Goal: Task Accomplishment & Management: Complete application form

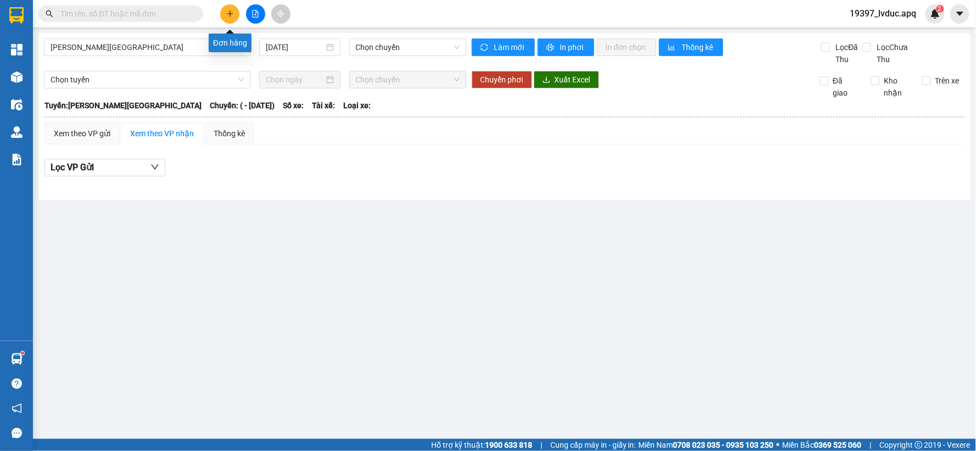
click at [223, 14] on button at bounding box center [229, 13] width 19 height 19
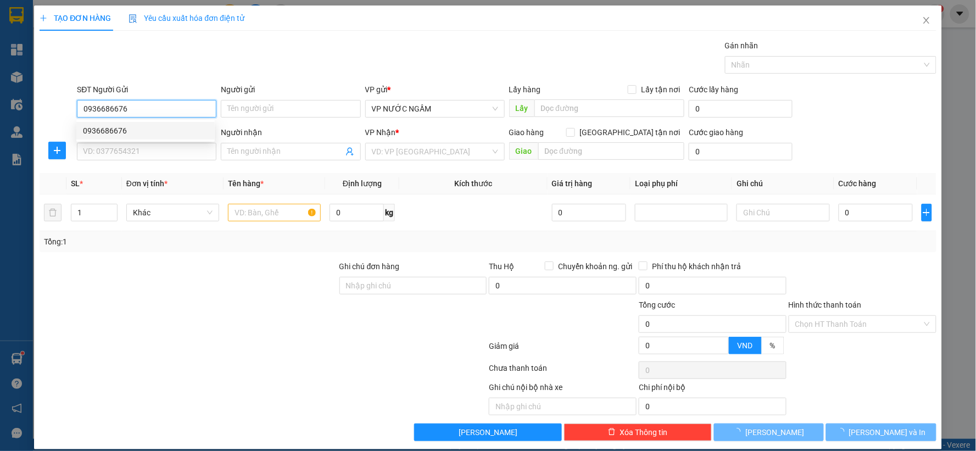
click at [180, 126] on div "0936686676" at bounding box center [145, 131] width 125 height 12
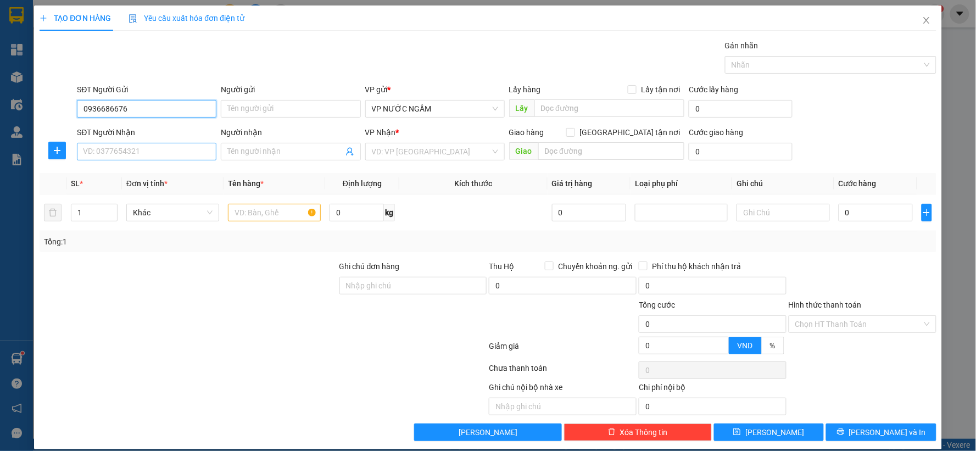
type input "0936686676"
click at [153, 154] on input "SĐT Người Nhận" at bounding box center [146, 152] width 139 height 18
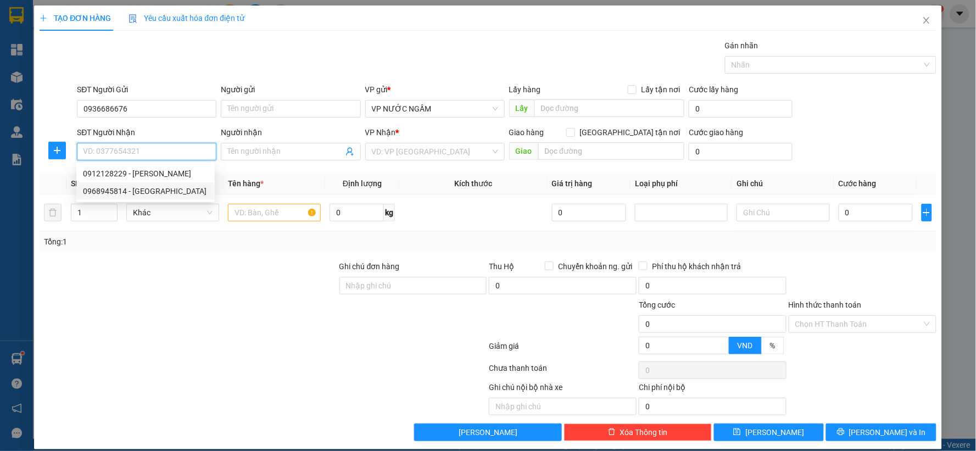
click at [157, 187] on div "0968945814 - hải châu" at bounding box center [145, 191] width 125 height 12
type input "0968945814"
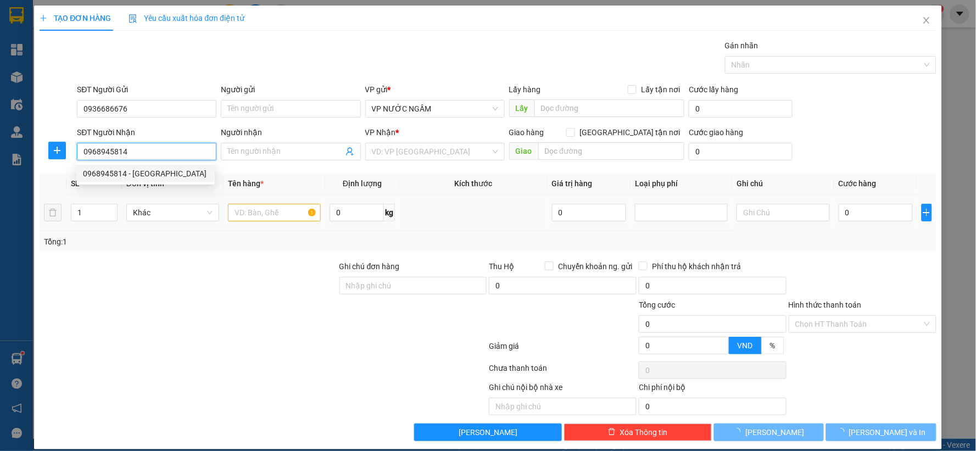
type input "[GEOGRAPHIC_DATA]"
checkbox input "true"
type input "phạm ng du"
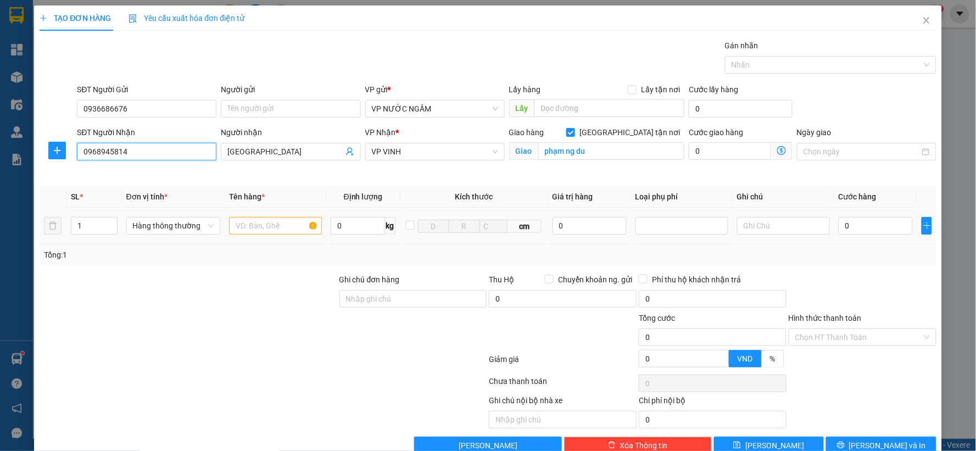
type input "10"
click at [270, 221] on input "text" at bounding box center [275, 226] width 93 height 18
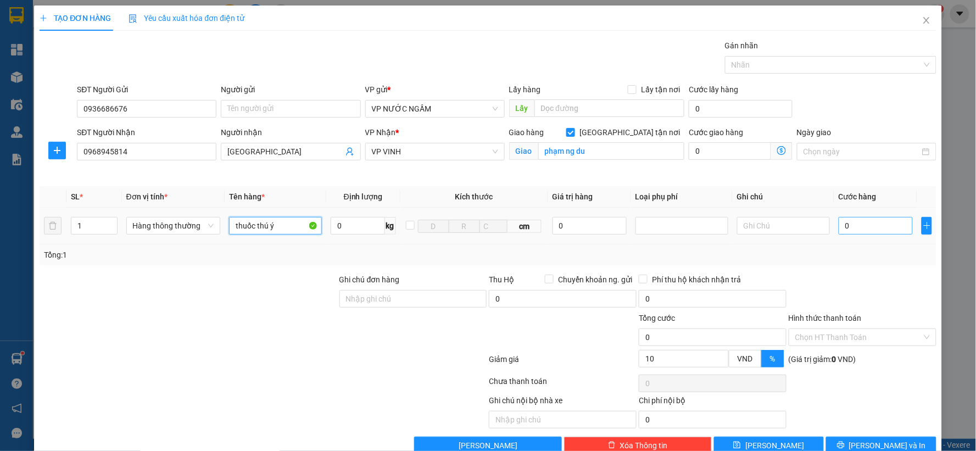
type input "thuốc thú ý"
click at [840, 225] on input "0" at bounding box center [876, 226] width 74 height 18
type input "4"
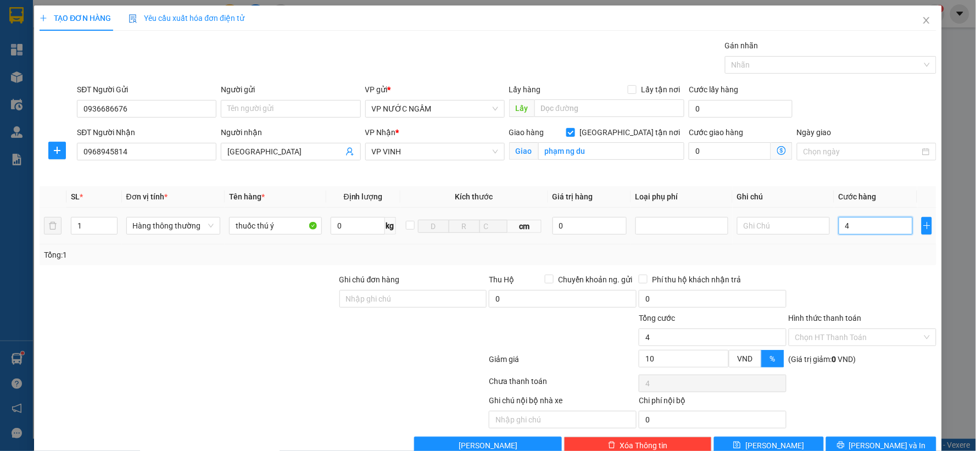
type input "40"
type input "40.000"
type input "36.000"
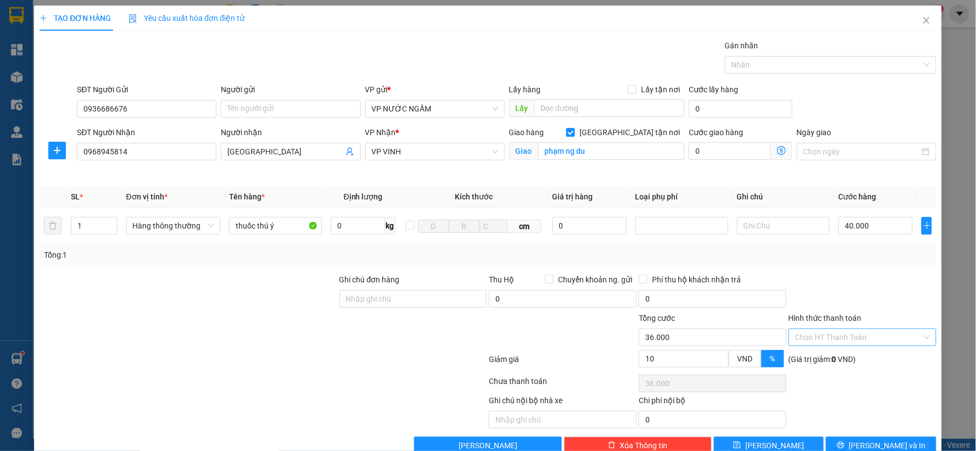
click at [851, 339] on input "Hình thức thanh toán" at bounding box center [858, 337] width 127 height 16
click at [831, 364] on div "Tại văn phòng" at bounding box center [855, 359] width 133 height 12
type input "0"
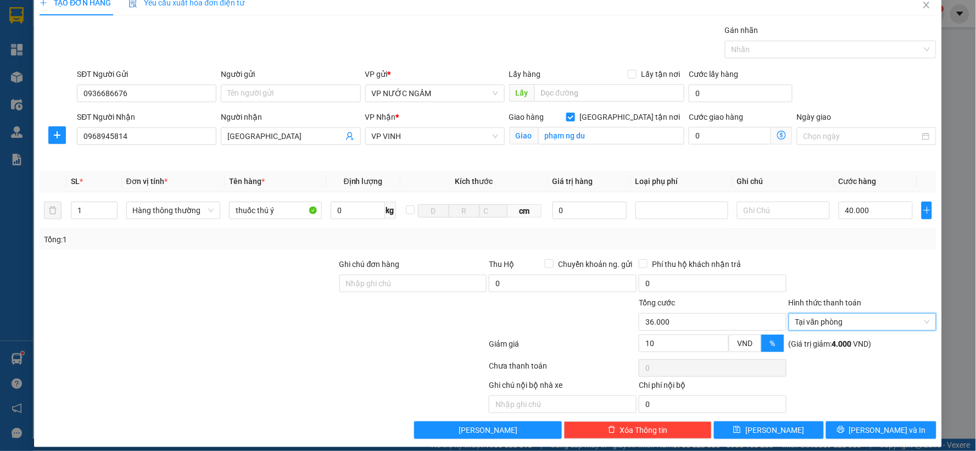
scroll to position [25, 0]
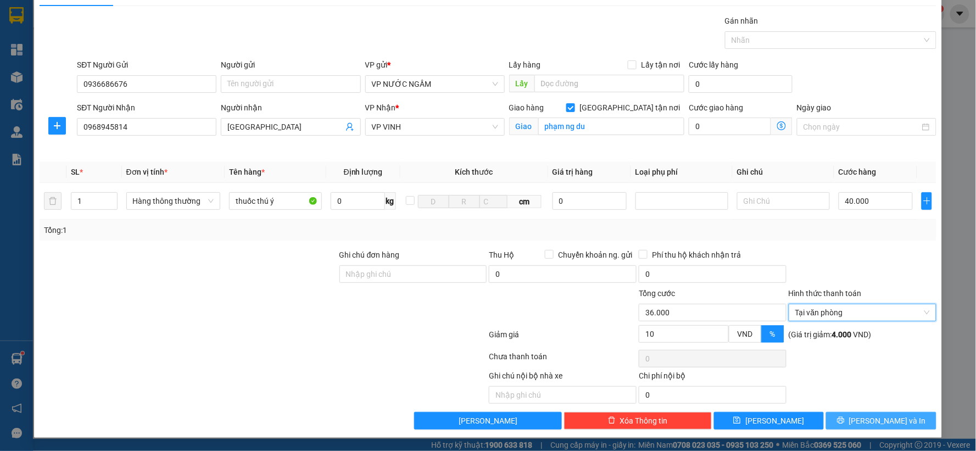
click at [849, 420] on button "[PERSON_NAME] và In" at bounding box center [881, 421] width 110 height 18
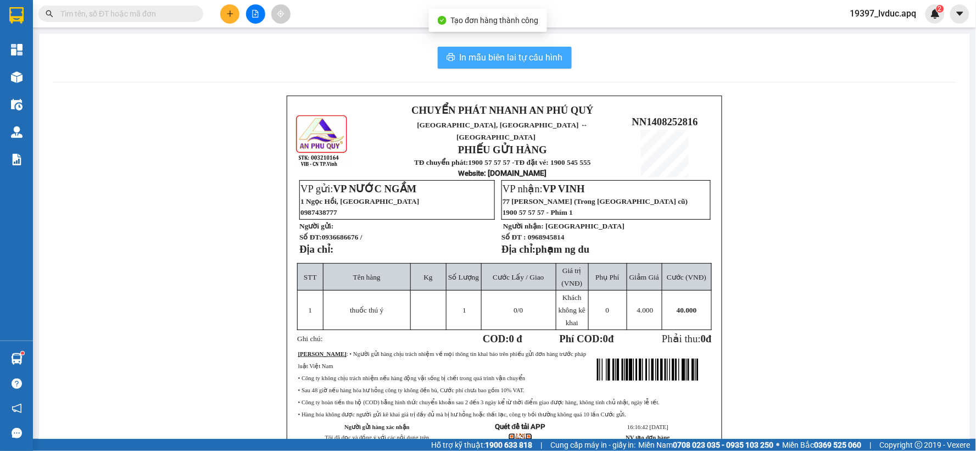
click at [535, 47] on button "In mẫu biên lai tự cấu hình" at bounding box center [505, 58] width 134 height 22
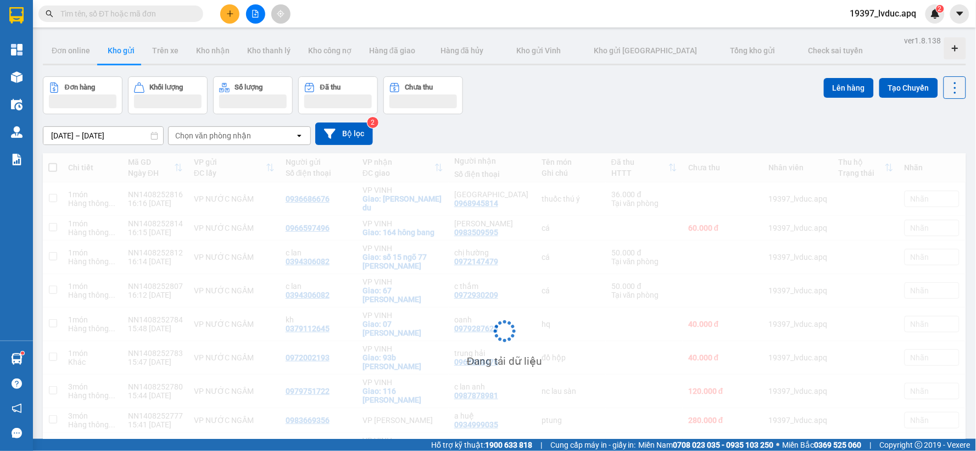
scroll to position [61, 0]
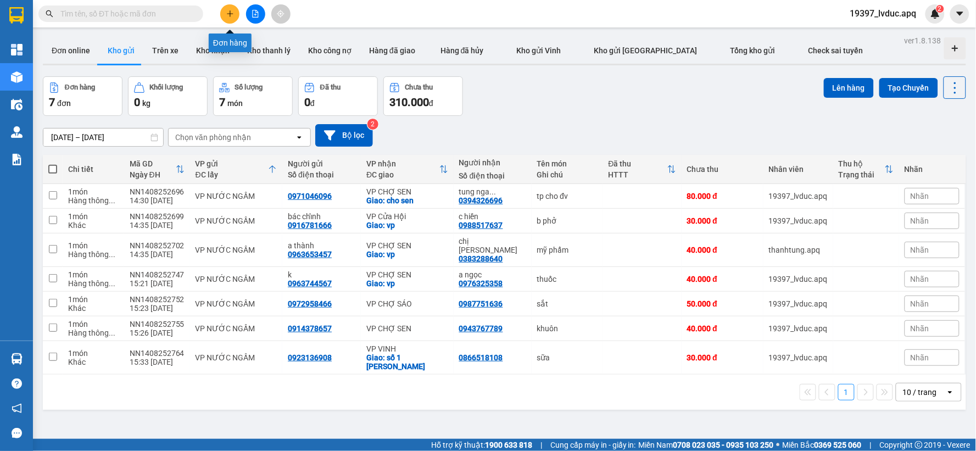
click at [226, 17] on icon "plus" at bounding box center [230, 14] width 8 height 8
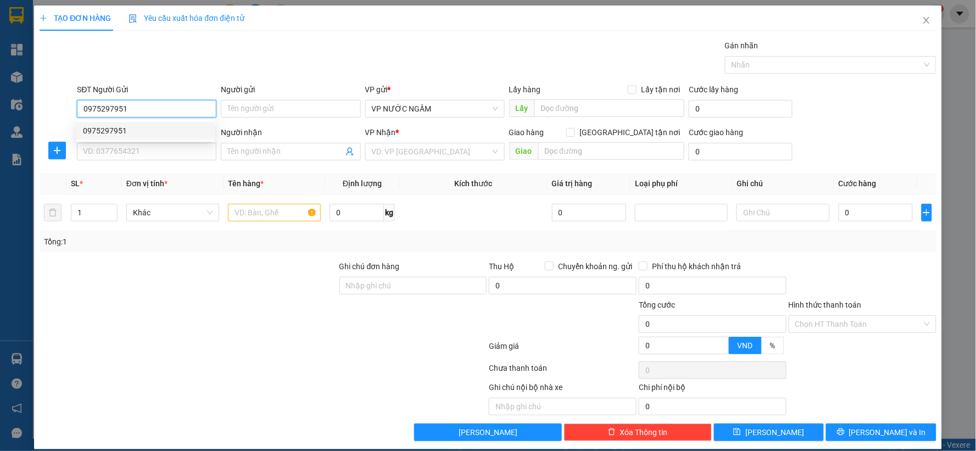
click at [161, 133] on div "0975297951" at bounding box center [145, 131] width 125 height 12
type input "0975297951"
click at [162, 147] on input "SĐT Người Nhận" at bounding box center [146, 152] width 139 height 18
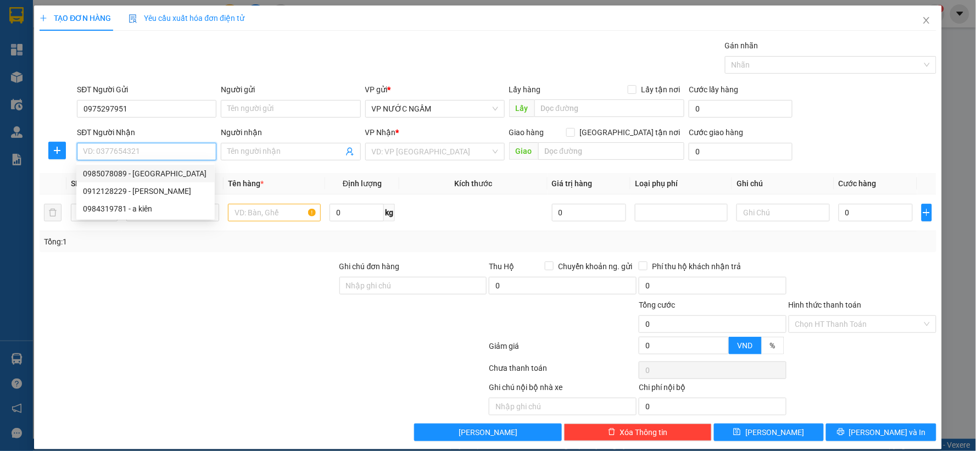
drag, startPoint x: 149, startPoint y: 175, endPoint x: 147, endPoint y: 187, distance: 12.9
click at [149, 176] on div "0985078089 - hải châu" at bounding box center [145, 173] width 125 height 12
type input "0985078089"
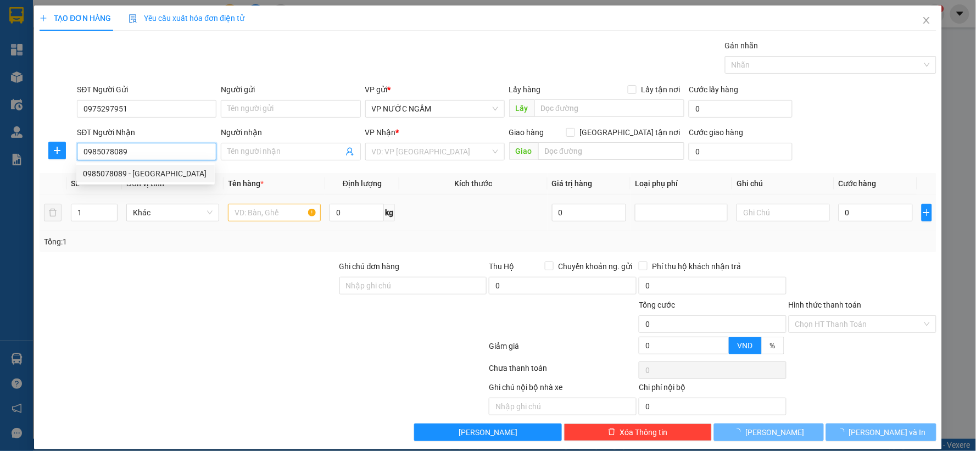
type input "[GEOGRAPHIC_DATA]"
checkbox input "true"
type input "20 [PERSON_NAME]"
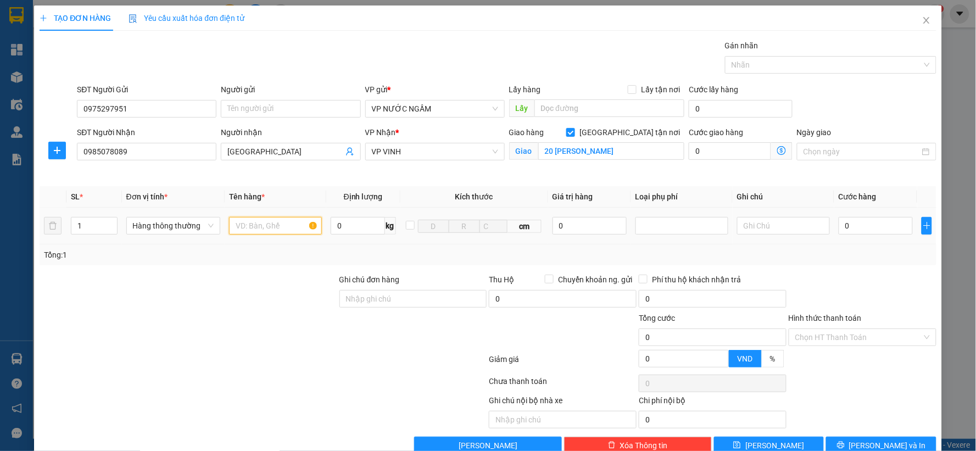
click at [256, 226] on input "text" at bounding box center [275, 226] width 93 height 18
type input "thuốc thú ý"
drag, startPoint x: 87, startPoint y: 227, endPoint x: 43, endPoint y: 233, distance: 44.3
click at [43, 233] on tr "1 Hàng thông thường thuốc thú ý 0 kg cm 0 0" at bounding box center [488, 226] width 897 height 37
type input "3"
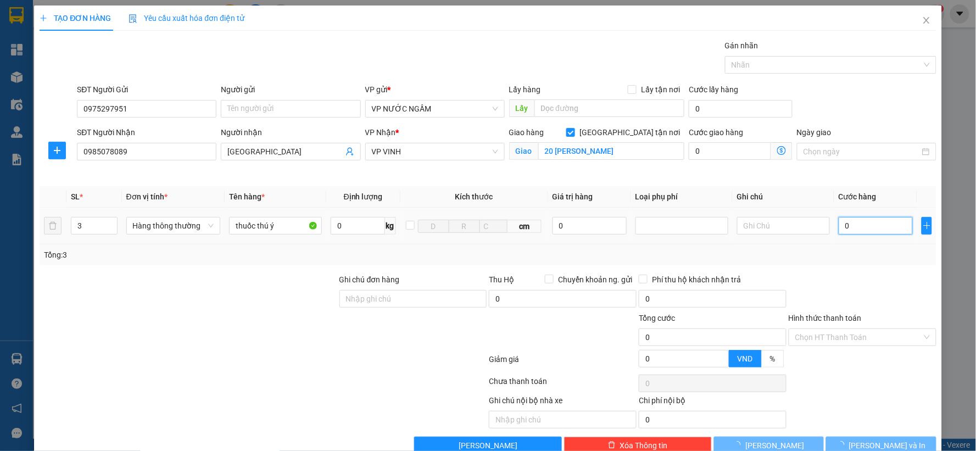
click at [859, 224] on input "0" at bounding box center [876, 226] width 74 height 18
type input "1"
type input "15"
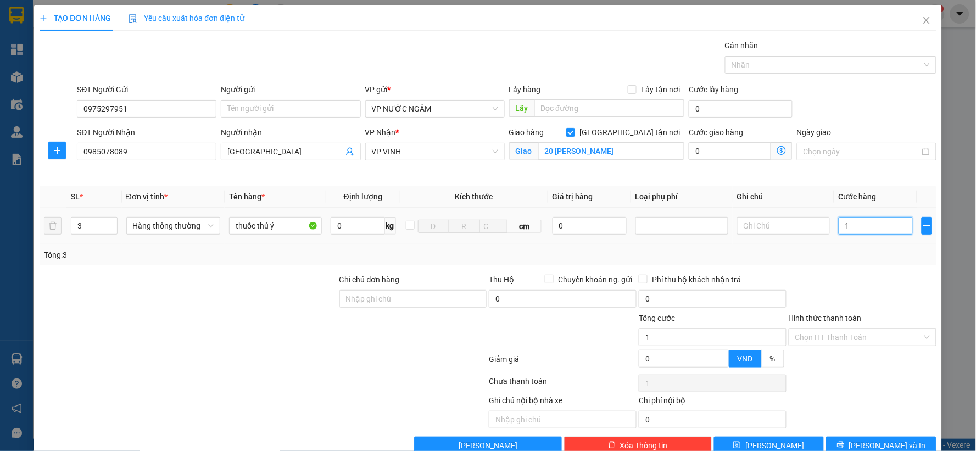
type input "15"
type input "150"
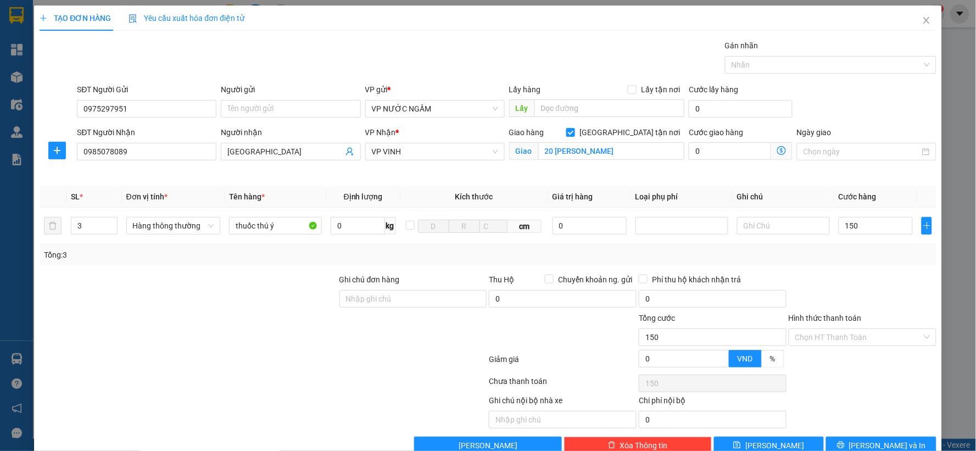
type input "150.000"
click at [896, 266] on div "Transit Pickup Surcharge Ids Transit Deliver Surcharge Ids Transit Deliver Surc…" at bounding box center [488, 247] width 897 height 415
click at [890, 338] on input "Hình thức thanh toán" at bounding box center [858, 337] width 127 height 16
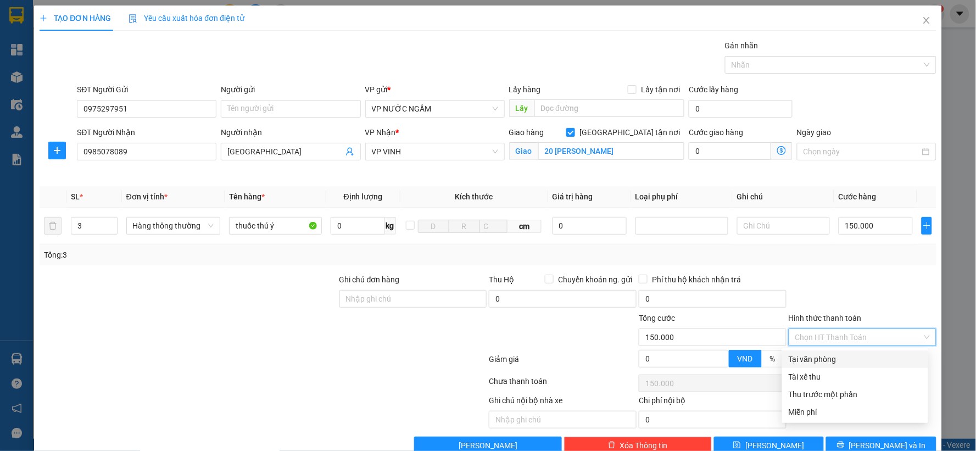
click at [847, 362] on div "Tại văn phòng" at bounding box center [855, 359] width 133 height 12
type input "0"
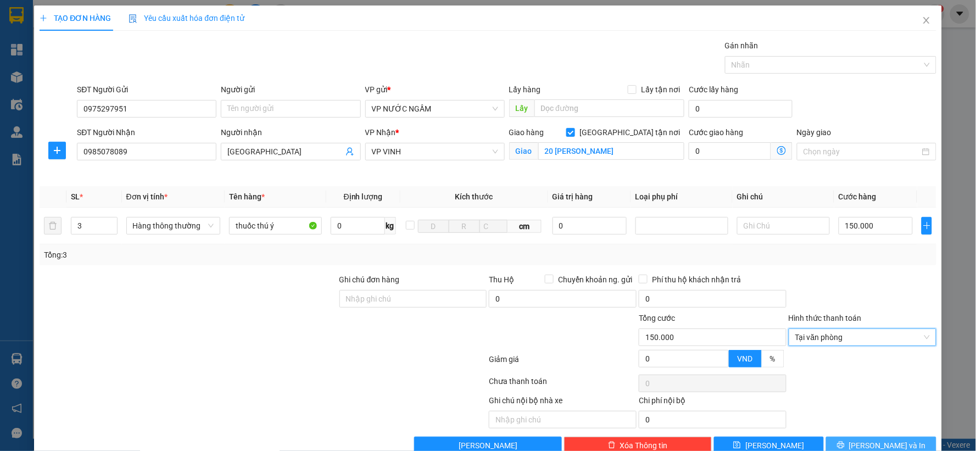
click at [869, 447] on span "[PERSON_NAME] và In" at bounding box center [887, 445] width 77 height 12
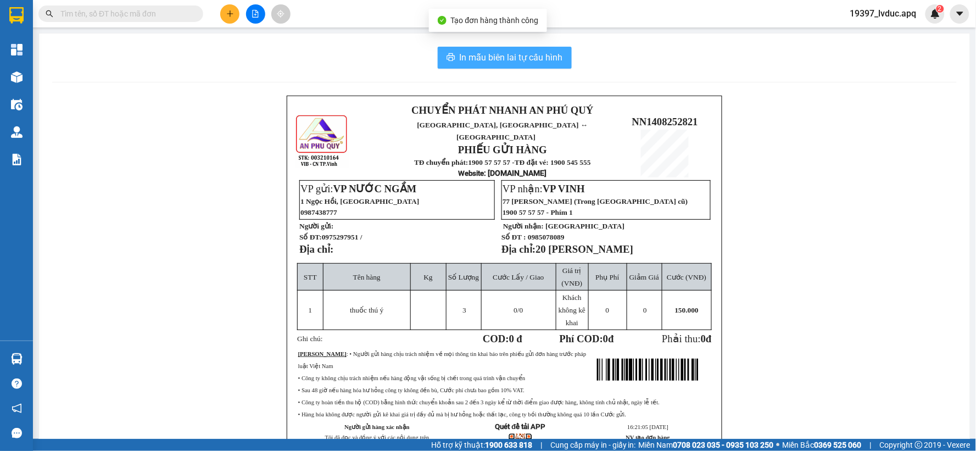
click at [550, 57] on span "In mẫu biên lai tự cấu hình" at bounding box center [511, 58] width 103 height 14
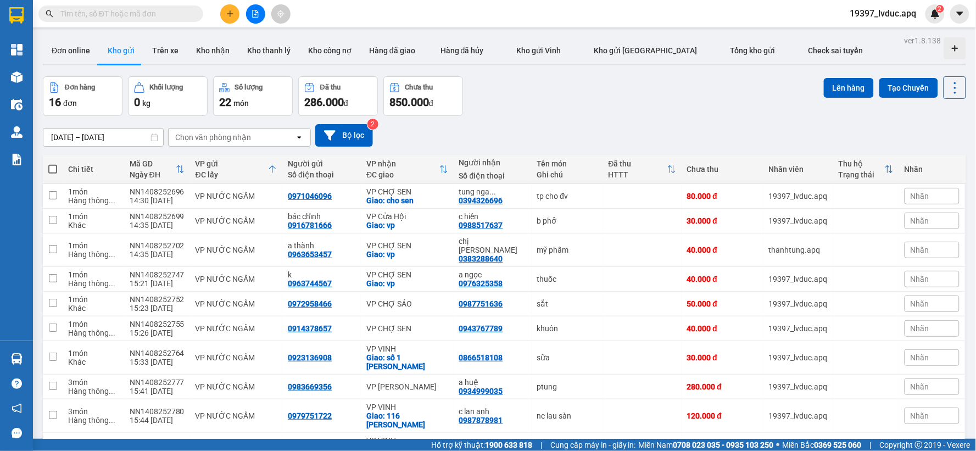
drag, startPoint x: 712, startPoint y: 69, endPoint x: 721, endPoint y: 93, distance: 25.7
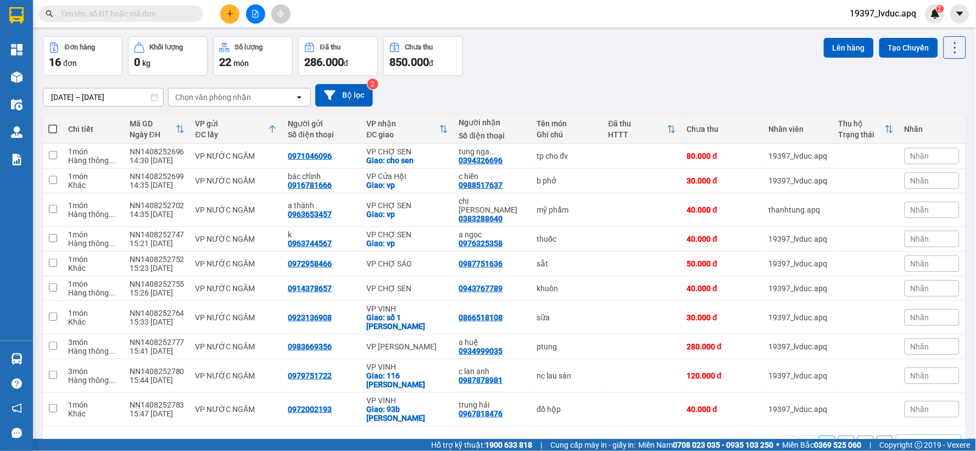
scroll to position [56, 0]
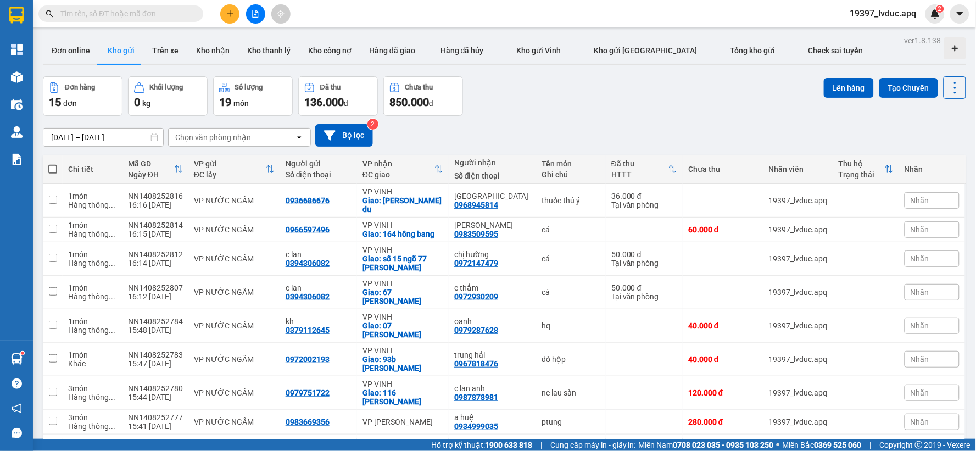
scroll to position [61, 0]
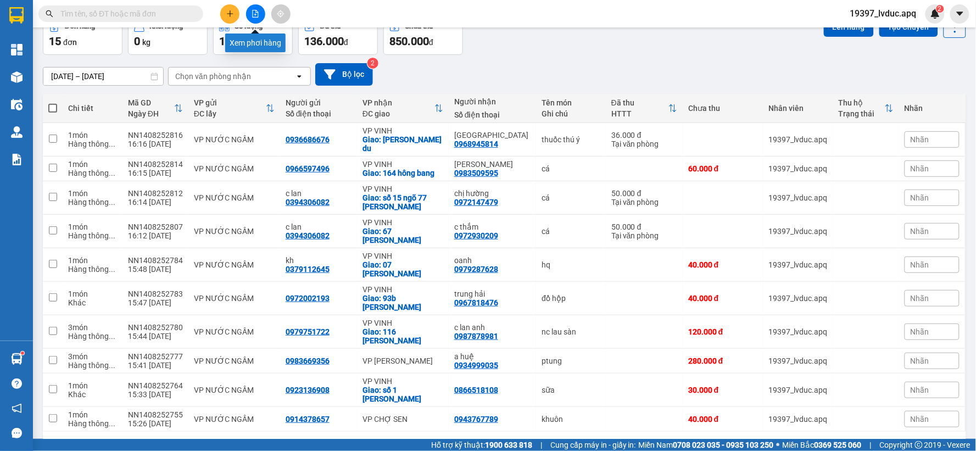
click at [254, 16] on icon "file-add" at bounding box center [256, 14] width 8 height 8
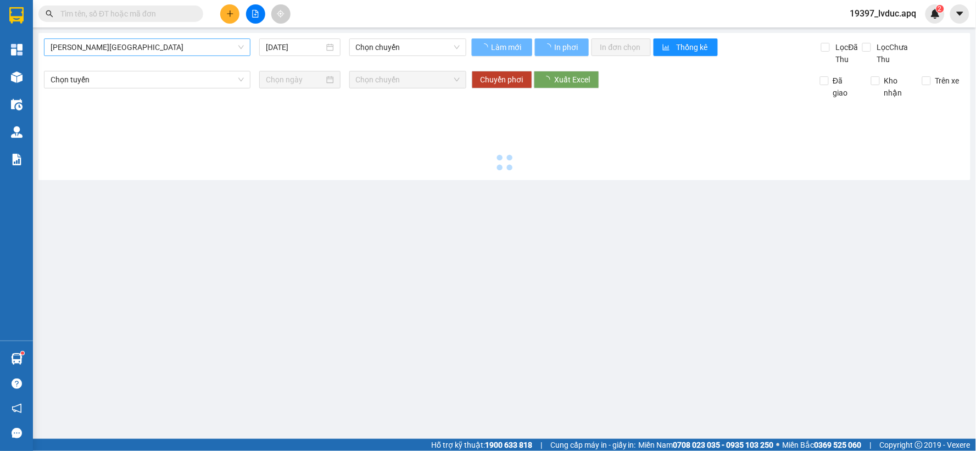
click at [158, 51] on span "[PERSON_NAME][GEOGRAPHIC_DATA]" at bounding box center [147, 47] width 193 height 16
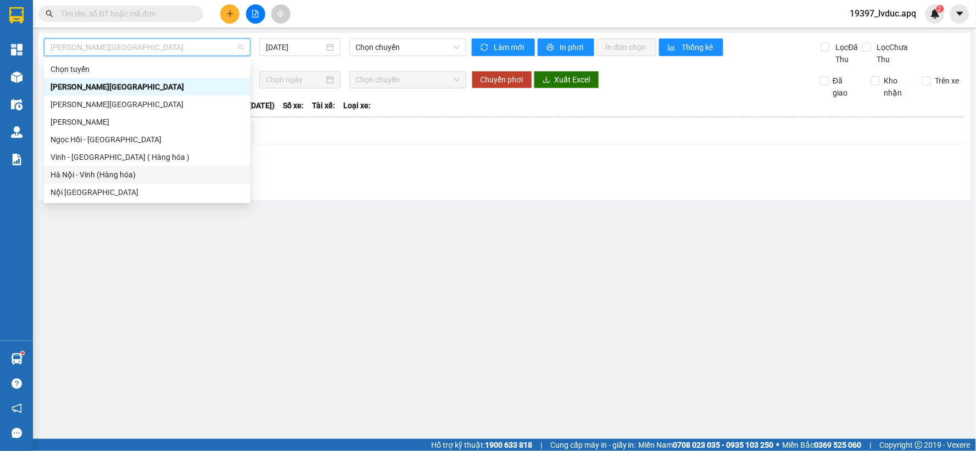
click at [102, 174] on div "Hà Nội - Vinh (Hàng hóa)" at bounding box center [147, 175] width 193 height 12
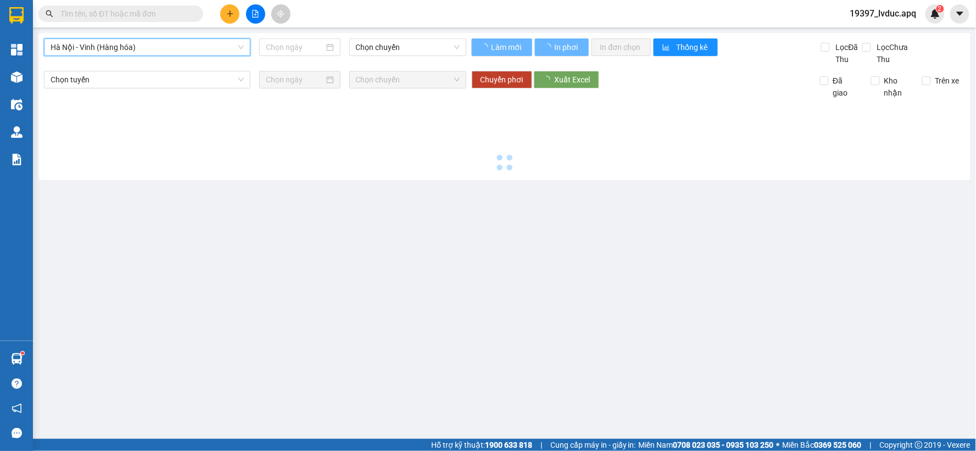
type input "[DATE]"
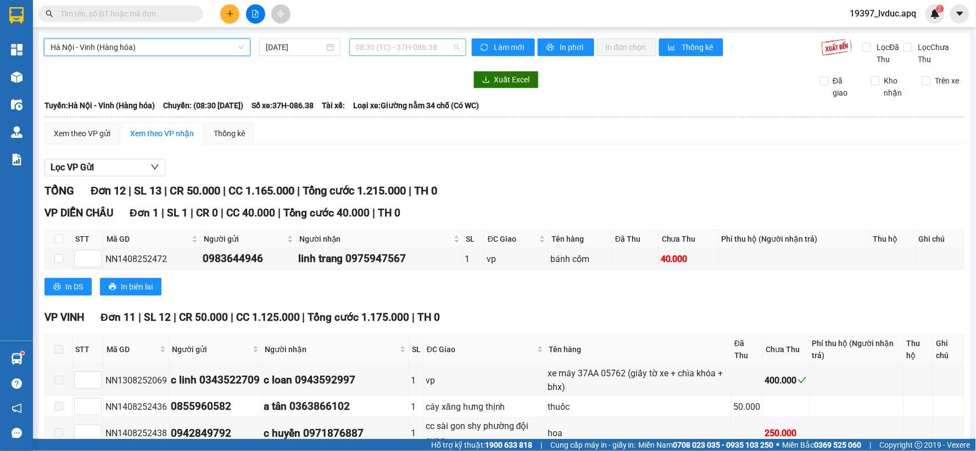
drag, startPoint x: 432, startPoint y: 49, endPoint x: 446, endPoint y: 141, distance: 92.3
click at [433, 53] on span "08:30 (TC) - 37H-086.38" at bounding box center [408, 47] width 104 height 16
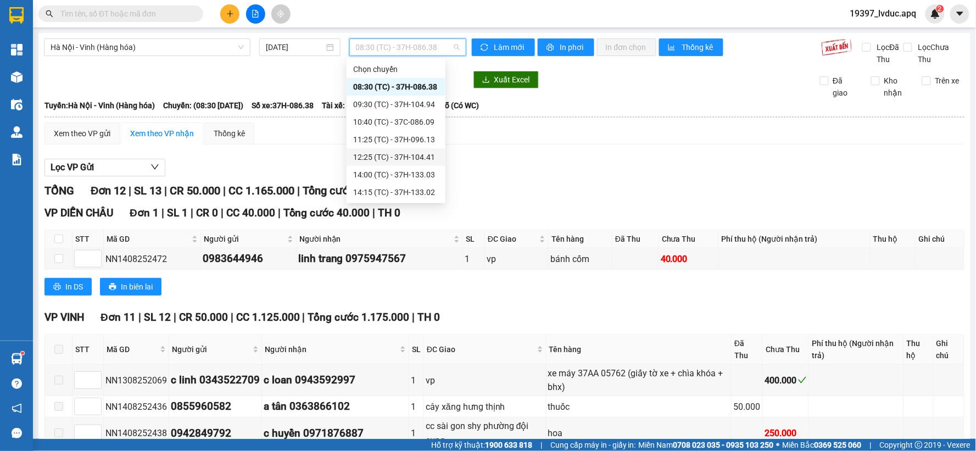
scroll to position [35, 0]
click at [415, 175] on div "17:00 (TC) - 37H-104.02" at bounding box center [396, 175] width 86 height 12
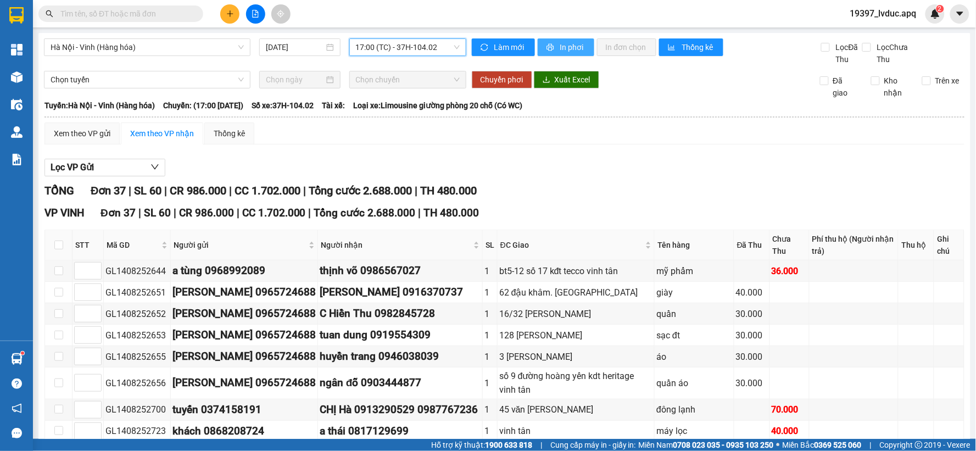
click at [568, 42] on span "In phơi" at bounding box center [572, 47] width 25 height 12
click at [443, 47] on span "17:00 (TC) - 37H-104.02" at bounding box center [408, 47] width 104 height 16
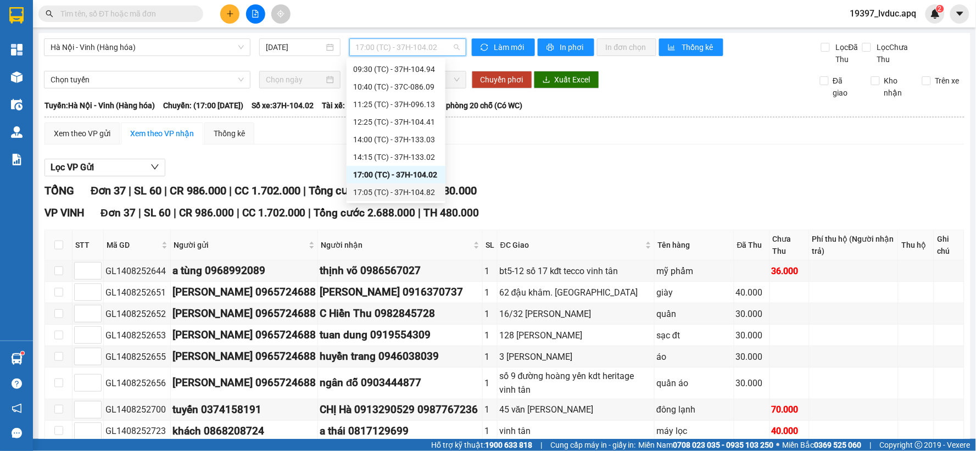
click at [415, 192] on div "17:05 (TC) - 37H-104.82" at bounding box center [396, 192] width 86 height 12
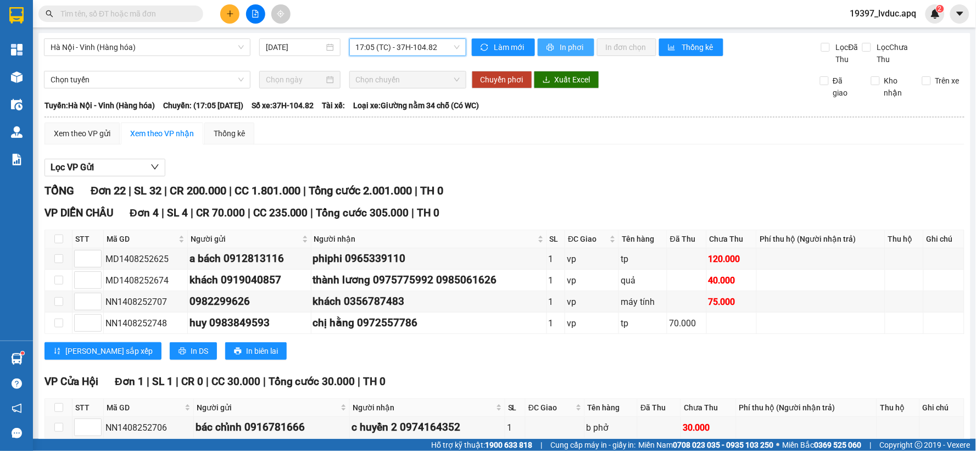
click at [560, 43] on span "In phơi" at bounding box center [572, 47] width 25 height 12
click at [234, 13] on button at bounding box center [229, 13] width 19 height 19
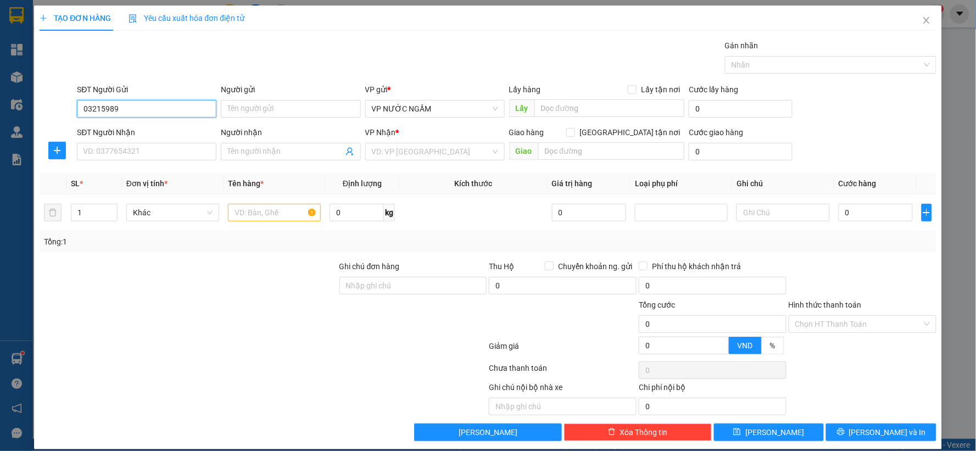
click at [103, 105] on input "03215989" at bounding box center [146, 109] width 139 height 18
click at [152, 130] on div "0325989670 - liên hiệp" at bounding box center [145, 131] width 125 height 12
type input "0325989670"
type input "liên hiệp"
type input "0325989670"
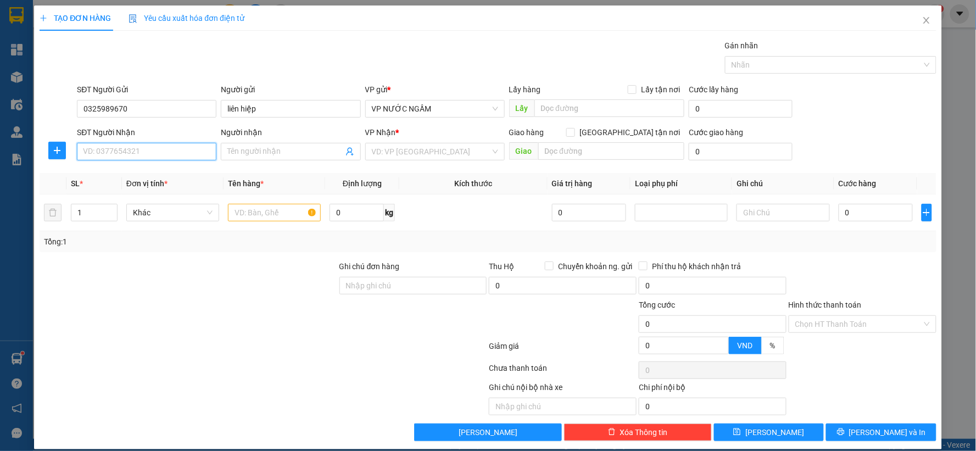
click at [153, 150] on input "SĐT Người Nhận" at bounding box center [146, 152] width 139 height 18
click at [186, 172] on div "0812023456 - a thắng" at bounding box center [145, 173] width 125 height 12
type input "0812023456"
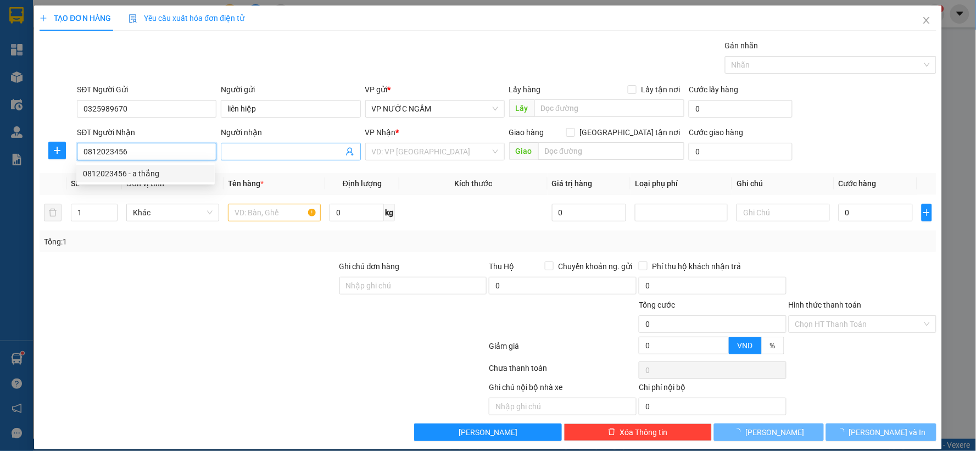
type input "a thắng"
checkbox input "true"
type input "đuong 72"
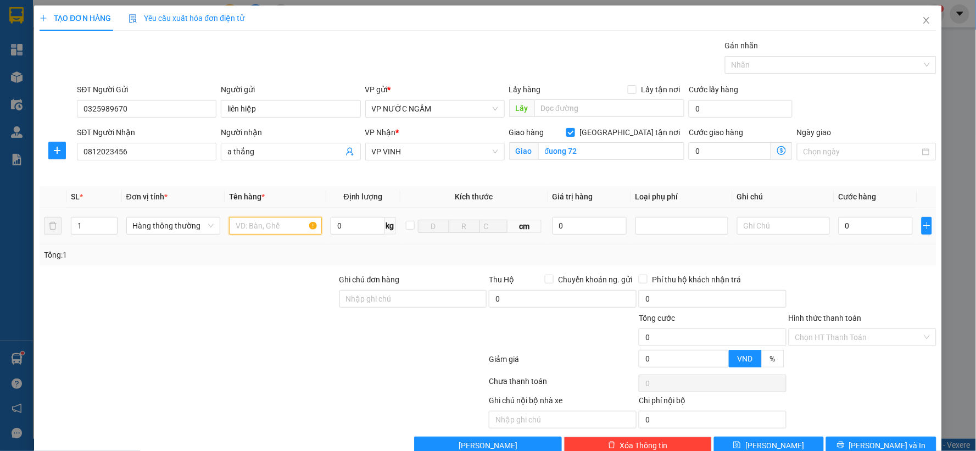
click at [279, 226] on input "text" at bounding box center [275, 226] width 93 height 18
type input "phụ tùng"
click at [853, 218] on input "0" at bounding box center [876, 226] width 74 height 18
click at [872, 272] on div "Transit Pickup Surcharge Ids Transit Deliver Surcharge Ids Transit Deliver Surc…" at bounding box center [488, 247] width 897 height 415
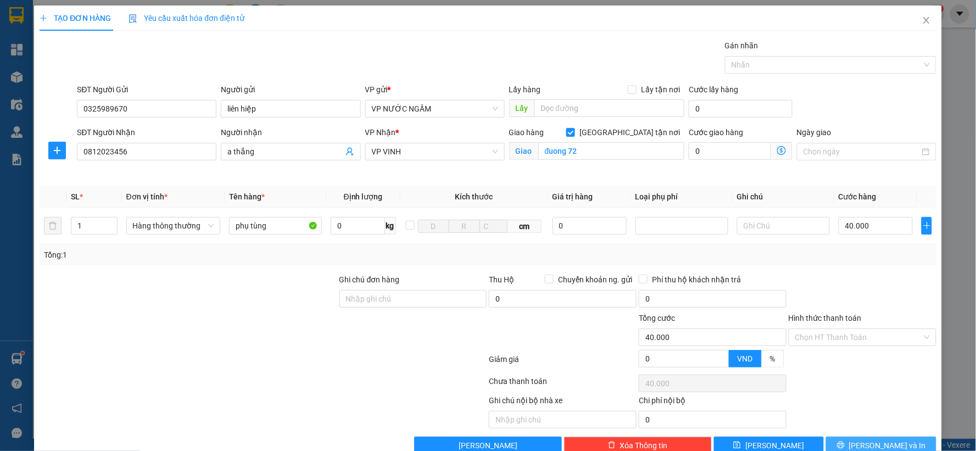
drag, startPoint x: 857, startPoint y: 416, endPoint x: 841, endPoint y: 409, distance: 17.2
click at [857, 437] on button "[PERSON_NAME] và In" at bounding box center [881, 446] width 110 height 18
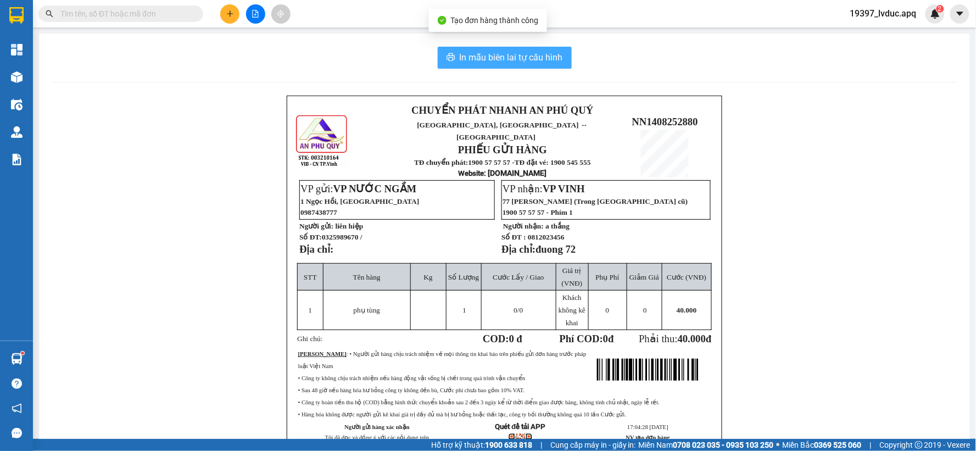
click at [524, 63] on span "In mẫu biên lai tự cấu hình" at bounding box center [511, 58] width 103 height 14
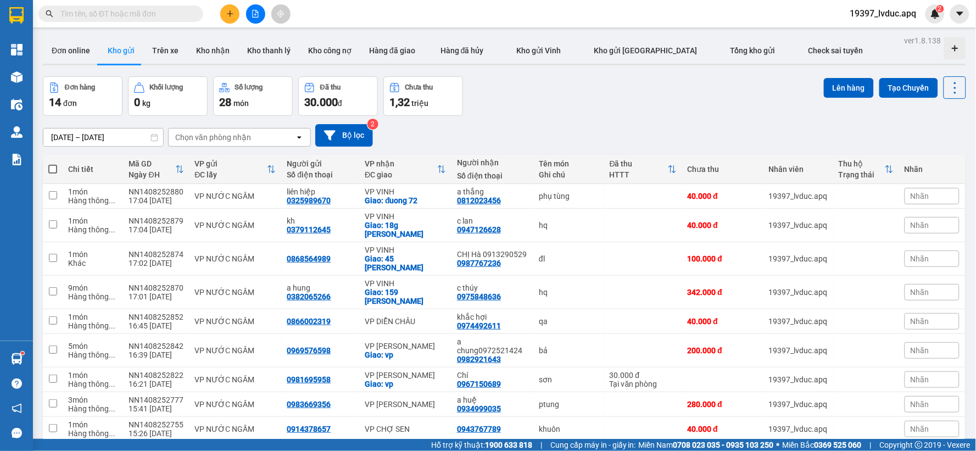
click at [584, 132] on div "[DATE] – [DATE] Press the down arrow key to interact with the calendar and sele…" at bounding box center [504, 135] width 923 height 23
click at [251, 13] on button at bounding box center [255, 13] width 19 height 19
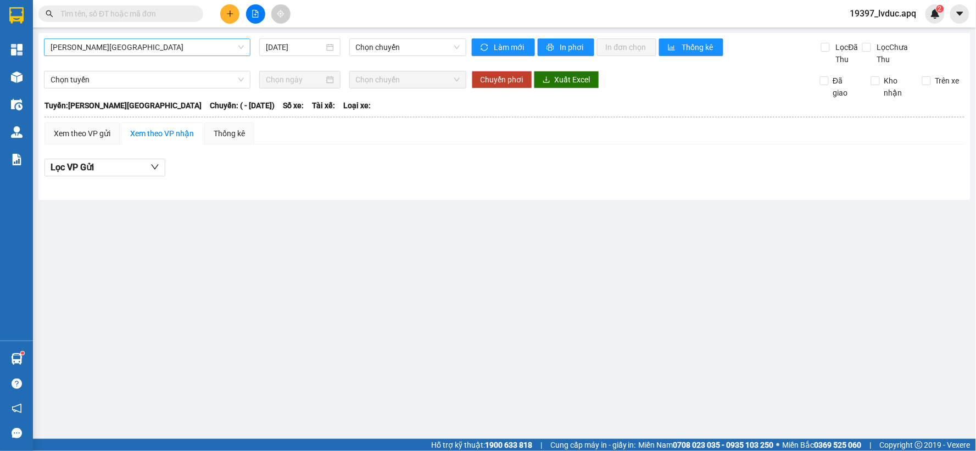
click at [217, 52] on span "[PERSON_NAME][GEOGRAPHIC_DATA]" at bounding box center [147, 47] width 193 height 16
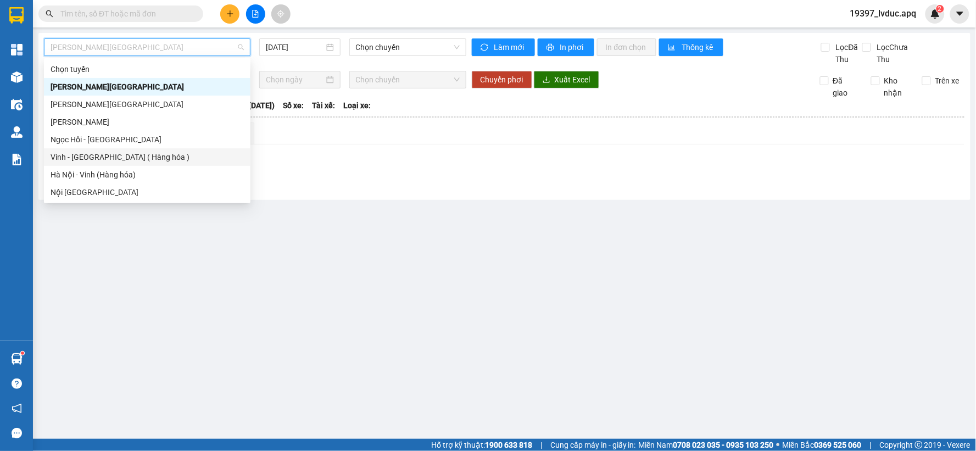
click at [136, 160] on div "Vinh - [GEOGRAPHIC_DATA] ( Hàng hóa )" at bounding box center [147, 157] width 193 height 12
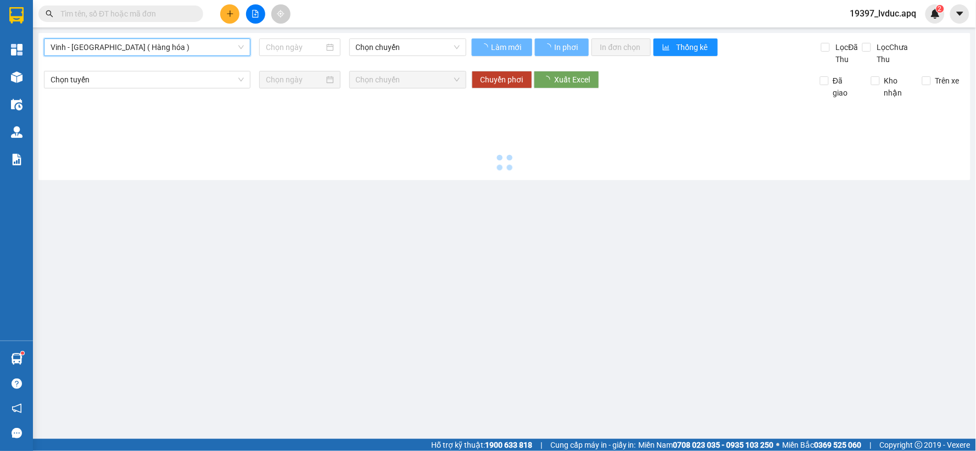
type input "[DATE]"
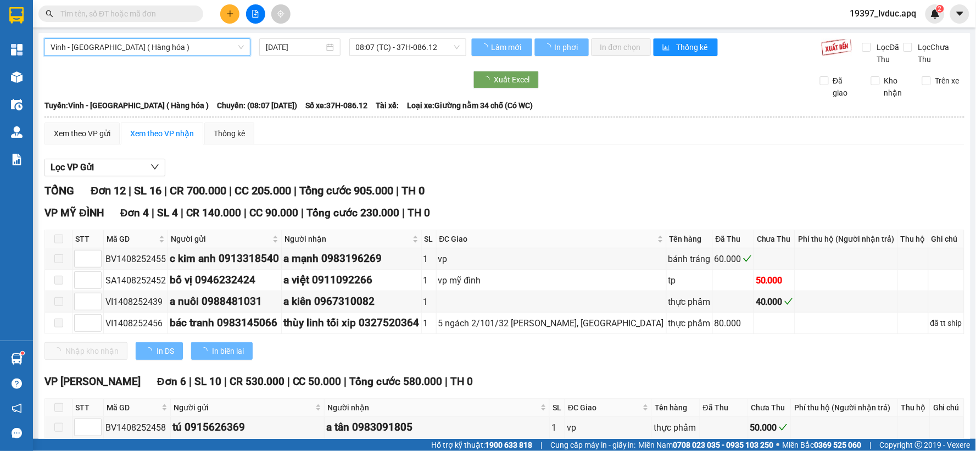
click at [407, 51] on span "08:07 (TC) - 37H-086.12" at bounding box center [408, 47] width 104 height 16
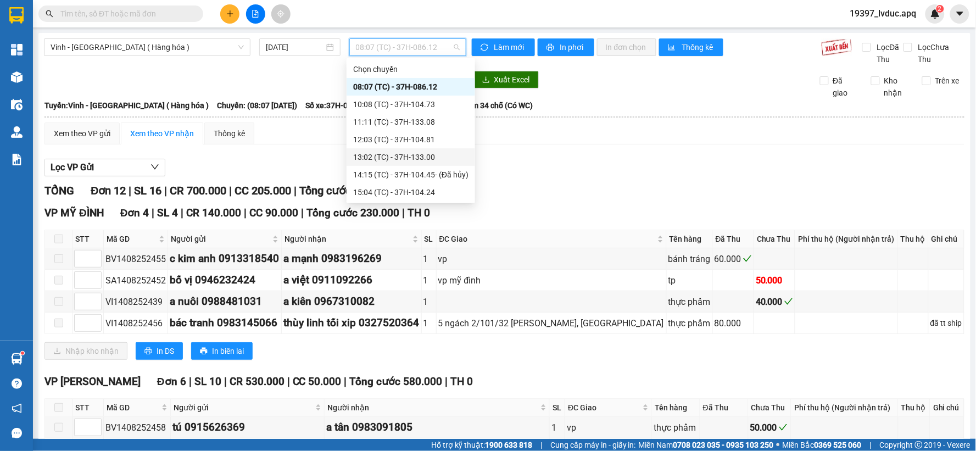
click at [381, 151] on div "13:02 (TC) - 37H-133.00" at bounding box center [410, 157] width 115 height 12
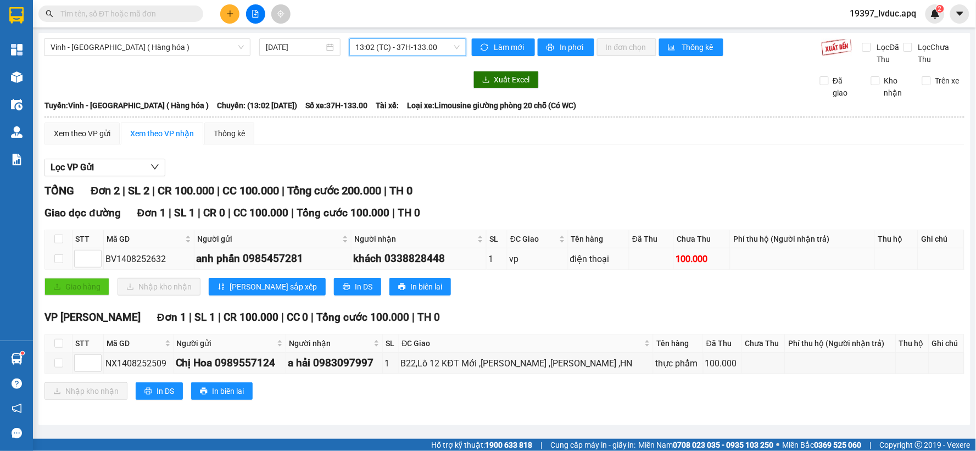
click at [154, 256] on div "BV1408252632" at bounding box center [148, 259] width 87 height 14
click at [113, 17] on input "text" at bounding box center [125, 14] width 130 height 12
paste input "BV1408252632"
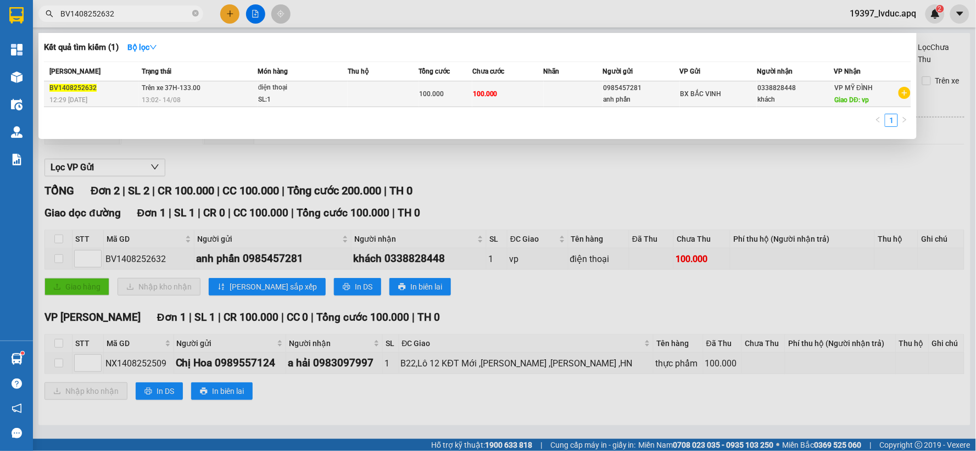
type input "BV1408252632"
click at [539, 94] on td "100.000" at bounding box center [507, 94] width 71 height 26
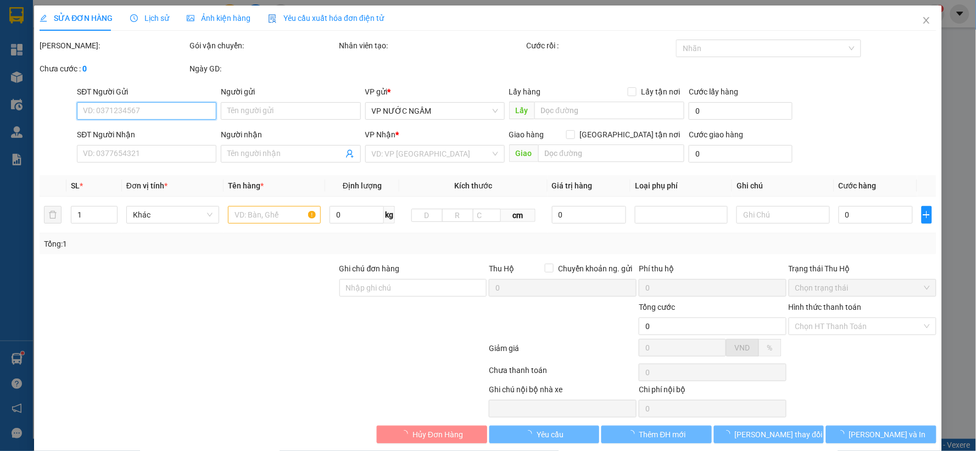
type input "0985457281"
type input "anh phấn"
type input "0338828448"
type input "khách"
type input "vp"
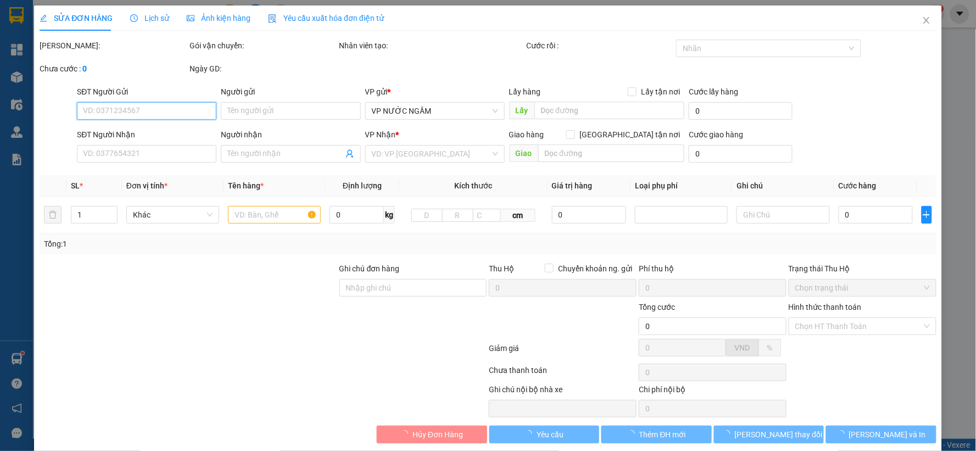
type input "100.000"
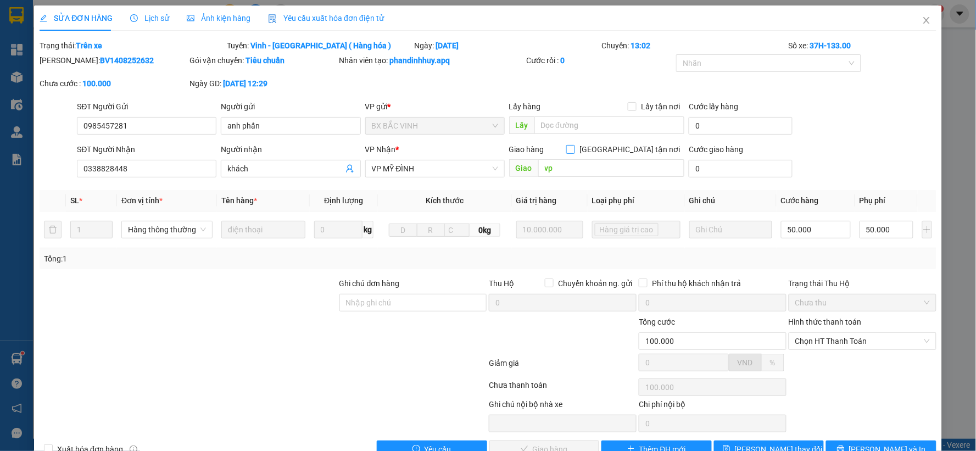
click at [574, 152] on input "[GEOGRAPHIC_DATA] tận nơi" at bounding box center [570, 149] width 8 height 8
checkbox input "true"
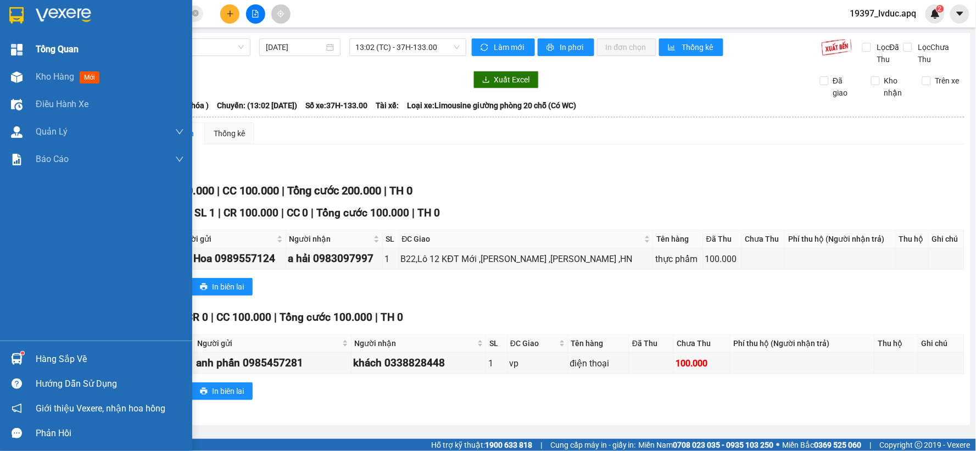
click at [22, 62] on div "Tổng Quan" at bounding box center [96, 49] width 192 height 27
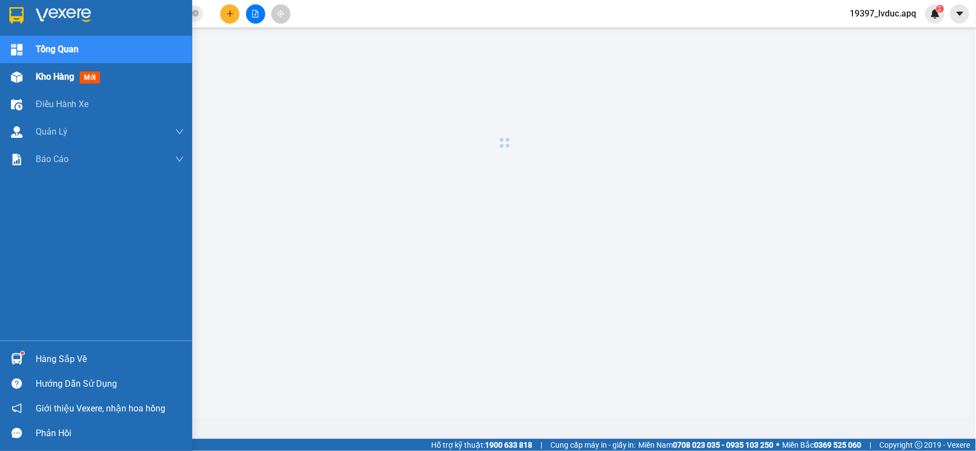
click at [32, 77] on div "Kho hàng mới" at bounding box center [96, 76] width 192 height 27
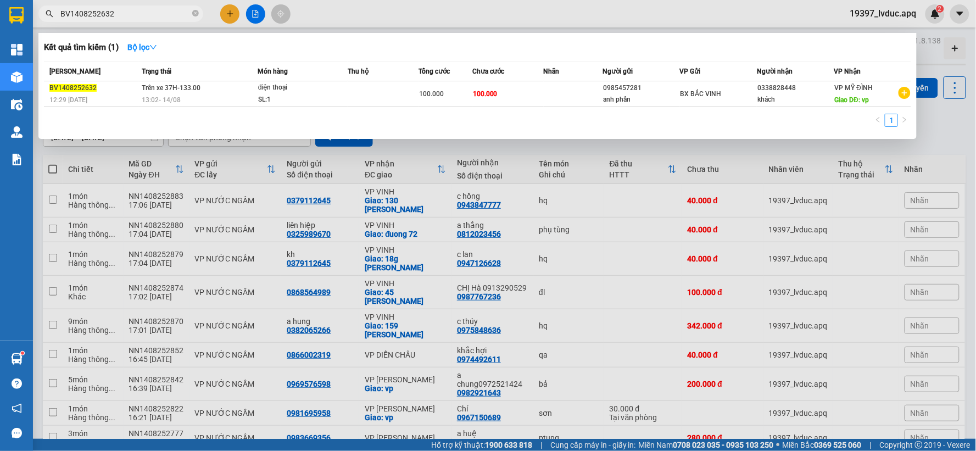
click at [193, 14] on icon "close-circle" at bounding box center [195, 13] width 7 height 7
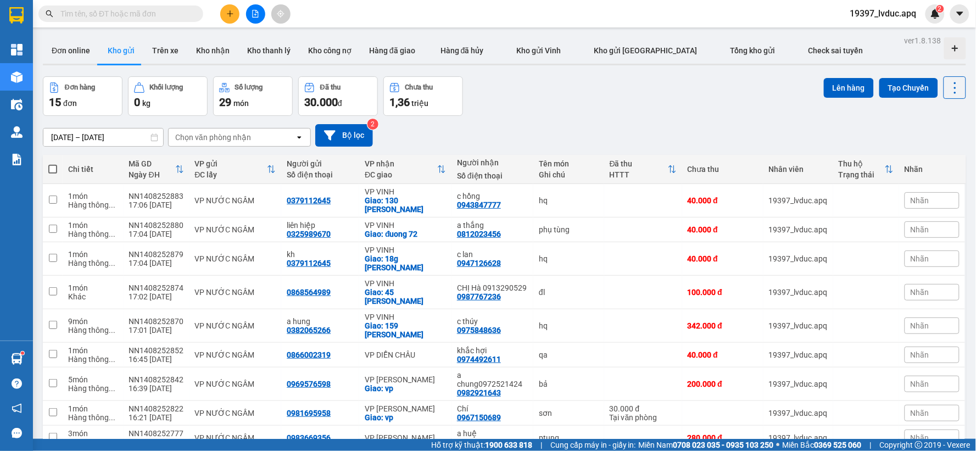
click at [163, 14] on input "text" at bounding box center [125, 14] width 130 height 12
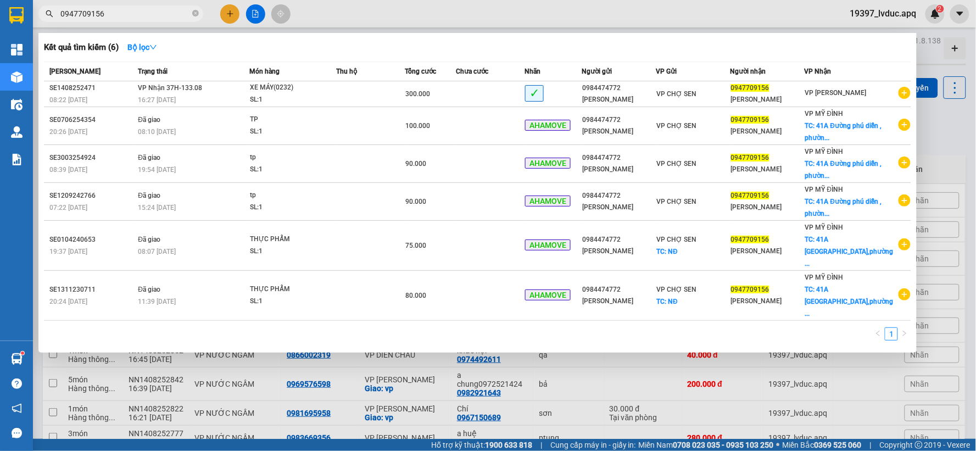
type input "0947709156"
click at [456, 80] on th "Tổng cước" at bounding box center [431, 71] width 52 height 19
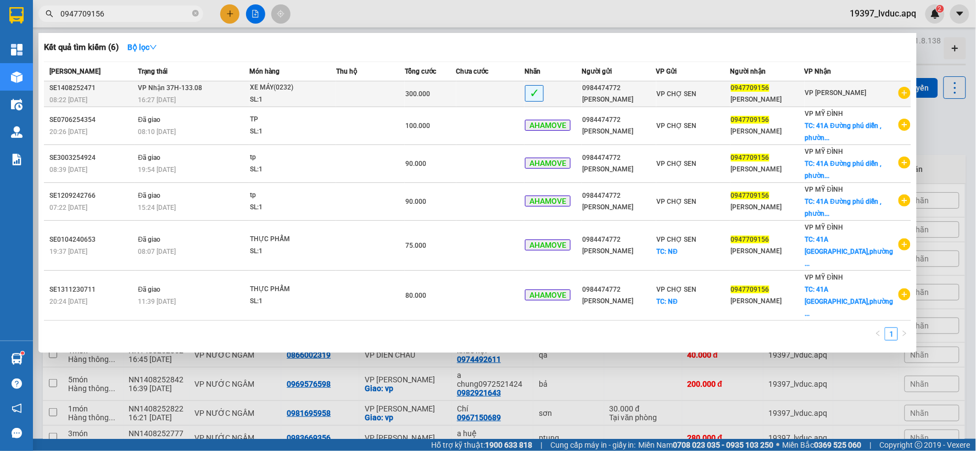
click at [454, 88] on div "300.000" at bounding box center [430, 94] width 51 height 12
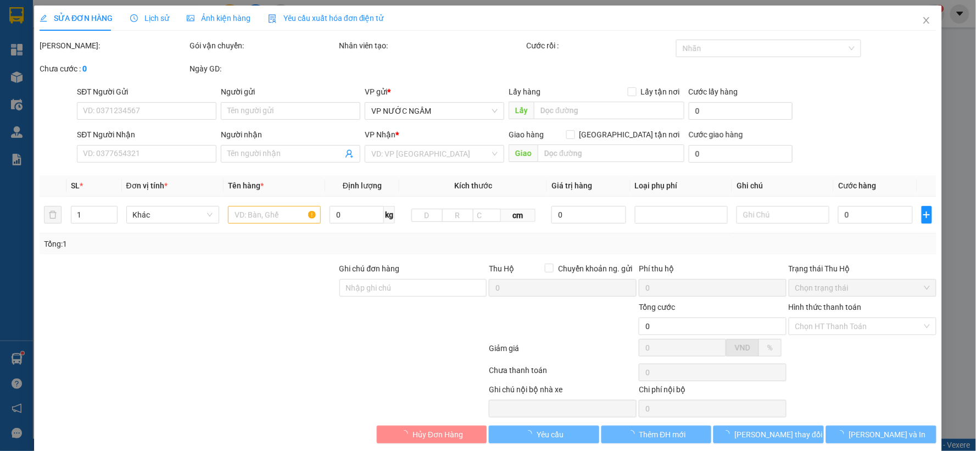
type input "0984474772"
type input "[PERSON_NAME]"
type input "0947709156"
type input "[PERSON_NAME]"
type input "300.000"
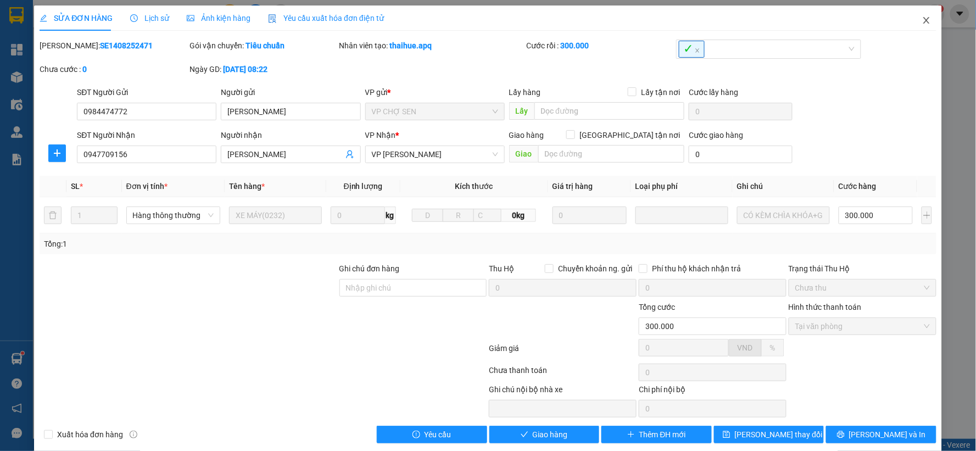
click at [918, 12] on span "Close" at bounding box center [926, 20] width 31 height 31
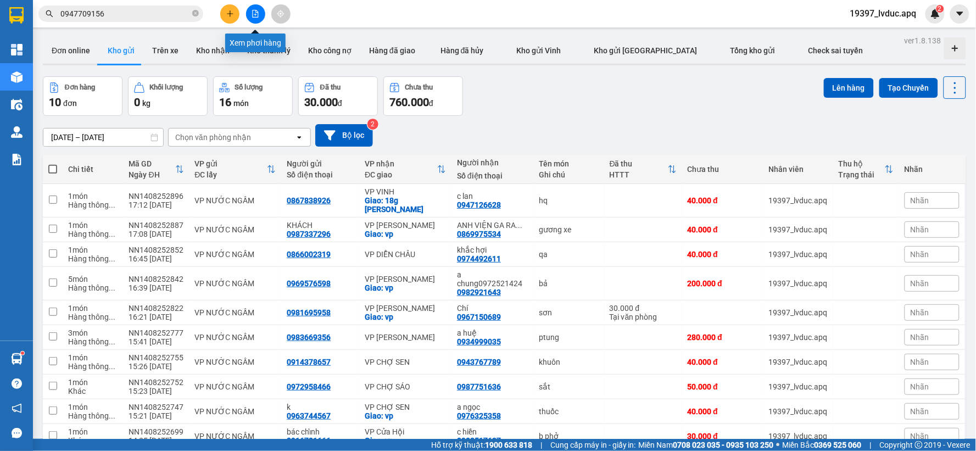
click at [260, 10] on button at bounding box center [255, 13] width 19 height 19
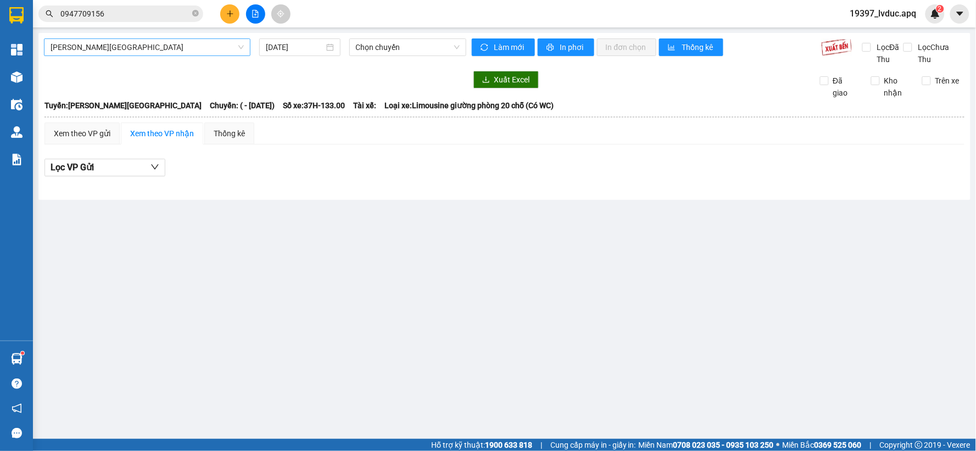
drag, startPoint x: 204, startPoint y: 45, endPoint x: 197, endPoint y: 52, distance: 10.1
click at [203, 46] on span "[PERSON_NAME][GEOGRAPHIC_DATA]" at bounding box center [147, 47] width 193 height 16
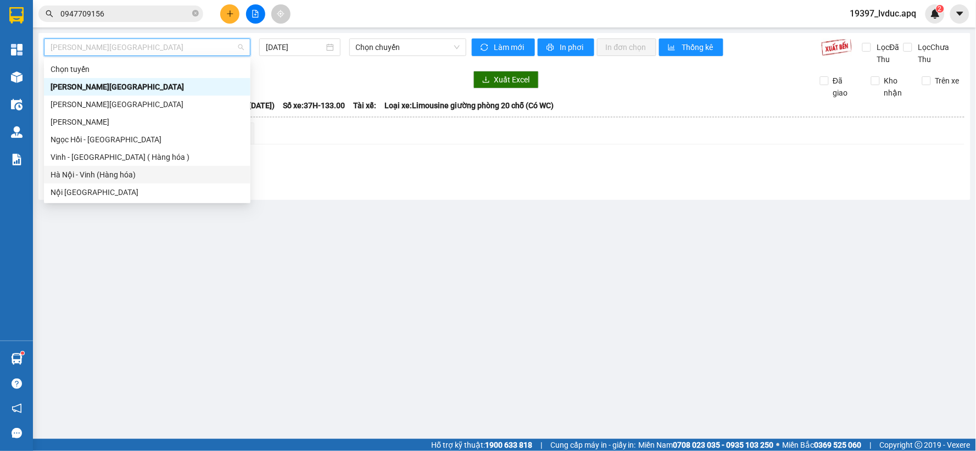
click at [127, 166] on div "Hà Nội - Vinh (Hàng hóa)" at bounding box center [147, 175] width 206 height 18
type input "[DATE]"
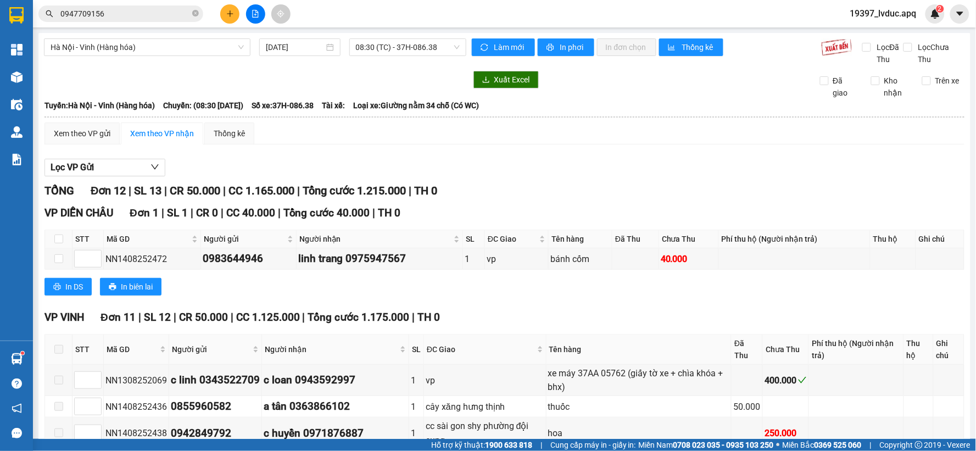
click at [402, 37] on div "[GEOGRAPHIC_DATA] - [GEOGRAPHIC_DATA] (Hàng hóa) [DATE] 08:30 (TC) - 37H-086.38…" at bounding box center [504, 352] width 932 height 639
click at [396, 52] on span "08:30 (TC) - 37H-086.38" at bounding box center [408, 47] width 104 height 16
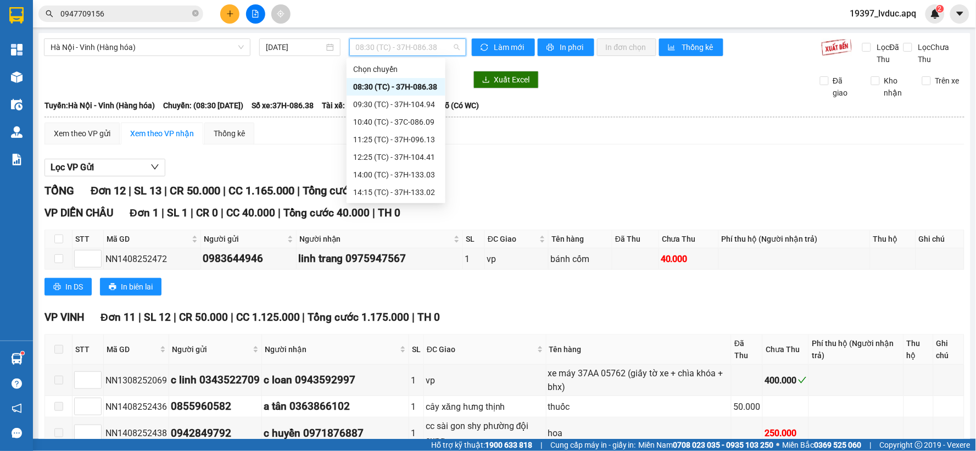
click at [386, 256] on div "22:51 (TC) - 37H-104.81" at bounding box center [396, 262] width 86 height 12
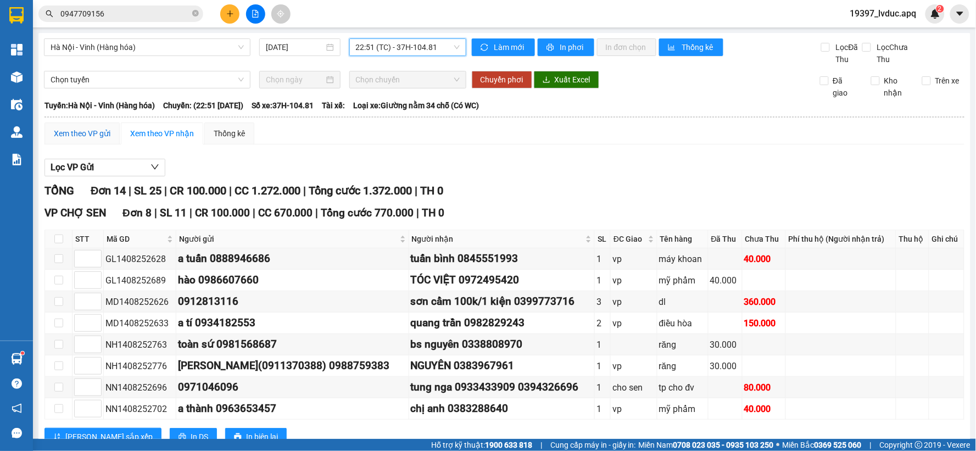
click at [102, 130] on div "Xem theo VP gửi" at bounding box center [82, 133] width 57 height 12
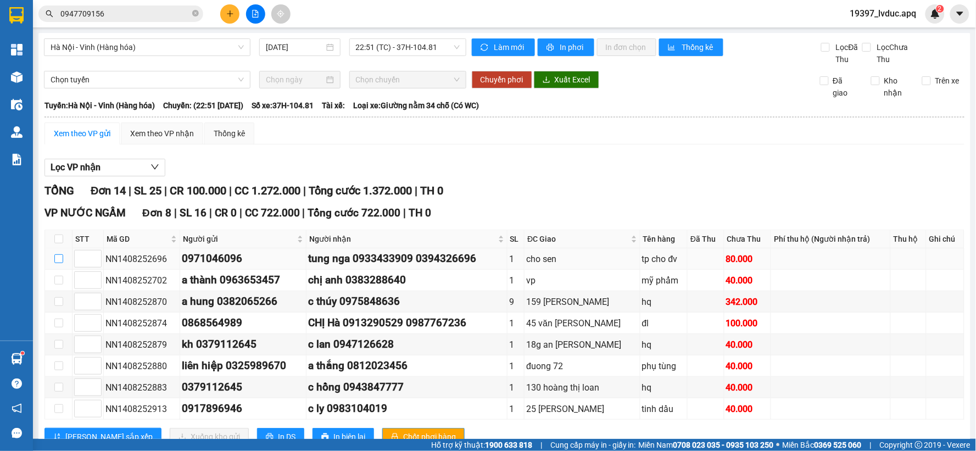
click at [58, 254] on input "checkbox" at bounding box center [58, 258] width 9 height 9
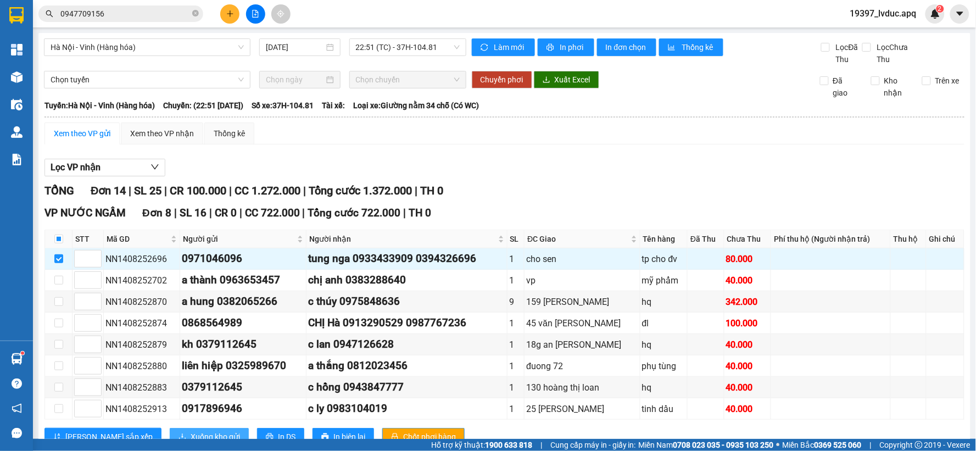
click at [191, 431] on span "Xuống kho gửi" at bounding box center [215, 437] width 49 height 12
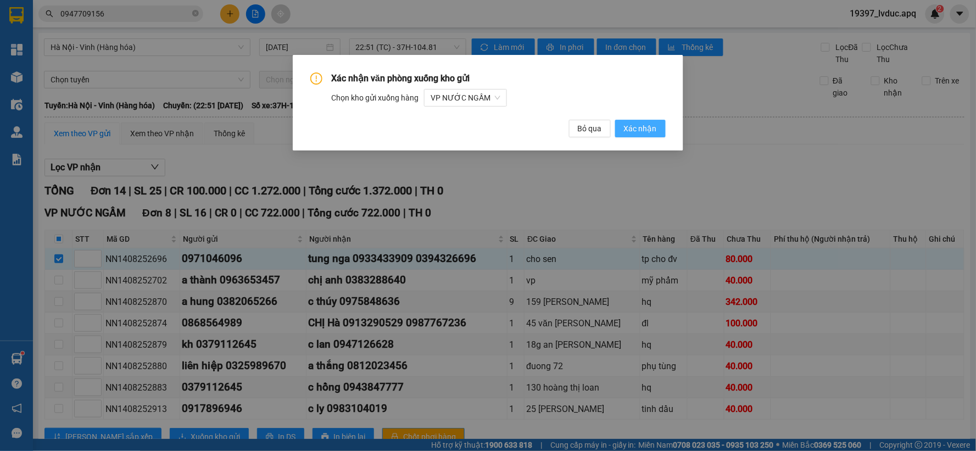
click at [643, 132] on span "Xác nhận" at bounding box center [640, 128] width 33 height 12
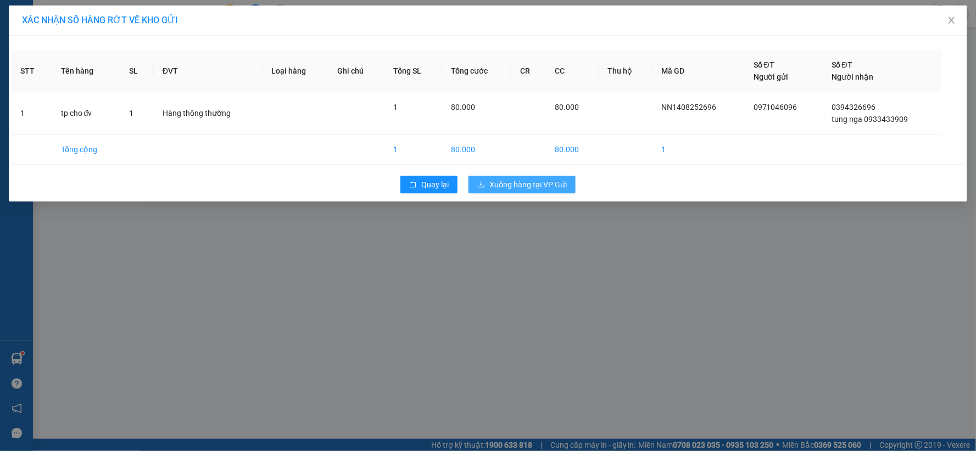
click at [507, 191] on button "Xuống hàng tại VP Gửi" at bounding box center [521, 185] width 107 height 18
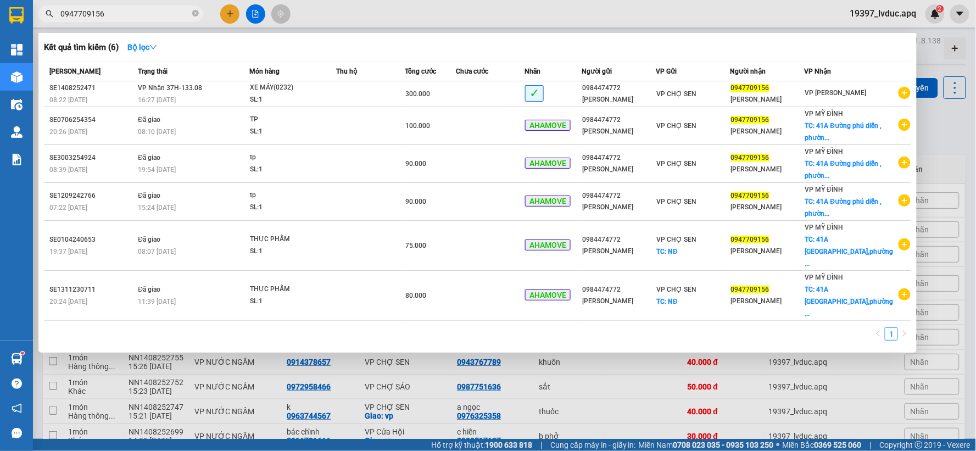
click at [172, 12] on input "0947709156" at bounding box center [125, 14] width 130 height 12
click at [193, 13] on icon "close-circle" at bounding box center [195, 13] width 7 height 7
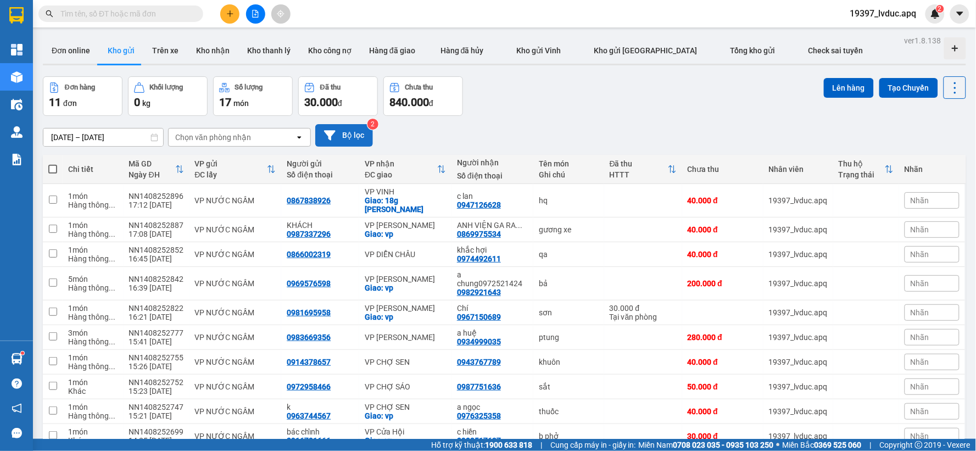
click at [348, 127] on button "Bộ lọc" at bounding box center [344, 135] width 58 height 23
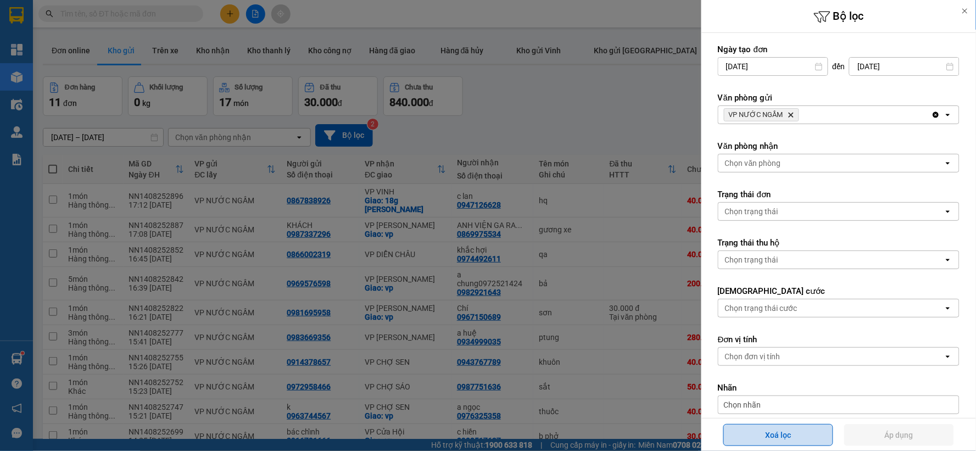
click at [784, 437] on button "Xoá lọc" at bounding box center [778, 435] width 110 height 22
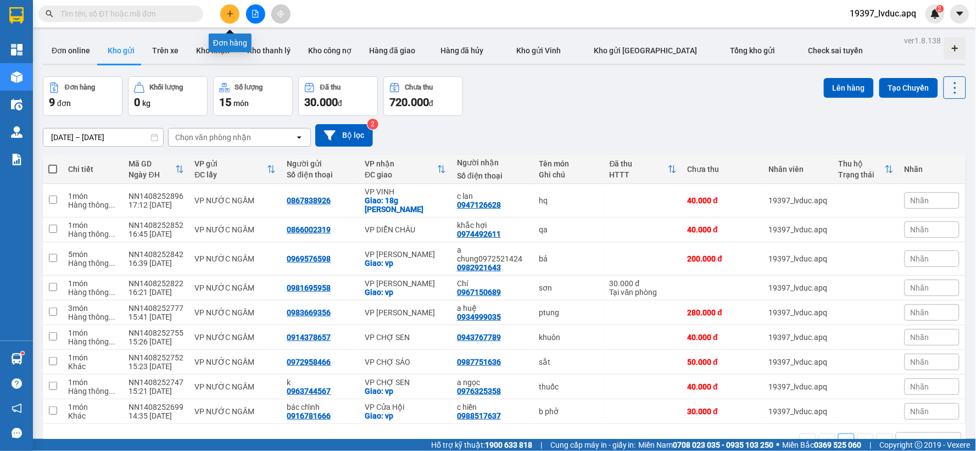
click at [232, 8] on button at bounding box center [229, 13] width 19 height 19
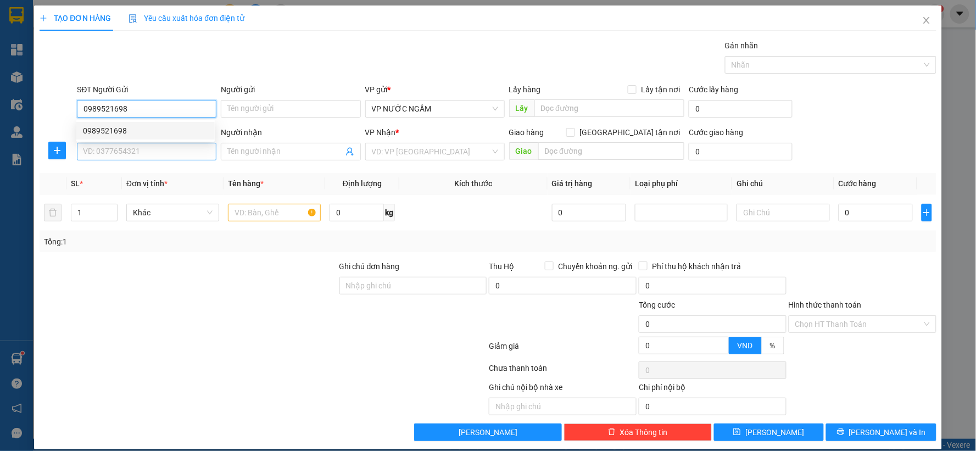
type input "0989521698"
click at [120, 147] on input "SĐT Người Nhận" at bounding box center [146, 152] width 139 height 18
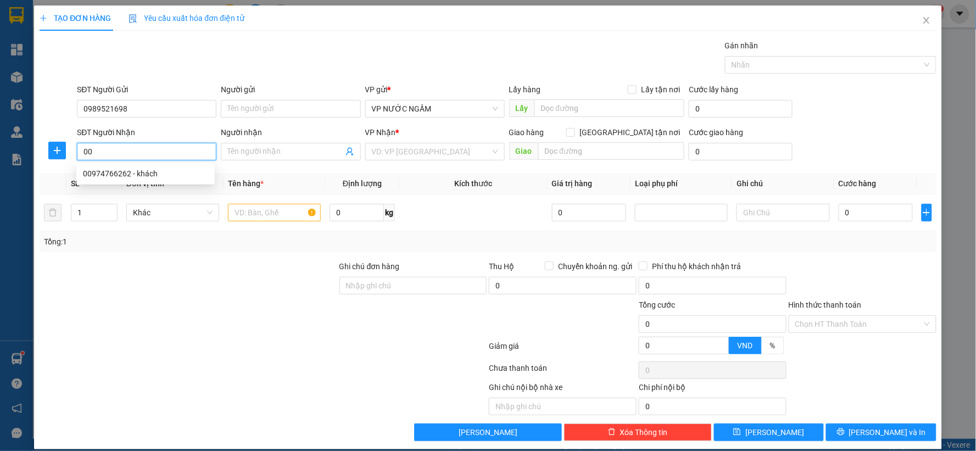
type input "0"
click at [117, 172] on div "0974492611 - khắc hợi" at bounding box center [145, 173] width 125 height 12
type input "0974492611"
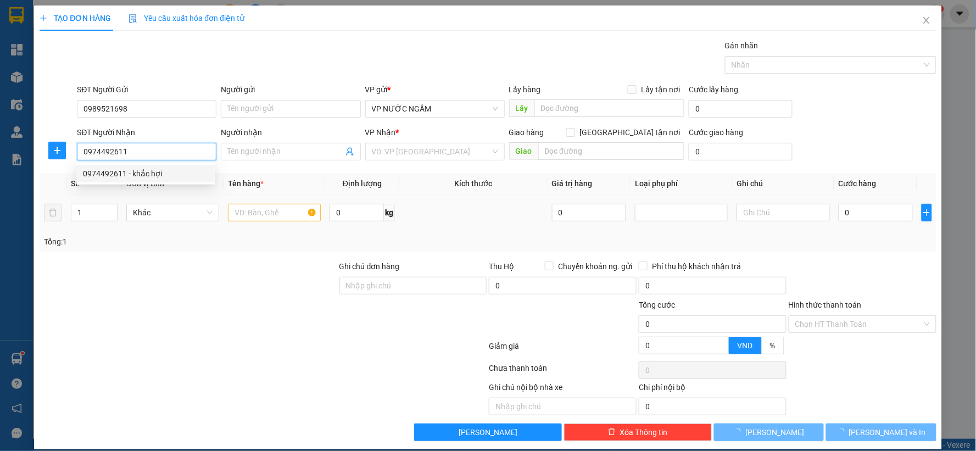
type input "khắc hợi"
type input "0974492611"
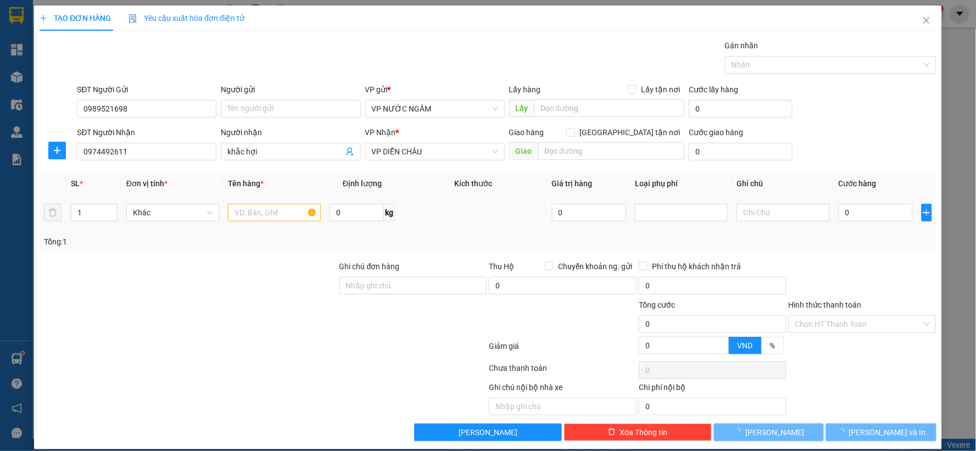
click at [256, 222] on div at bounding box center [274, 213] width 93 height 22
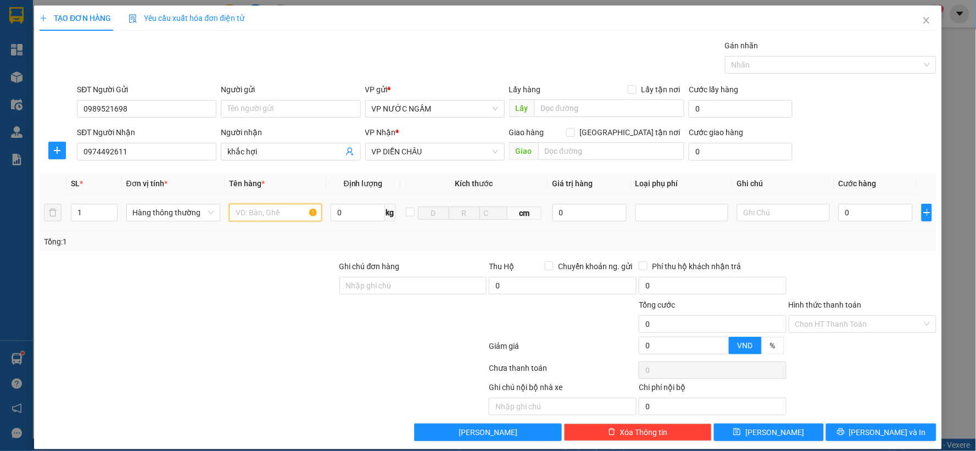
click at [257, 214] on input "text" at bounding box center [275, 213] width 93 height 18
click at [885, 216] on input "0" at bounding box center [876, 213] width 74 height 18
click at [842, 255] on div "Transit Pickup Surcharge Ids Transit Deliver Surcharge Ids Transit Deliver Surc…" at bounding box center [488, 240] width 897 height 401
click at [831, 407] on div "Transit Pickup Surcharge Ids Transit Deliver Surcharge Ids Transit Deliver Surc…" at bounding box center [488, 240] width 897 height 401
click at [829, 423] on button "[PERSON_NAME] và In" at bounding box center [881, 432] width 110 height 18
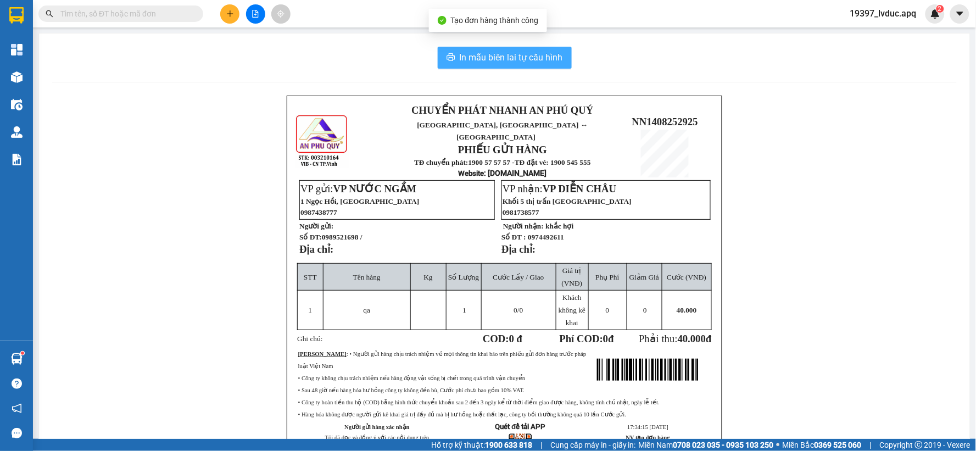
click at [482, 53] on span "In mẫu biên lai tự cấu hình" at bounding box center [511, 58] width 103 height 14
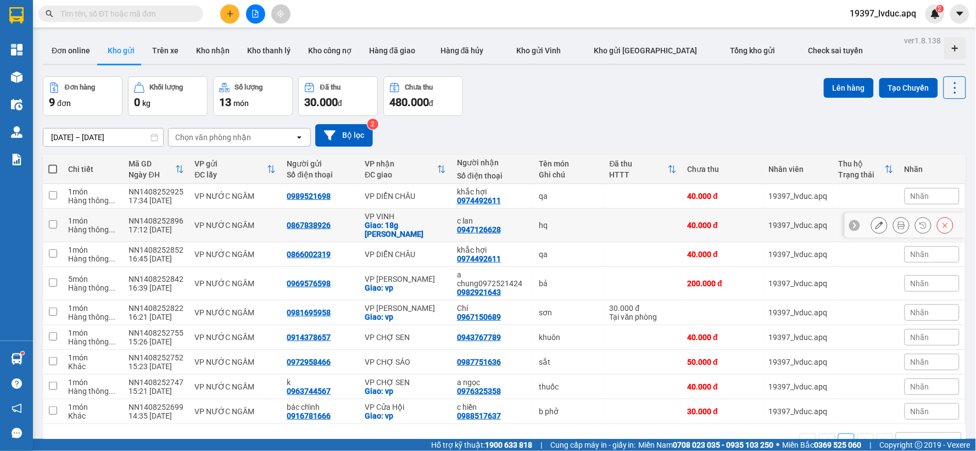
click at [421, 226] on div "Giao: 18g [PERSON_NAME]" at bounding box center [405, 230] width 81 height 18
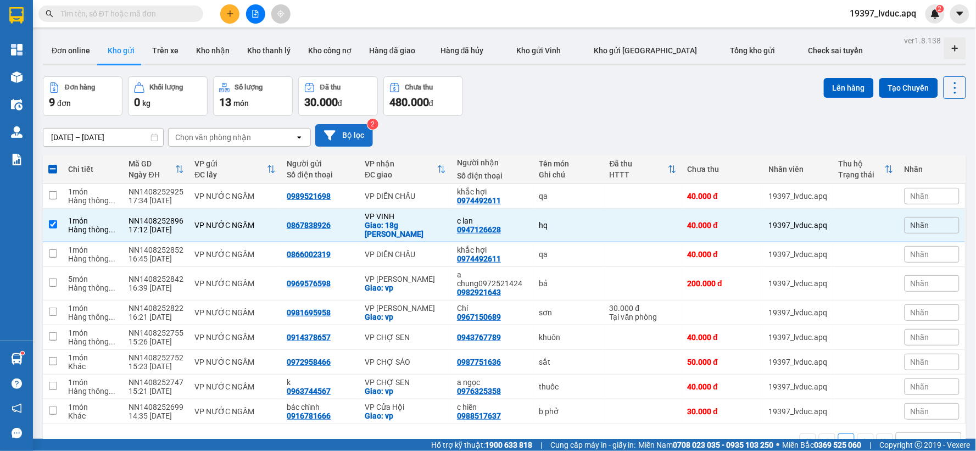
click at [344, 134] on button "Bộ lọc" at bounding box center [344, 135] width 58 height 23
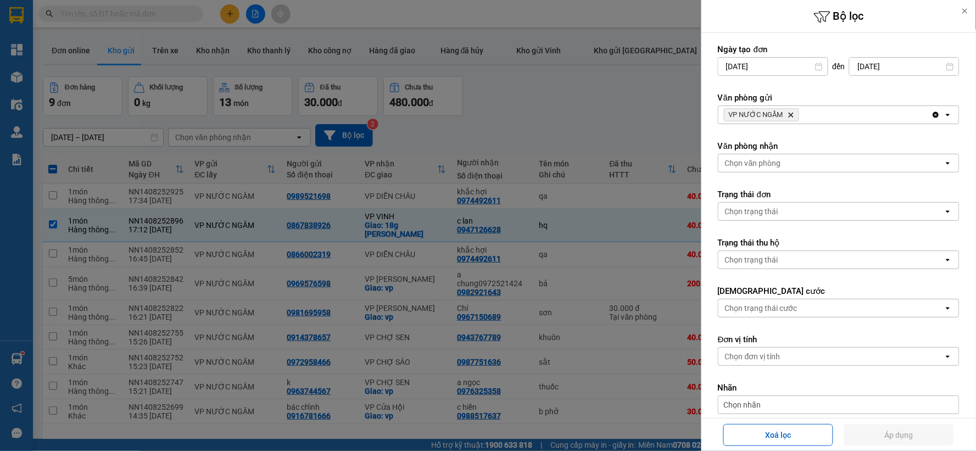
click at [792, 109] on span "VP NƯỚC NGẦM Delete" at bounding box center [761, 114] width 75 height 13
click at [791, 109] on span "VP NƯỚC NGẦM Delete" at bounding box center [761, 114] width 75 height 13
click at [790, 111] on icon "Delete" at bounding box center [790, 114] width 7 height 7
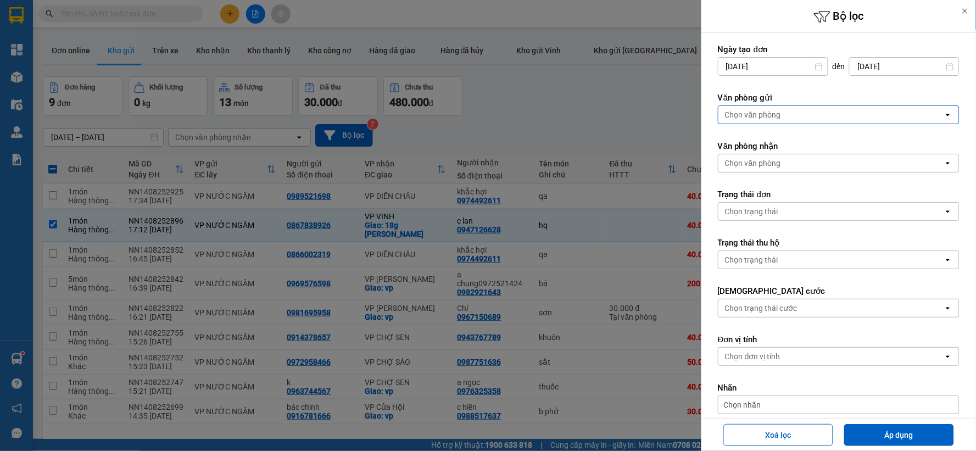
click at [791, 111] on div "Chọn văn phòng" at bounding box center [830, 115] width 225 height 18
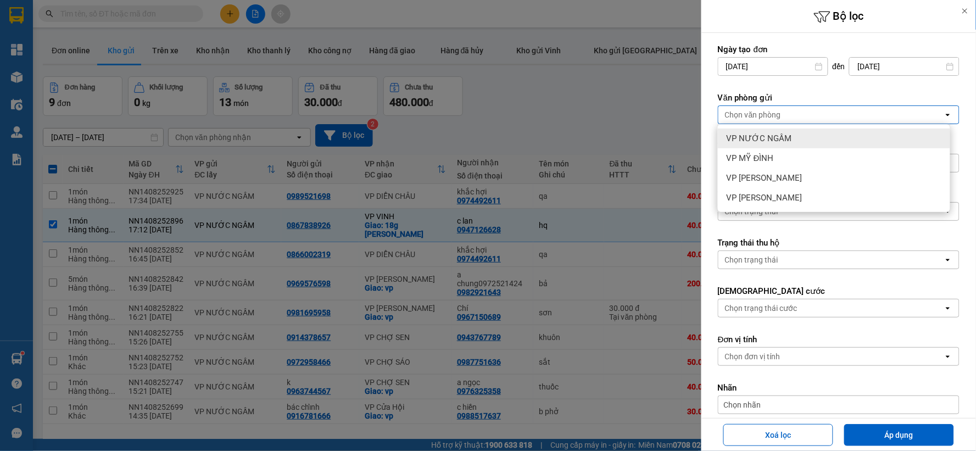
click at [781, 136] on span "VP NƯỚC NGẦM" at bounding box center [759, 138] width 65 height 11
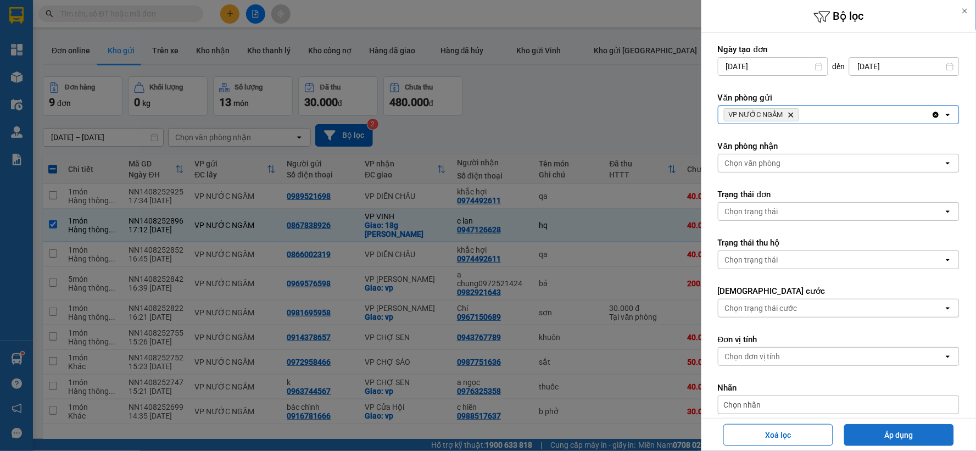
click at [918, 440] on button "Áp dụng" at bounding box center [899, 435] width 110 height 22
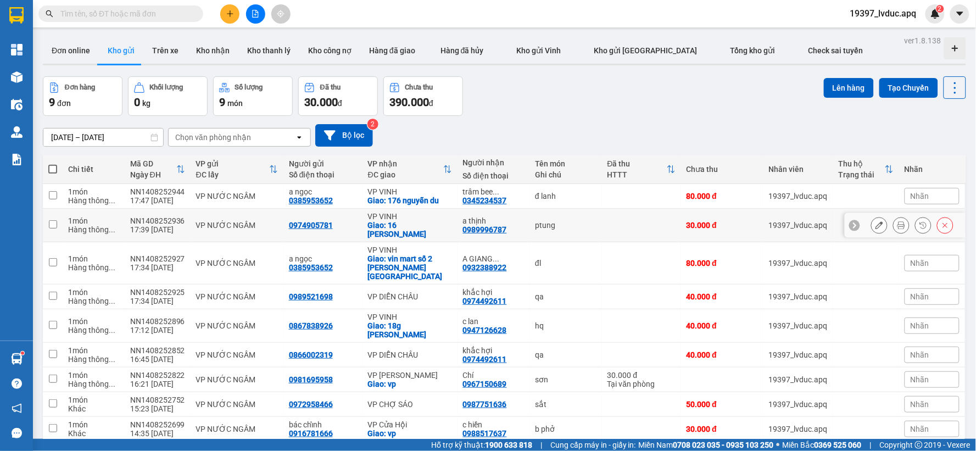
click at [426, 209] on td "VP [PERSON_NAME]: 16 [PERSON_NAME]" at bounding box center [409, 225] width 95 height 33
checkbox input "true"
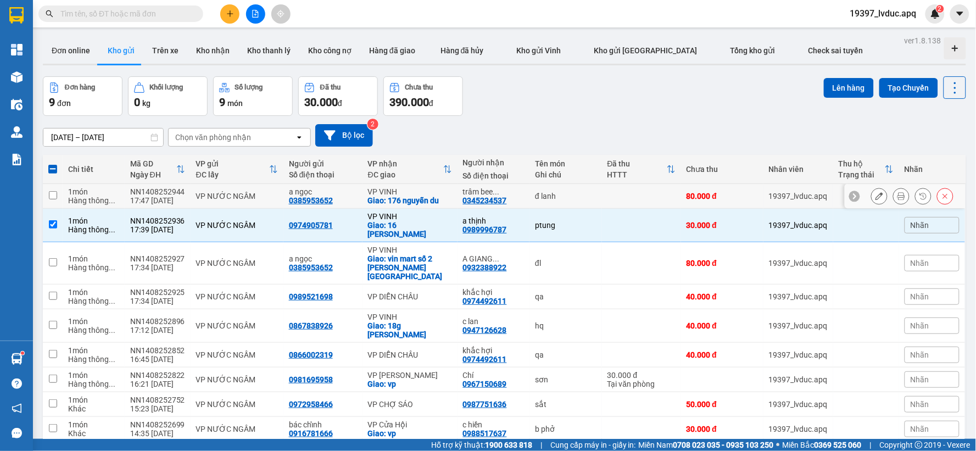
click at [433, 200] on div "Giao: 176 nguyễn du" at bounding box center [410, 200] width 84 height 9
checkbox input "true"
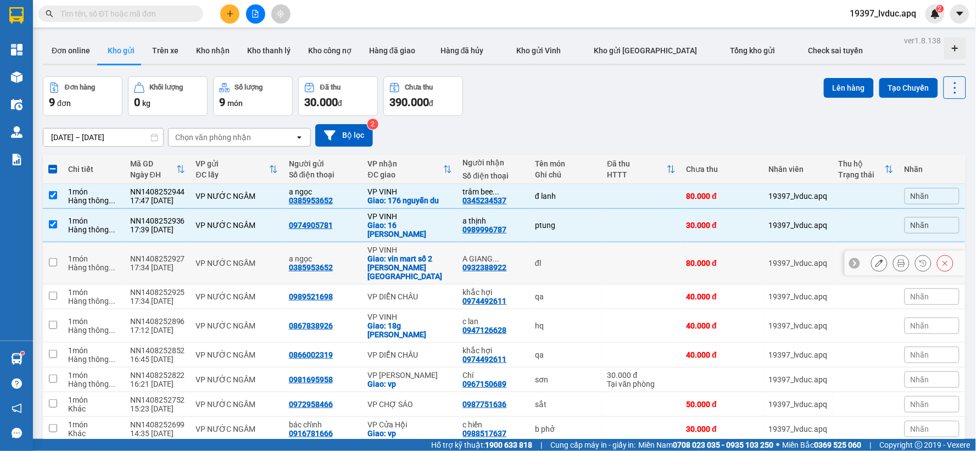
click at [380, 254] on div "Giao: vin mart số 2 [PERSON_NAME][GEOGRAPHIC_DATA]" at bounding box center [410, 267] width 84 height 26
checkbox input "true"
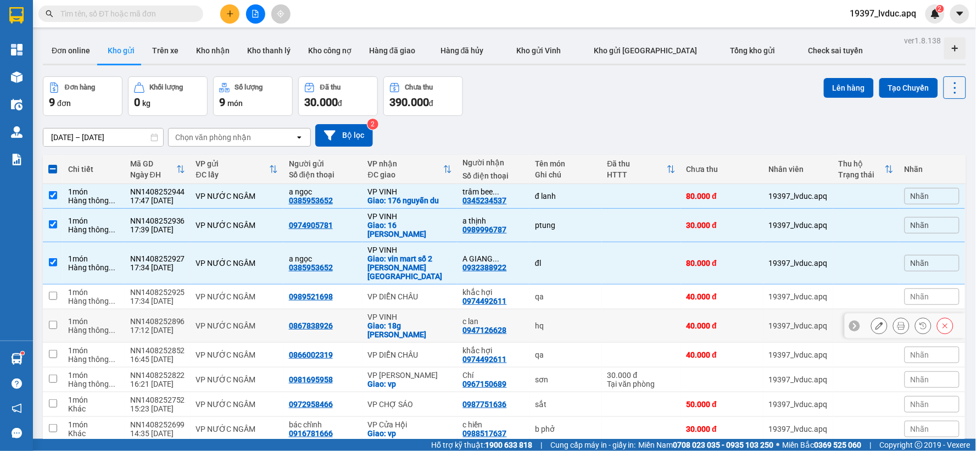
click at [418, 321] on div "Giao: 18g [PERSON_NAME]" at bounding box center [410, 330] width 84 height 18
checkbox input "true"
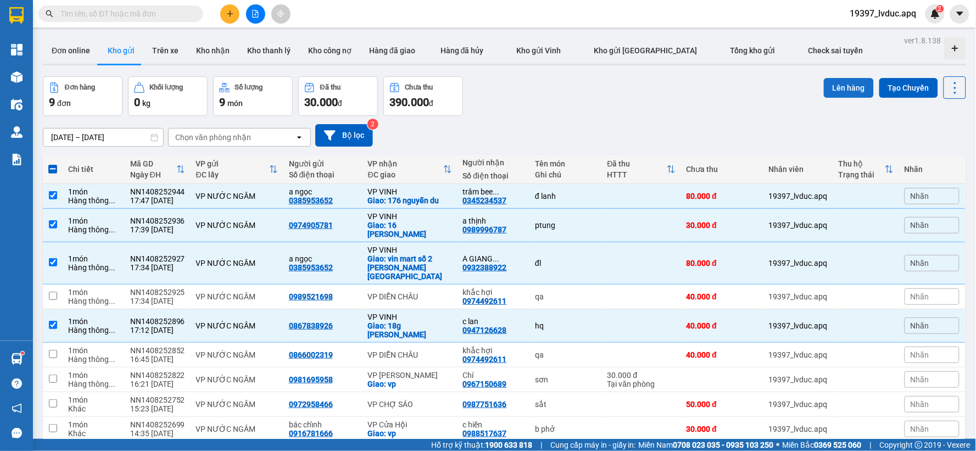
click at [835, 88] on button "Lên hàng" at bounding box center [849, 88] width 50 height 20
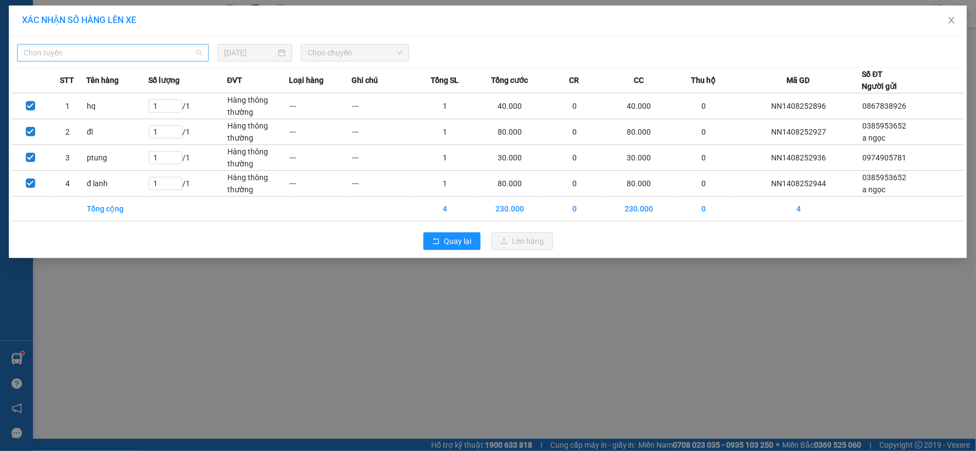
click at [75, 58] on span "Chọn tuyến" at bounding box center [113, 52] width 178 height 16
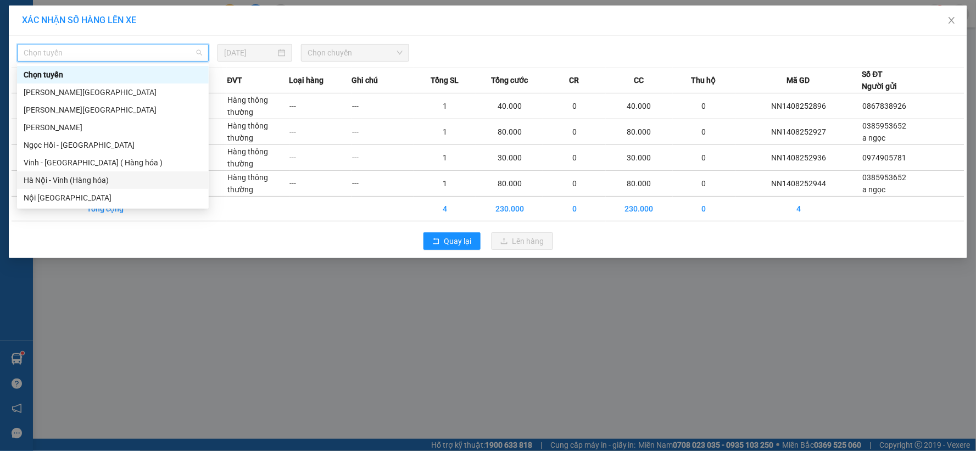
click at [95, 186] on div "Hà Nội - Vinh (Hàng hóa)" at bounding box center [113, 180] width 178 height 12
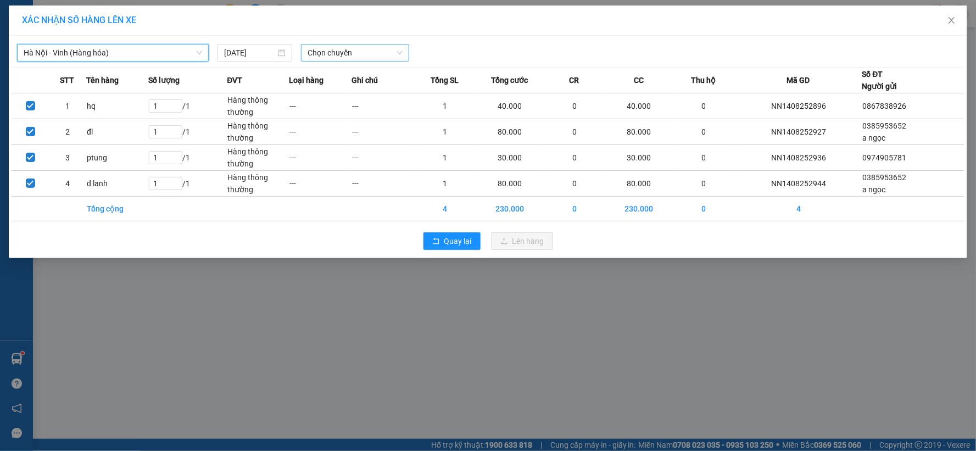
drag, startPoint x: 330, startPoint y: 51, endPoint x: 330, endPoint y: 58, distance: 7.1
click at [330, 53] on span "Chọn chuyến" at bounding box center [355, 52] width 95 height 16
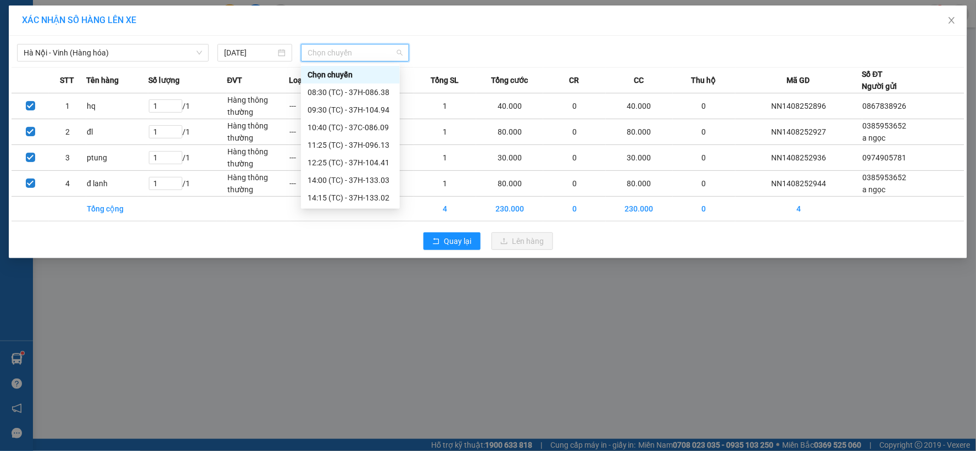
click at [343, 262] on div "22:47 (TC) - 37H-104.73" at bounding box center [351, 268] width 86 height 12
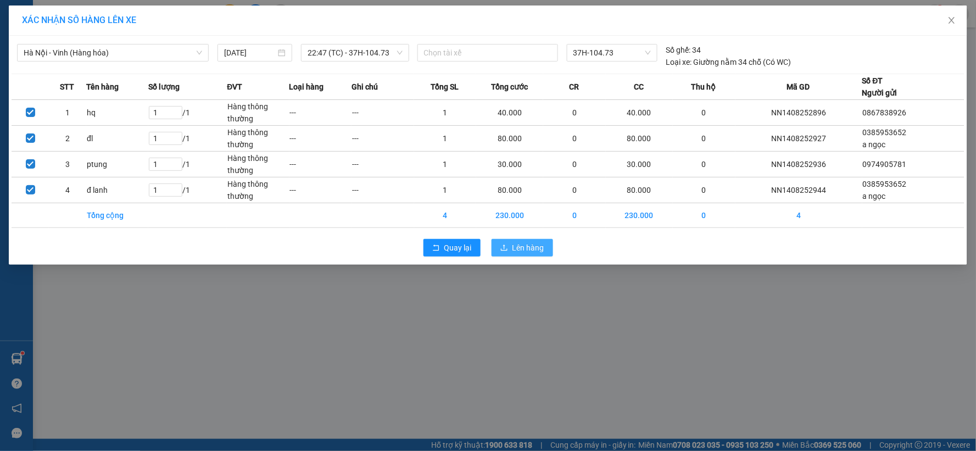
click at [533, 255] on button "Lên hàng" at bounding box center [522, 248] width 62 height 18
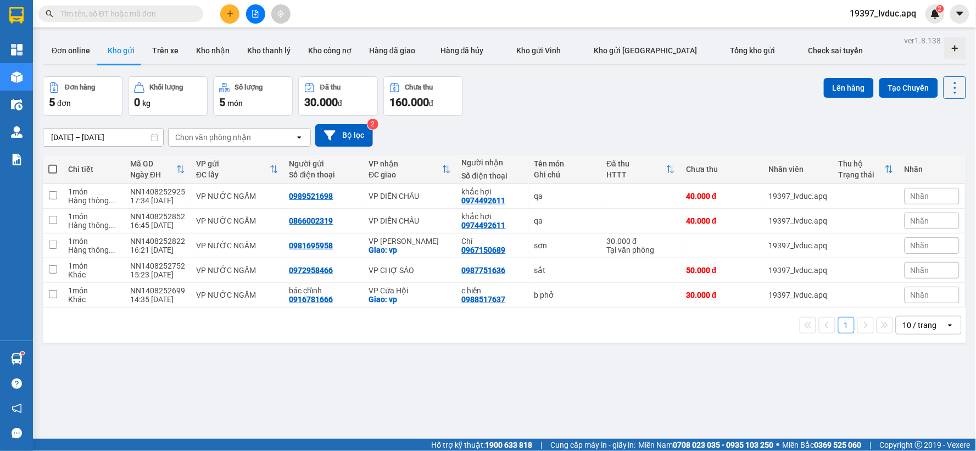
click at [231, 8] on button at bounding box center [229, 13] width 19 height 19
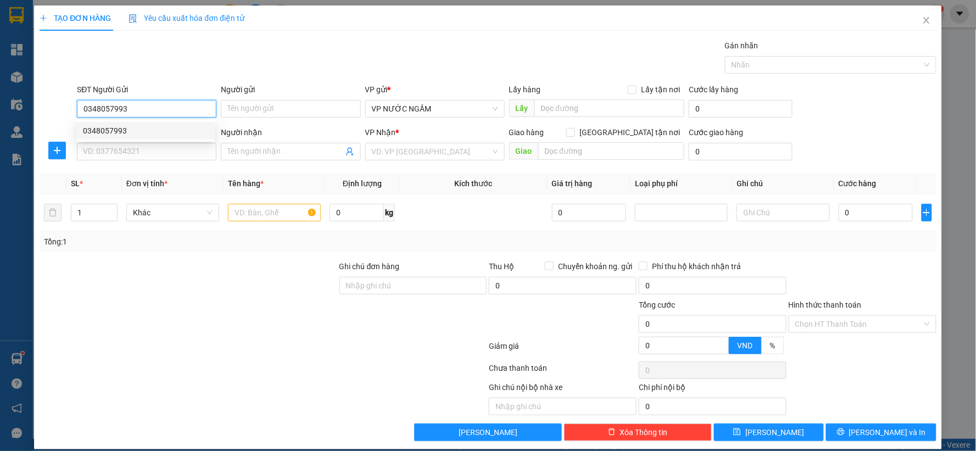
click at [127, 132] on div "0348057993" at bounding box center [145, 131] width 125 height 12
type input "0348057993"
click at [129, 157] on input "SĐT Người Nhận" at bounding box center [146, 152] width 139 height 18
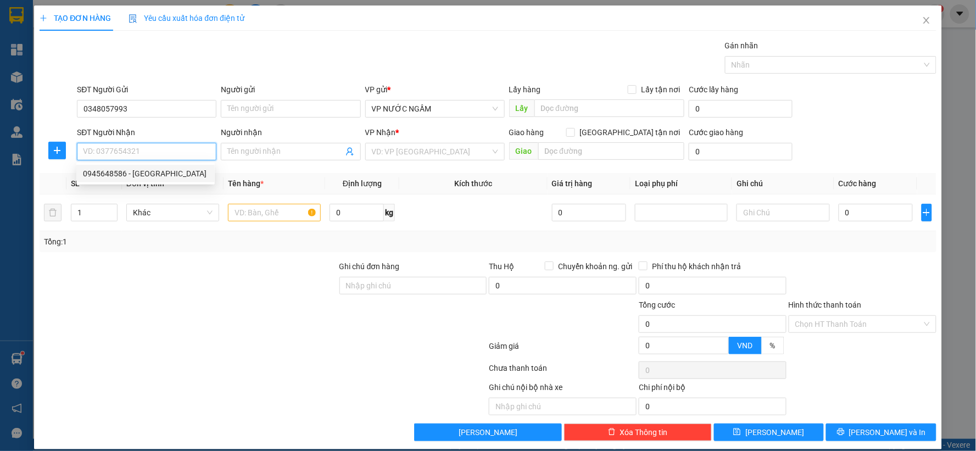
click at [133, 174] on div "0945648586 - [GEOGRAPHIC_DATA]" at bounding box center [145, 173] width 125 height 12
type input "0945648586"
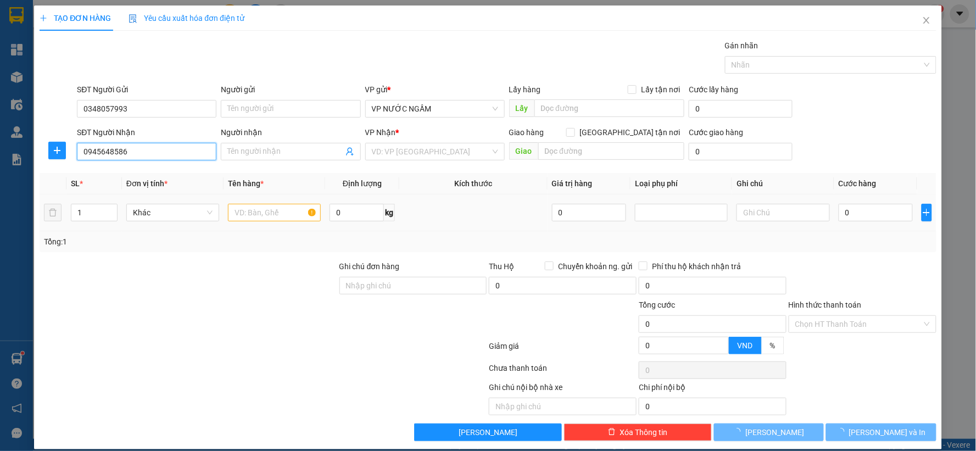
type input "[PERSON_NAME]"
checkbox input "true"
type input "52 ng phong sắc"
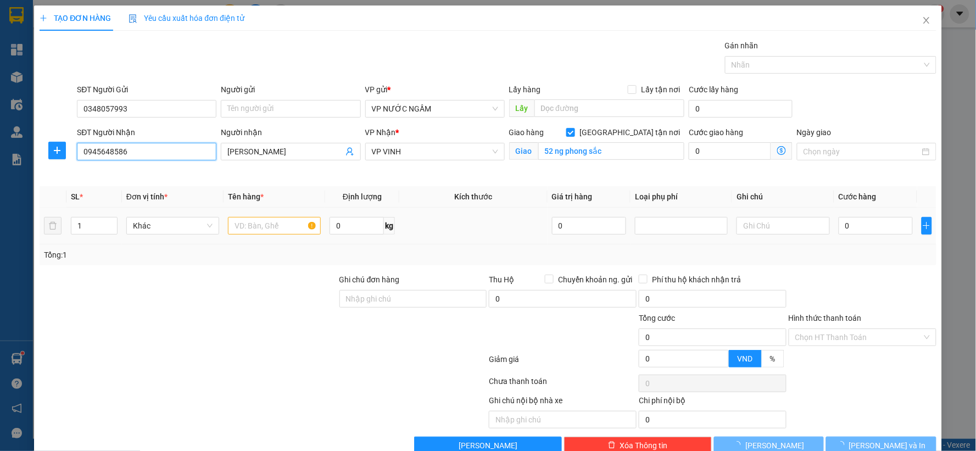
type input "10"
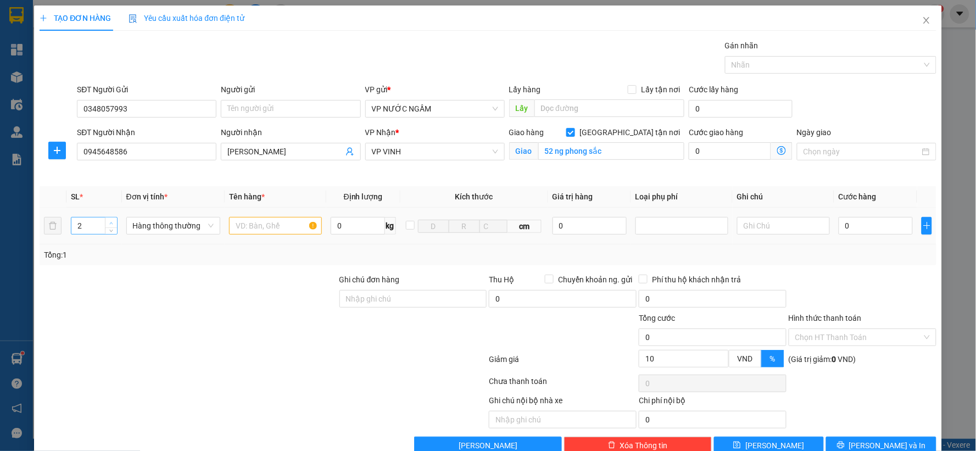
click at [109, 222] on icon "up" at bounding box center [111, 223] width 4 height 4
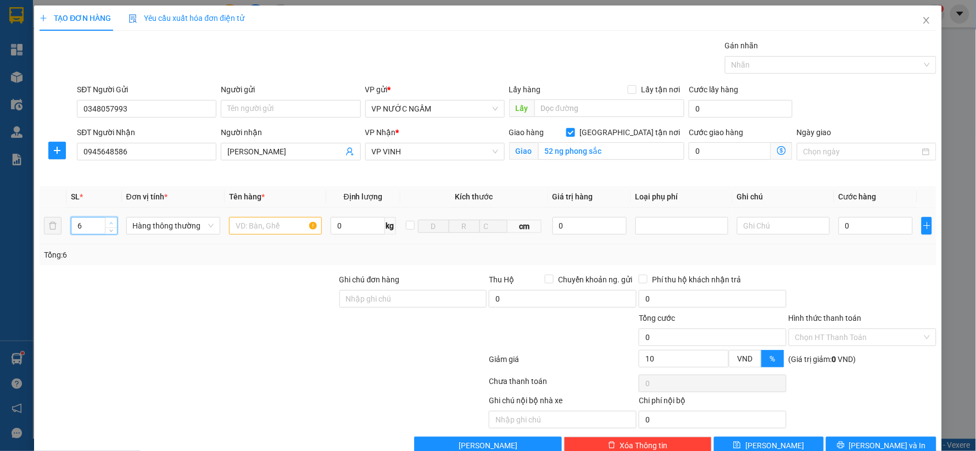
click at [109, 222] on icon "up" at bounding box center [111, 223] width 4 height 4
type input "7"
click at [262, 222] on input "text" at bounding box center [275, 226] width 93 height 18
type input "hoa quả"
click at [854, 230] on input "0" at bounding box center [876, 226] width 74 height 18
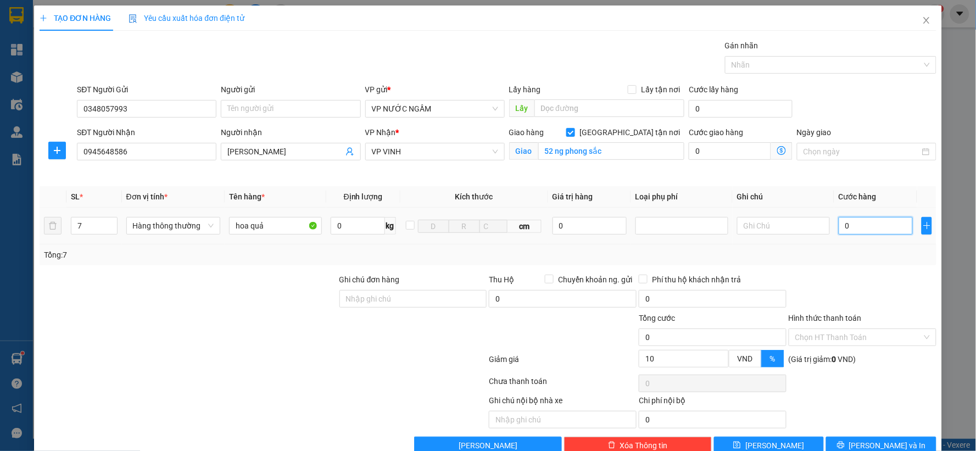
type input "2"
type input "28"
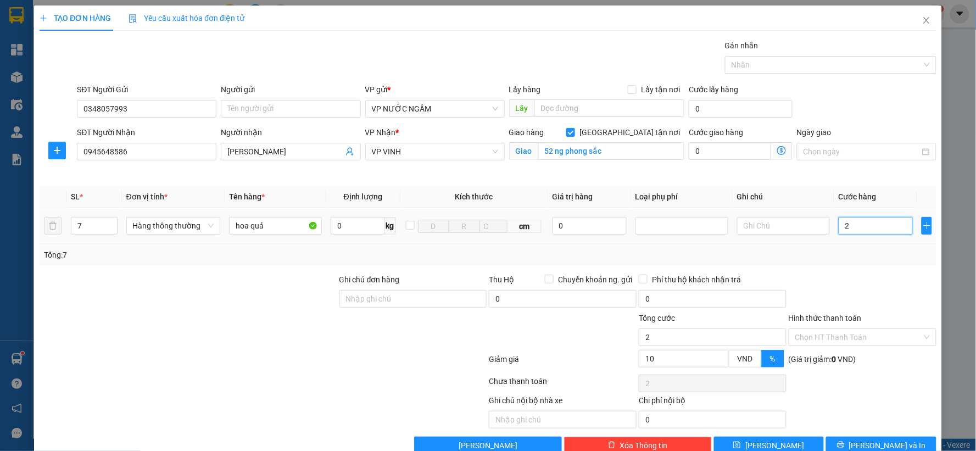
type input "28"
type input "280"
type input "280.000"
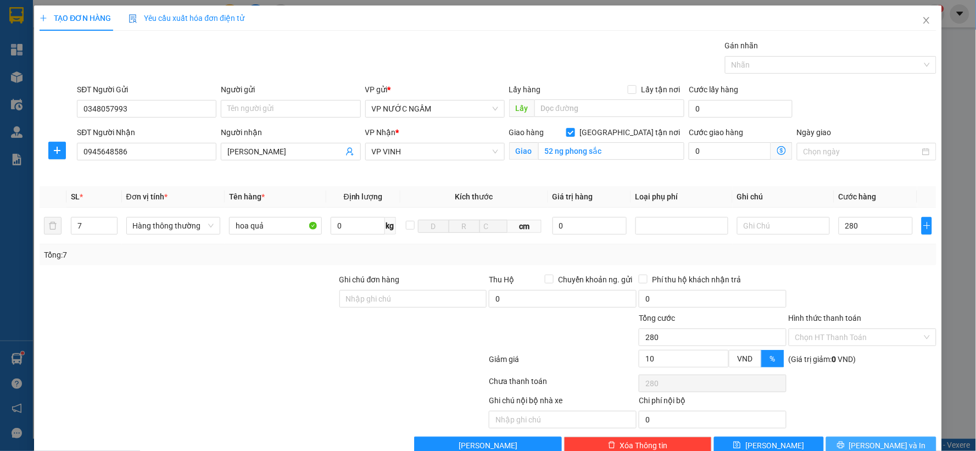
type input "252.000"
click at [843, 437] on button "[PERSON_NAME] và In" at bounding box center [881, 446] width 110 height 18
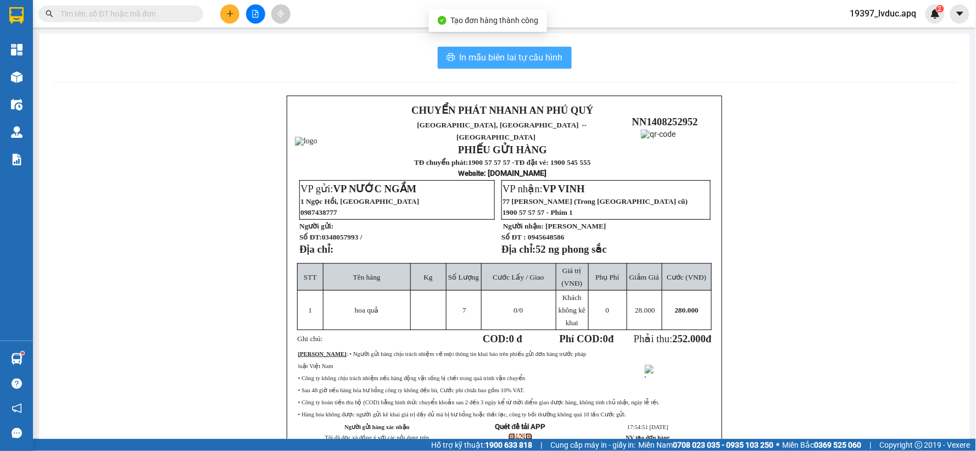
click at [489, 52] on span "In mẫu biên lai tự cấu hình" at bounding box center [511, 58] width 103 height 14
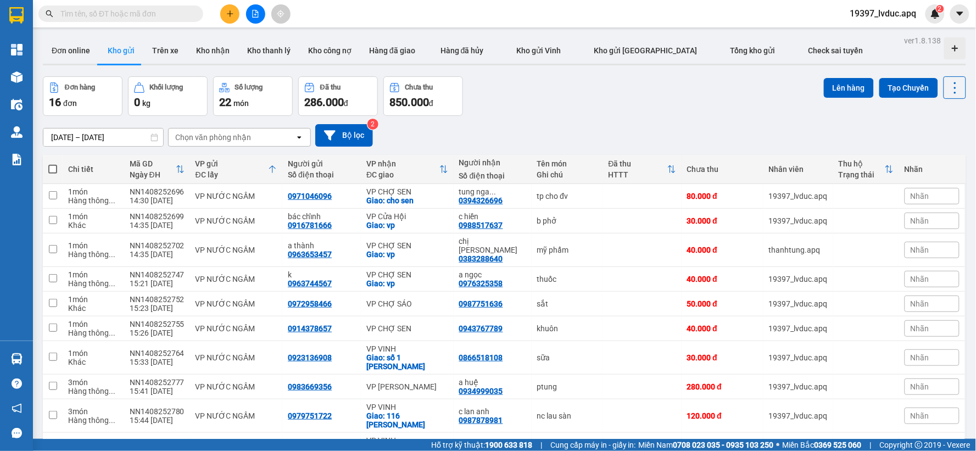
click at [641, 102] on div "Đơn hàng 16 đơn Khối lượng 0 kg Số lượng 22 món Đã thu 286.000 đ Chưa thu 850.0…" at bounding box center [504, 96] width 923 height 40
click at [533, 116] on div "[DATE] – [DATE] Press the down arrow key to interact with the calendar and sele…" at bounding box center [504, 135] width 923 height 39
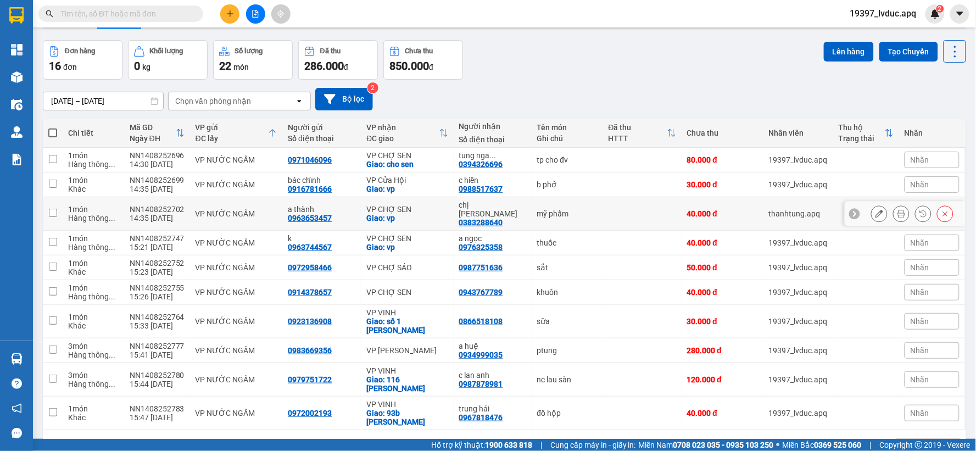
scroll to position [56, 0]
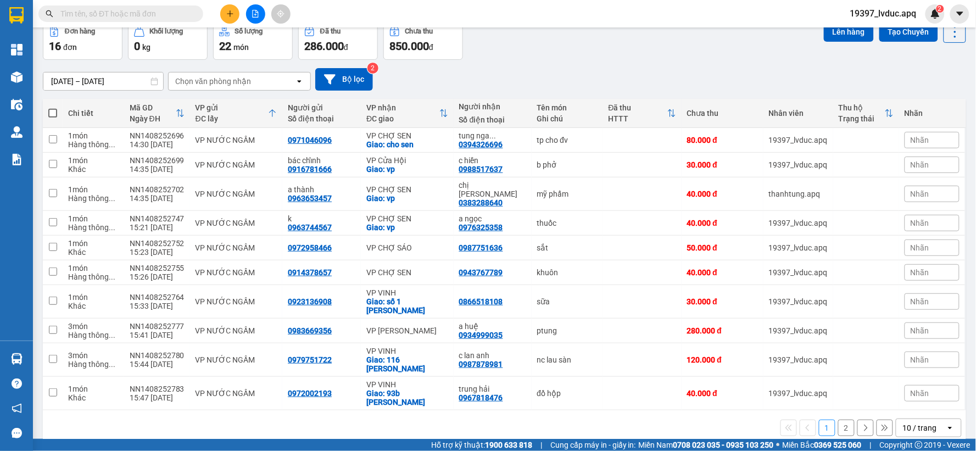
click at [901, 419] on div "10 / trang" at bounding box center [920, 428] width 49 height 18
click at [910, 379] on div "100 / trang" at bounding box center [920, 387] width 66 height 20
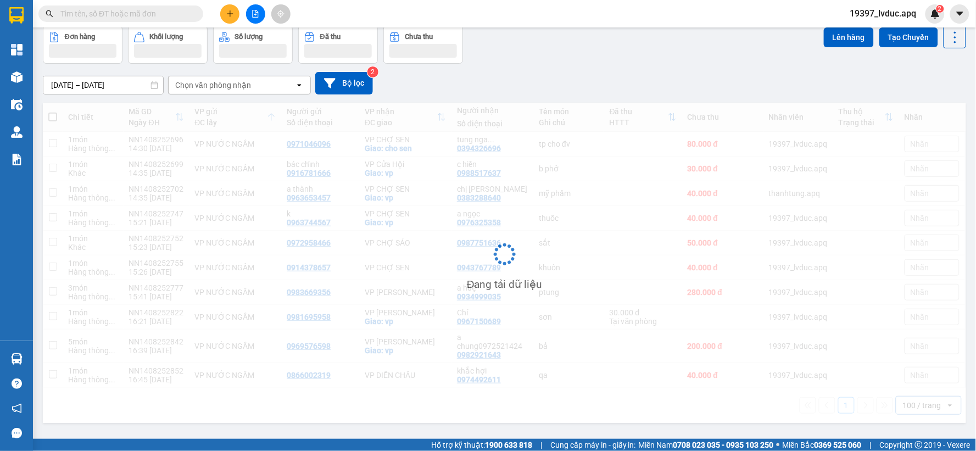
scroll to position [51, 0]
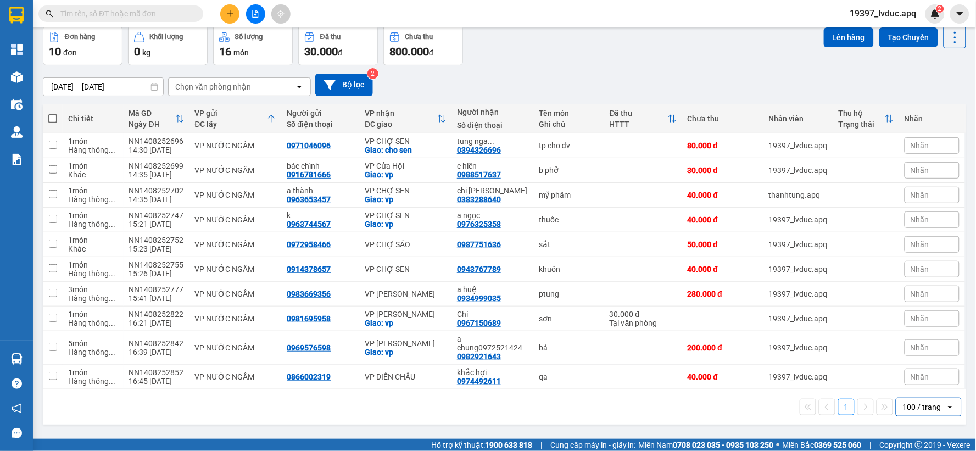
click at [639, 72] on div "[DATE] – [DATE] Press the down arrow key to interact with the calendar and sele…" at bounding box center [504, 84] width 923 height 39
click at [118, 11] on input "text" at bounding box center [125, 14] width 130 height 12
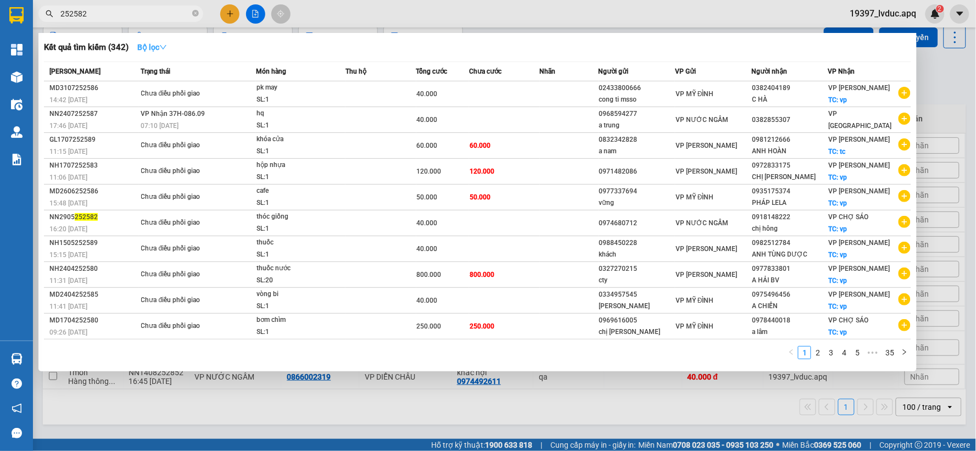
type input "252582"
drag, startPoint x: 154, startPoint y: 47, endPoint x: 152, endPoint y: 127, distance: 80.2
click at [154, 48] on strong "Bộ lọc" at bounding box center [152, 47] width 30 height 9
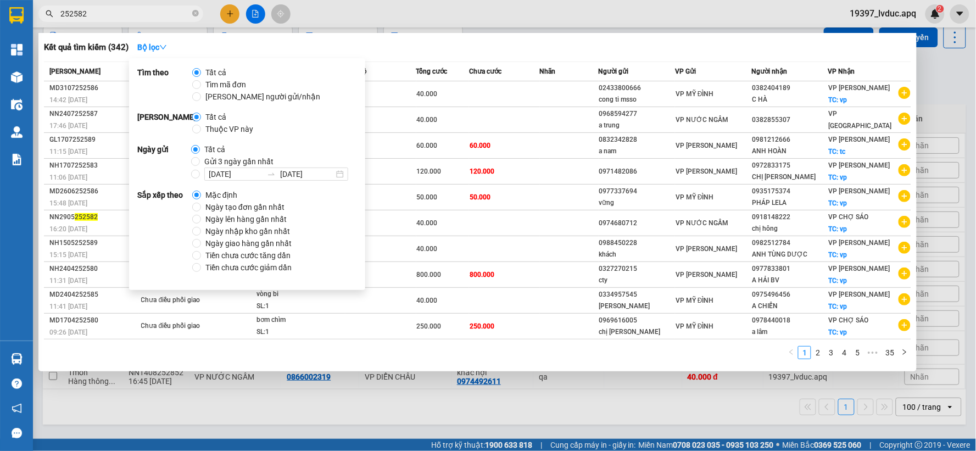
click at [204, 202] on div "Mặc định Ngày tạo đơn gần nhất Ngày lên hàng gần nhất Ngày nhập kho gần nhất Ng…" at bounding box center [246, 231] width 108 height 85
click at [202, 206] on span "Ngày tạo đơn gần nhất" at bounding box center [245, 207] width 88 height 12
click at [201, 206] on input "Ngày tạo đơn gần nhất" at bounding box center [196, 207] width 9 height 9
radio input "true"
radio input "false"
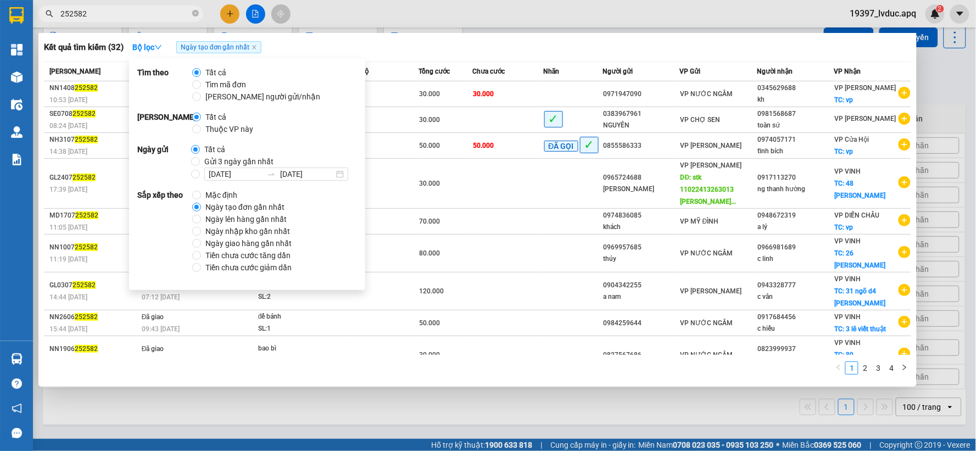
click at [351, 44] on div "Kết quả tìm kiếm ( 32 ) Bộ lọc Ngày tạo đơn gần nhất" at bounding box center [477, 47] width 867 height 18
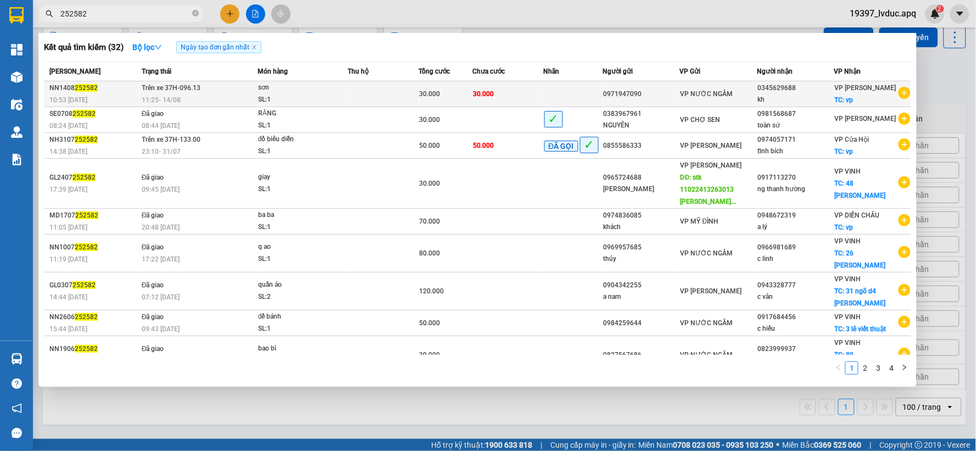
click at [283, 94] on div "sơn" at bounding box center [299, 88] width 82 height 12
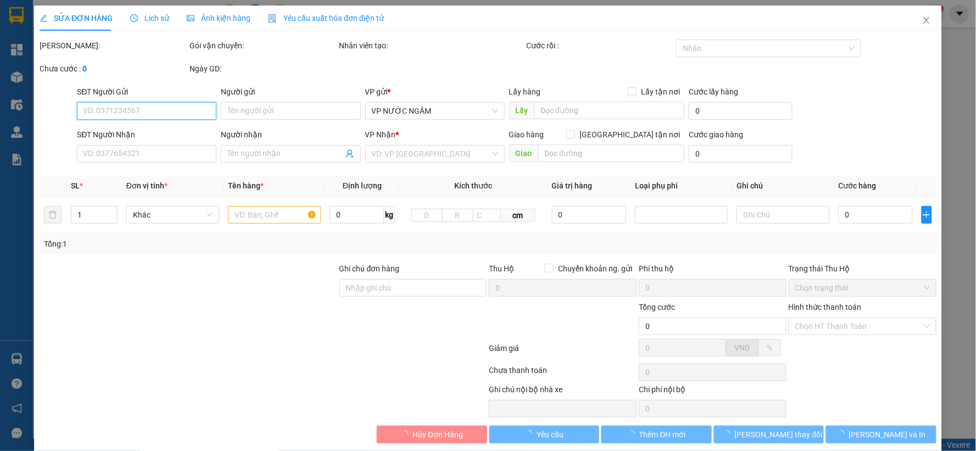
type input "0971947090"
type input "0345629688"
type input "kh"
checkbox input "true"
type input "vp"
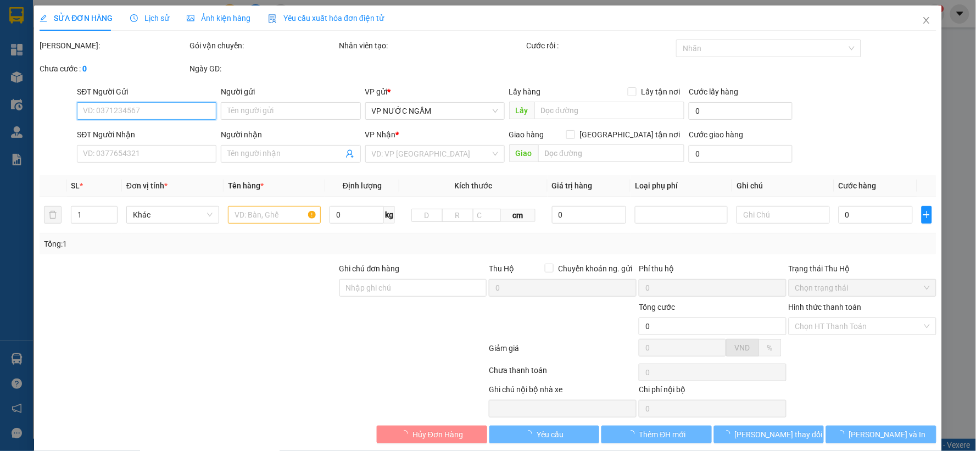
type input "30.000"
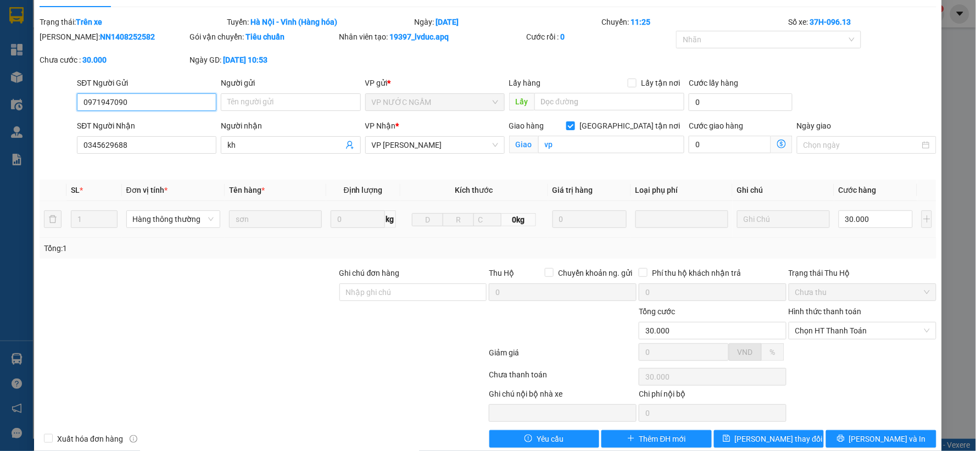
scroll to position [42, 0]
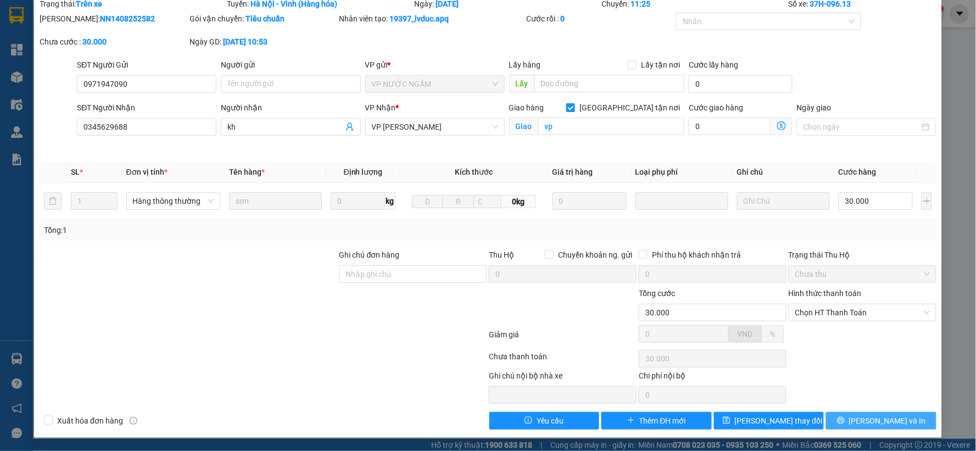
click at [843, 416] on button "[PERSON_NAME] và In" at bounding box center [881, 421] width 110 height 18
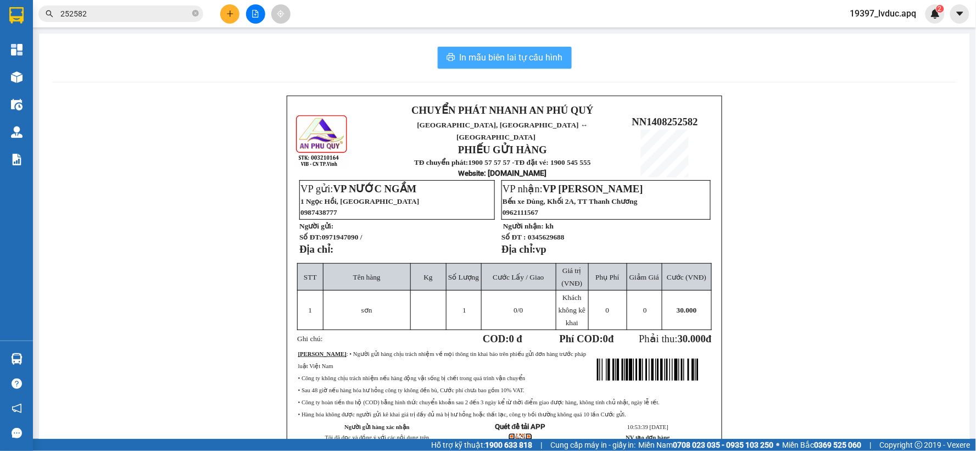
click at [474, 58] on span "In mẫu biên lai tự cấu hình" at bounding box center [511, 58] width 103 height 14
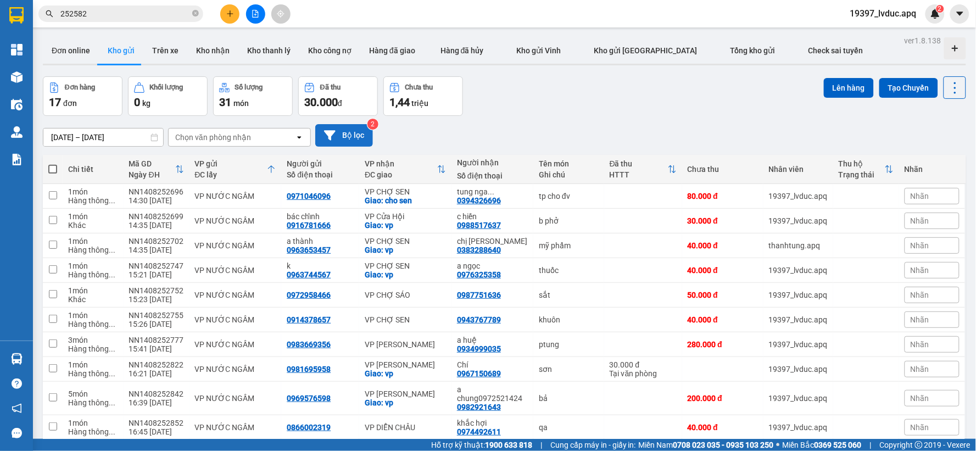
click at [363, 134] on button "Bộ lọc" at bounding box center [344, 135] width 58 height 23
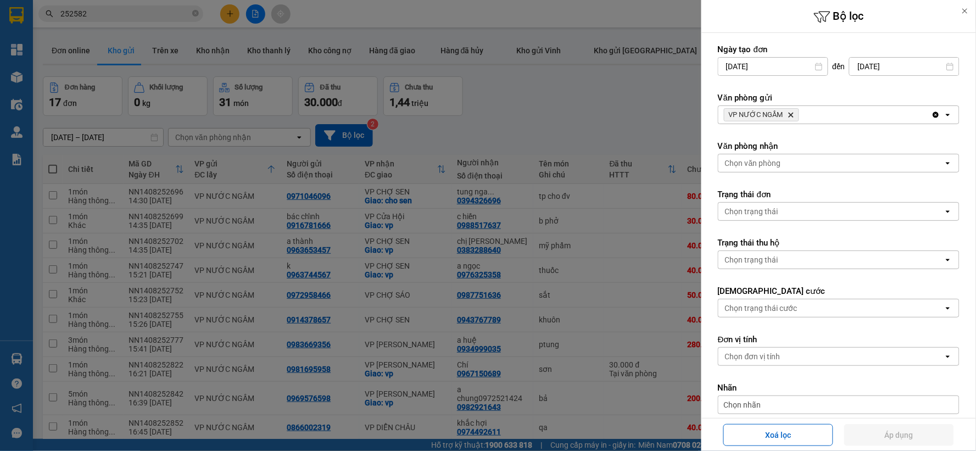
click at [791, 115] on icon "VP NƯỚC NGẦM, close by backspace" at bounding box center [791, 115] width 5 height 5
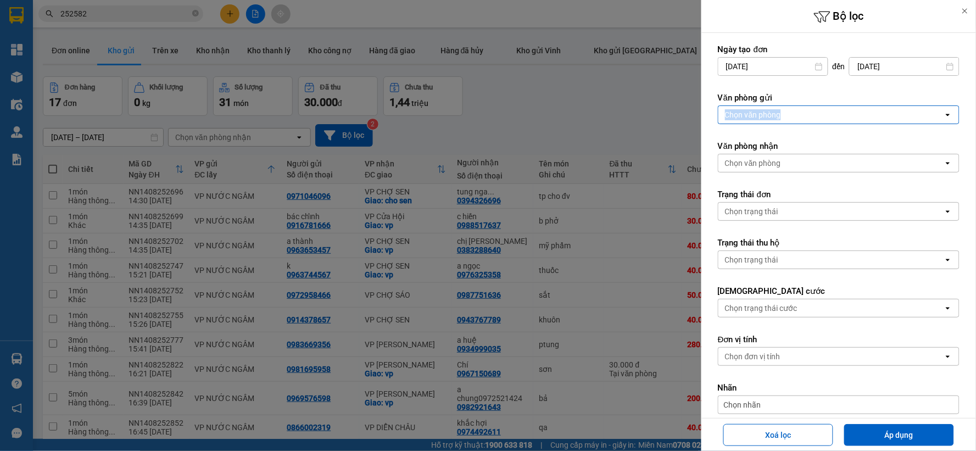
click at [791, 115] on div "Chọn văn phòng" at bounding box center [830, 115] width 225 height 18
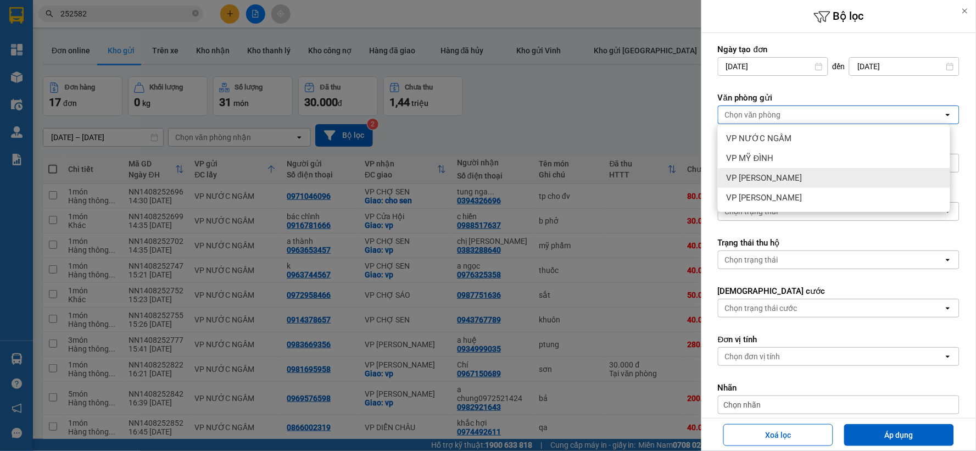
click at [788, 183] on div "VP [PERSON_NAME]" at bounding box center [834, 178] width 232 height 20
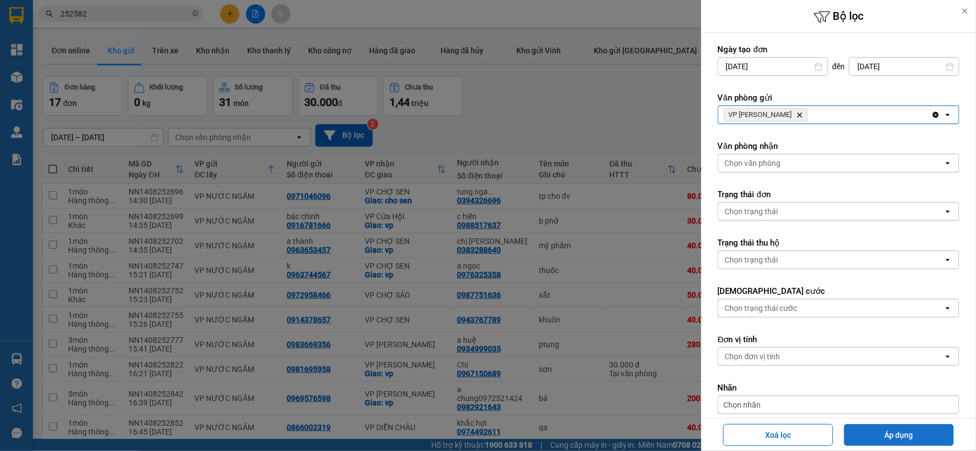
click at [868, 431] on button "Áp dụng" at bounding box center [899, 435] width 110 height 22
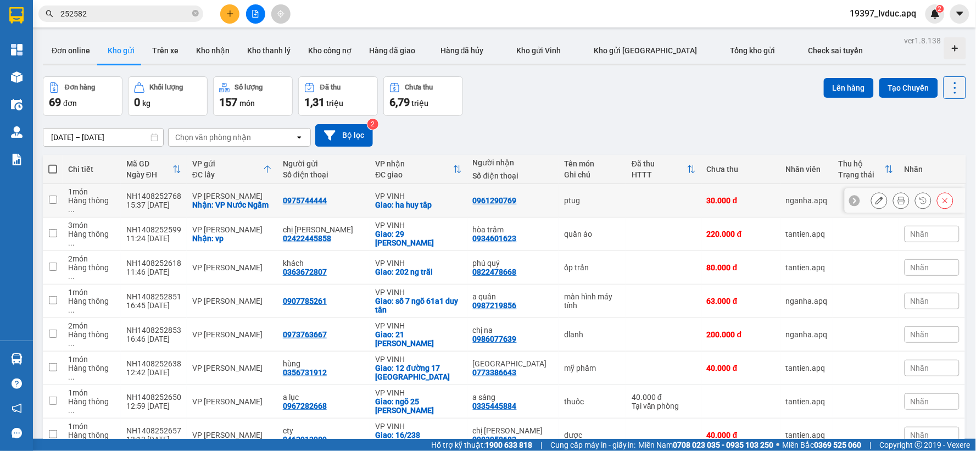
click at [569, 196] on div "ptug" at bounding box center [592, 200] width 57 height 9
checkbox input "true"
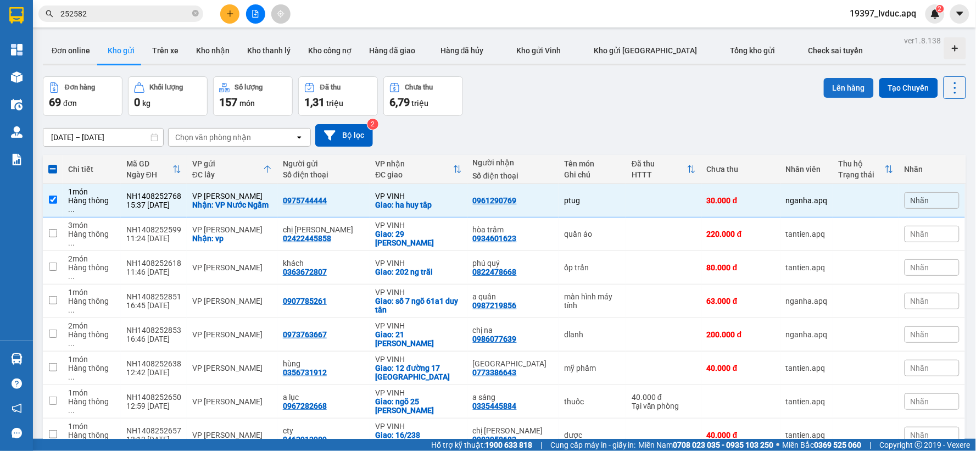
click at [843, 89] on button "Lên hàng" at bounding box center [849, 88] width 50 height 20
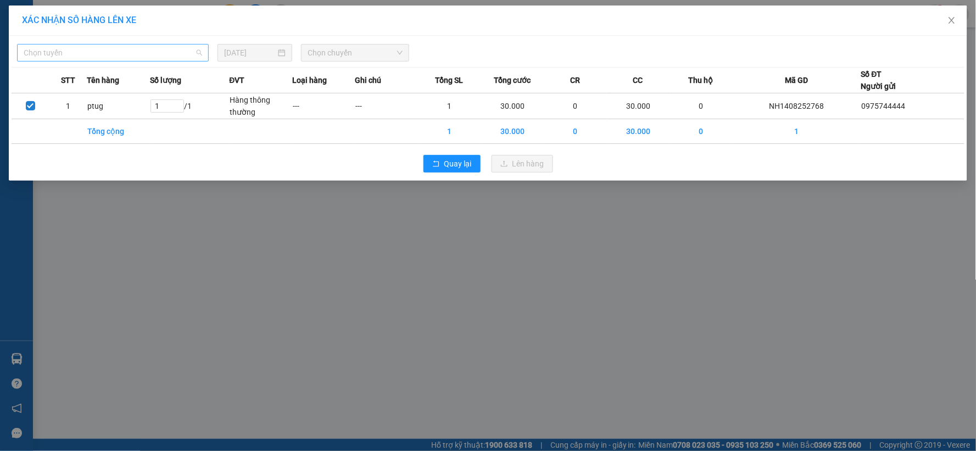
click at [91, 53] on span "Chọn tuyến" at bounding box center [113, 52] width 178 height 16
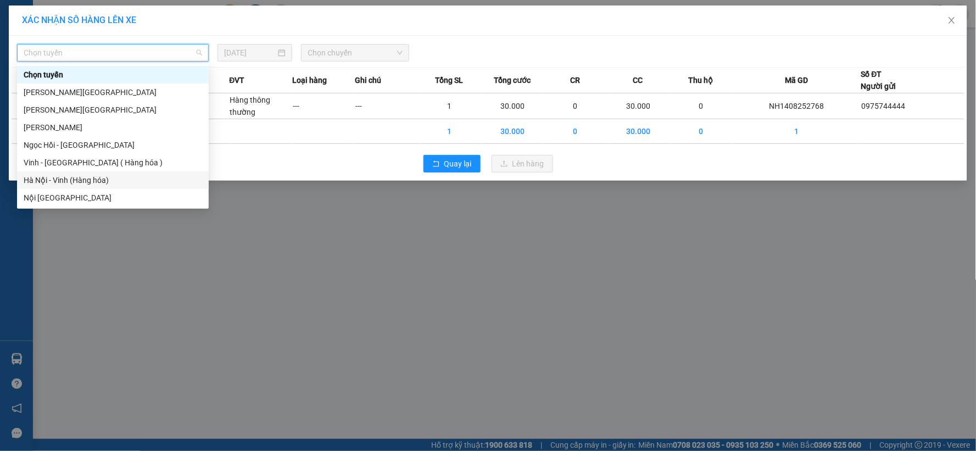
click at [102, 180] on div "Hà Nội - Vinh (Hàng hóa)" at bounding box center [113, 180] width 178 height 12
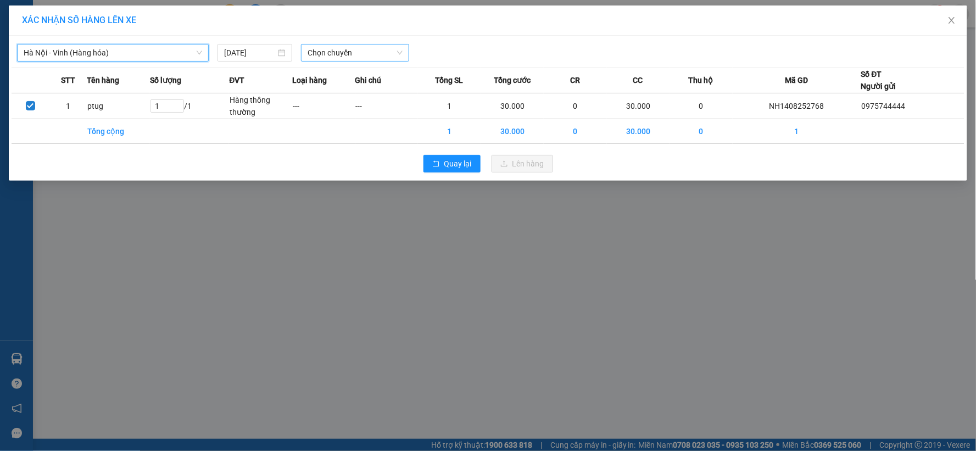
click at [371, 51] on span "Chọn chuyến" at bounding box center [355, 52] width 95 height 16
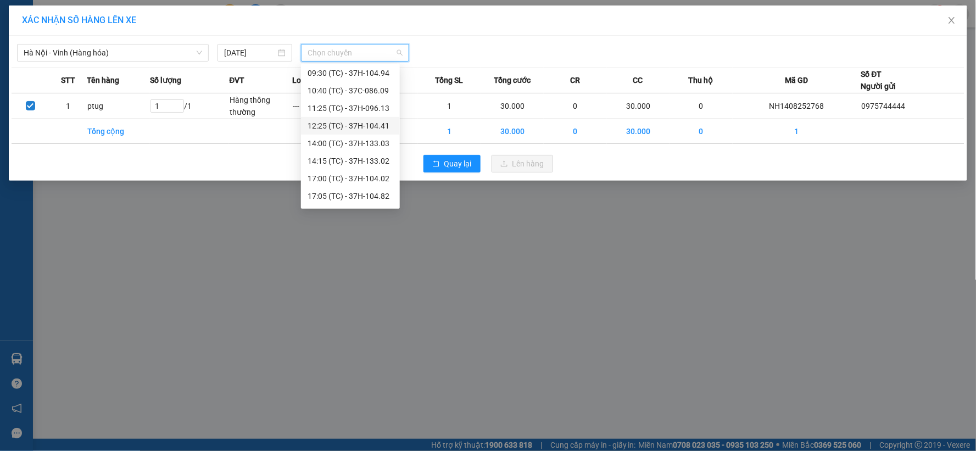
scroll to position [53, 0]
click at [372, 196] on div "22:40 (TC) - 37H-133.08" at bounding box center [351, 198] width 86 height 12
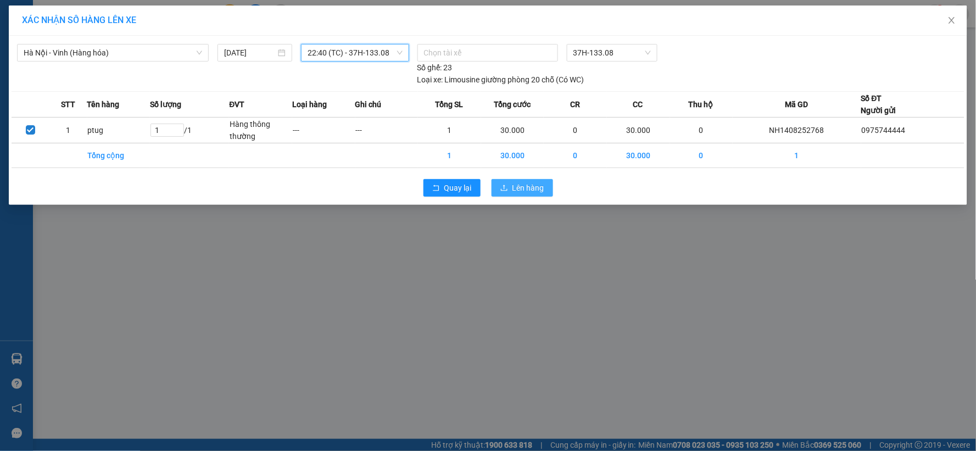
click at [509, 192] on button "Lên hàng" at bounding box center [522, 188] width 62 height 18
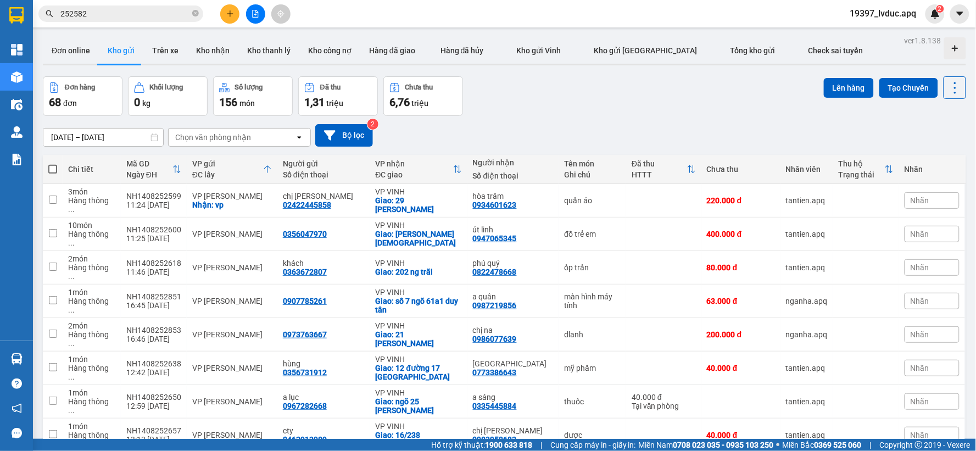
click at [250, 11] on button at bounding box center [255, 13] width 19 height 19
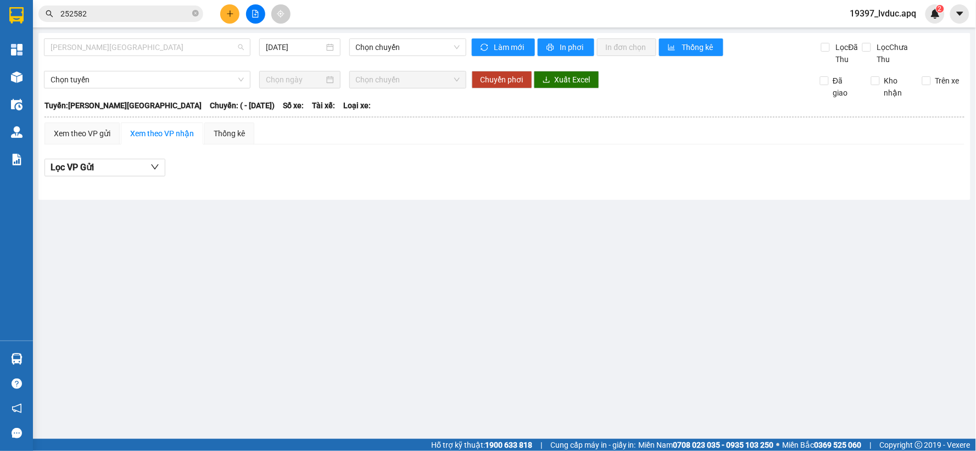
drag, startPoint x: 163, startPoint y: 47, endPoint x: 169, endPoint y: 101, distance: 54.2
click at [164, 47] on span "[PERSON_NAME][GEOGRAPHIC_DATA]" at bounding box center [147, 47] width 193 height 16
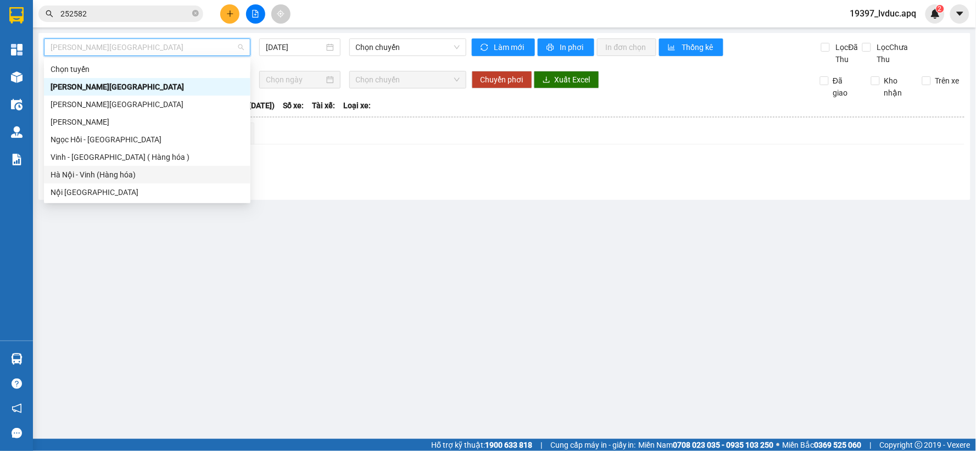
click at [165, 177] on div "Hà Nội - Vinh (Hàng hóa)" at bounding box center [147, 175] width 193 height 12
type input "[DATE]"
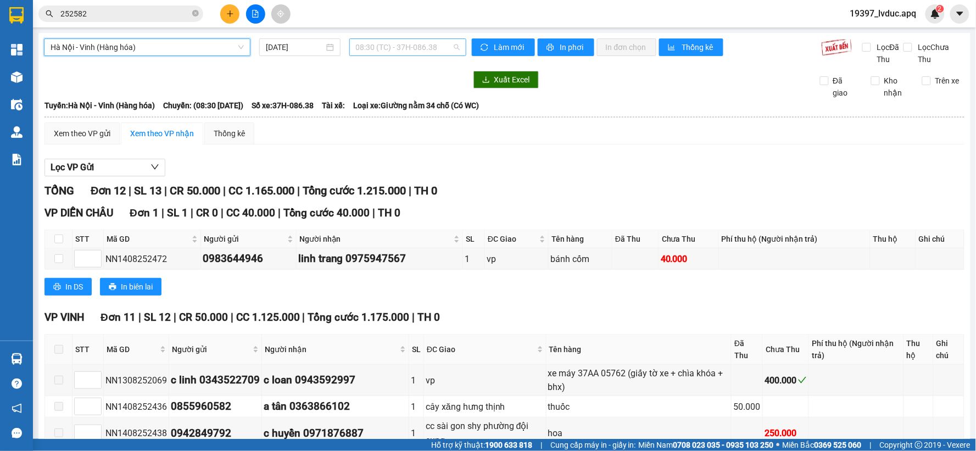
click at [442, 46] on span "08:30 (TC) - 37H-086.38" at bounding box center [408, 47] width 104 height 16
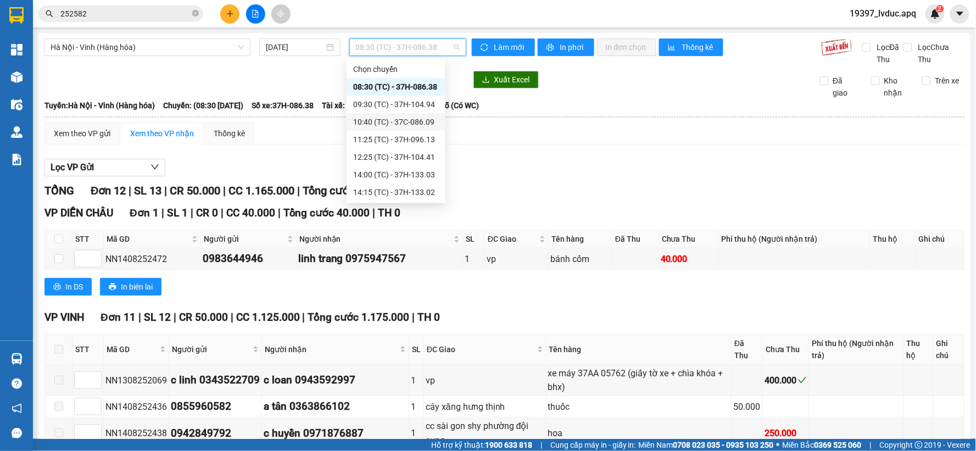
scroll to position [53, 0]
click at [420, 193] on div "22:40 (TC) - 37H-133.08" at bounding box center [396, 192] width 86 height 12
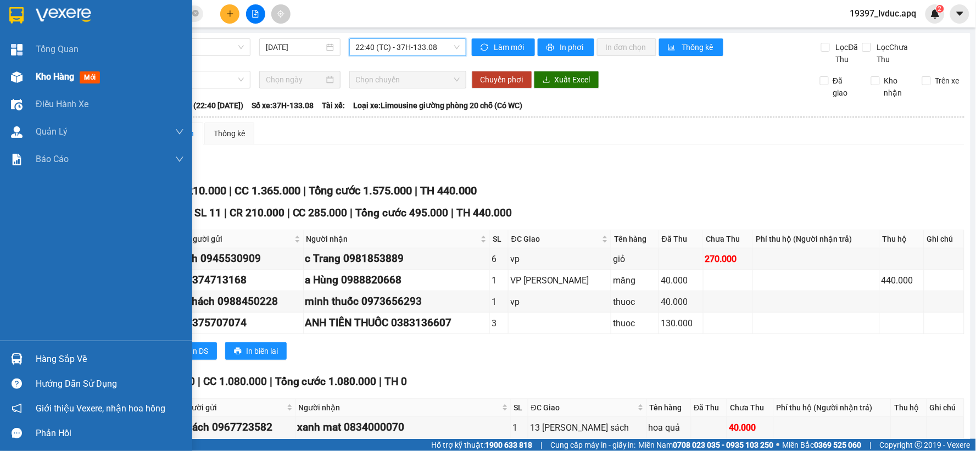
click at [28, 71] on div "Kho hàng mới" at bounding box center [96, 76] width 192 height 27
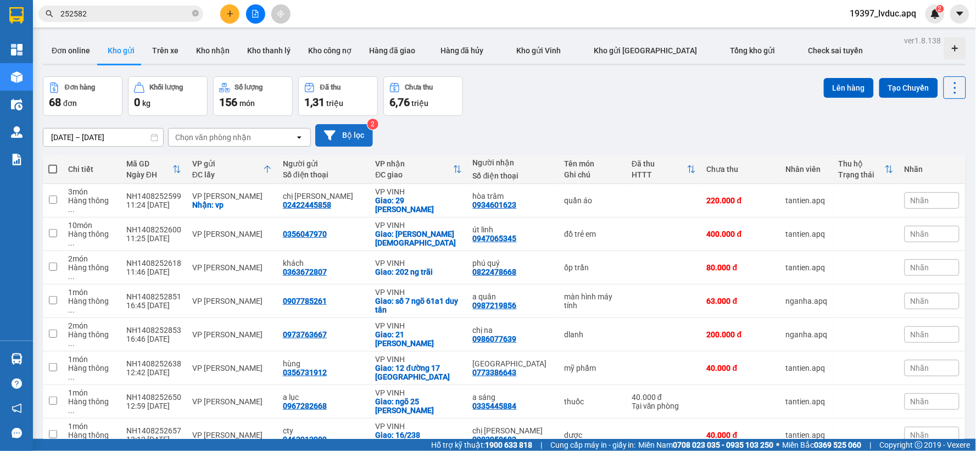
click at [351, 132] on button "Bộ lọc" at bounding box center [344, 135] width 58 height 23
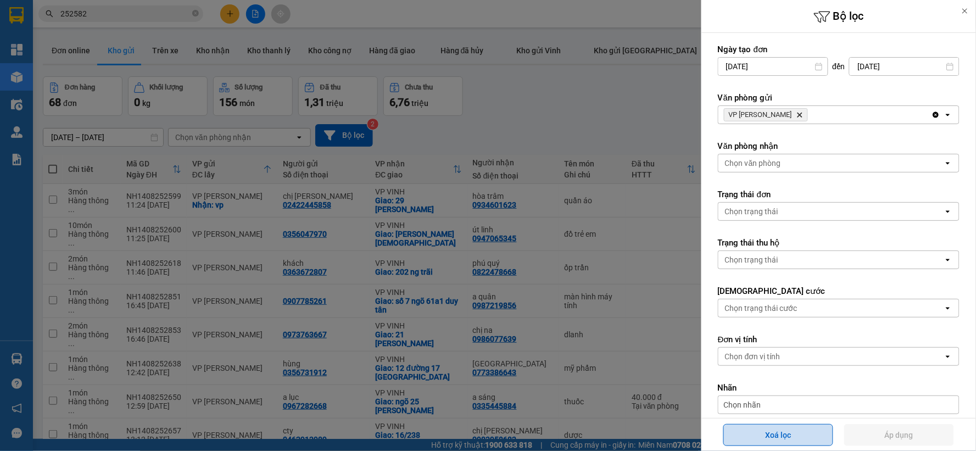
click at [757, 426] on button "Xoá lọc" at bounding box center [778, 435] width 110 height 22
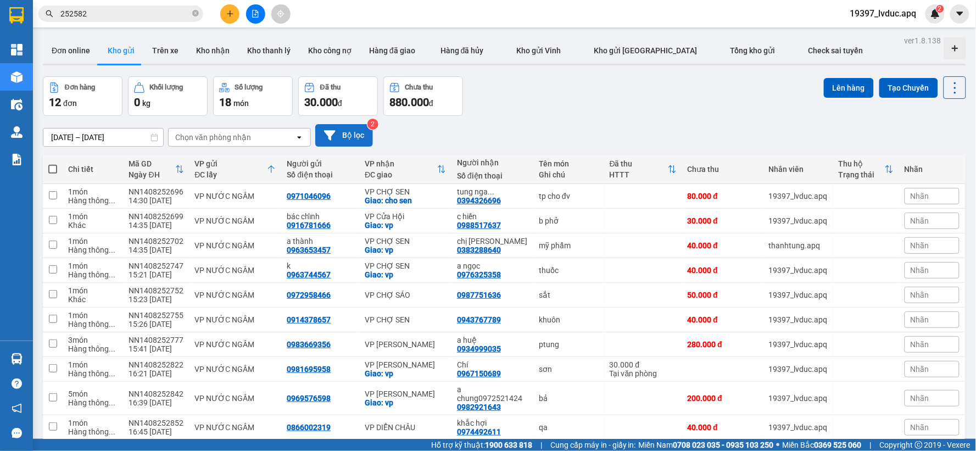
click at [348, 136] on button "Bộ lọc" at bounding box center [344, 135] width 58 height 23
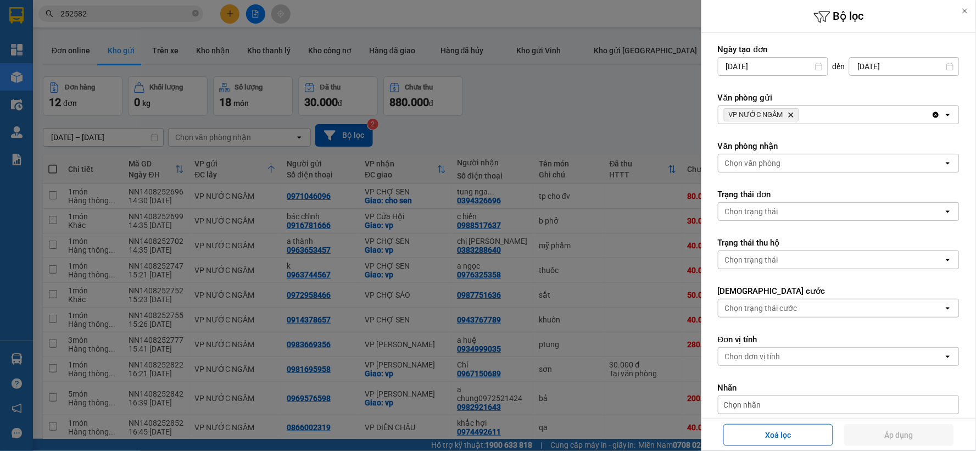
click at [519, 148] on div at bounding box center [488, 225] width 976 height 451
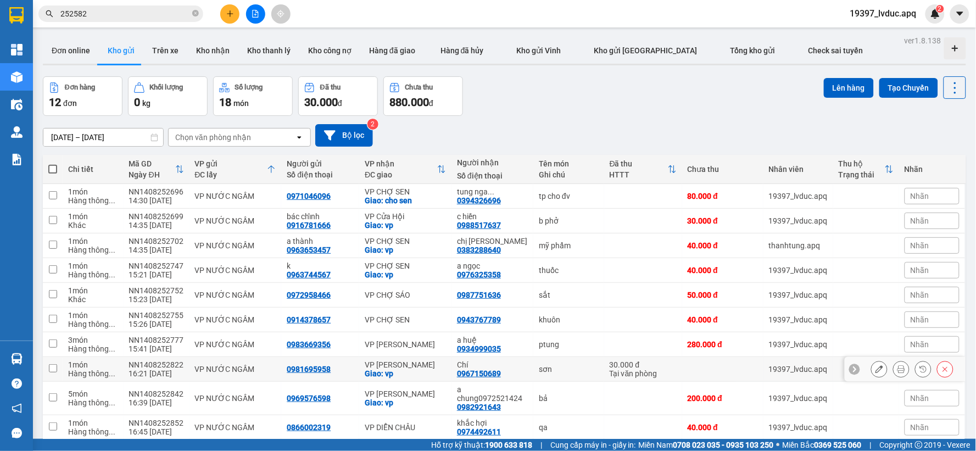
click at [569, 371] on div "sơn" at bounding box center [569, 369] width 60 height 9
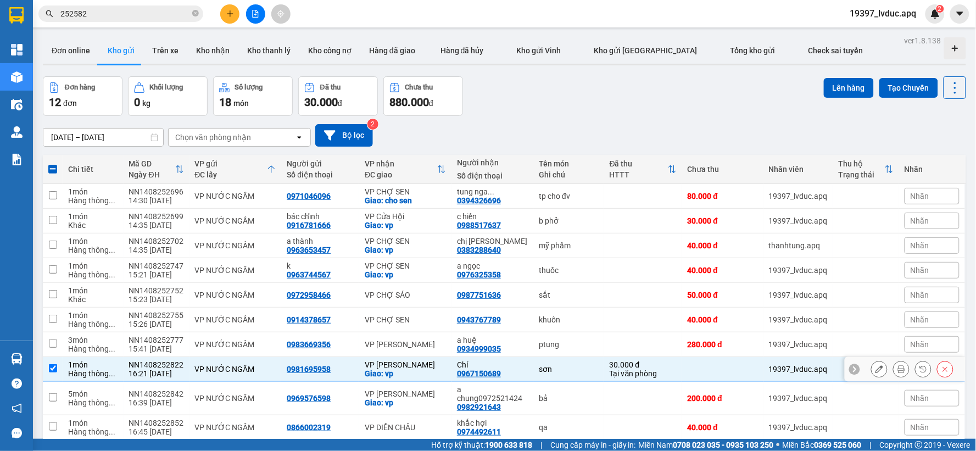
click at [566, 371] on div "sơn" at bounding box center [569, 369] width 60 height 9
checkbox input "false"
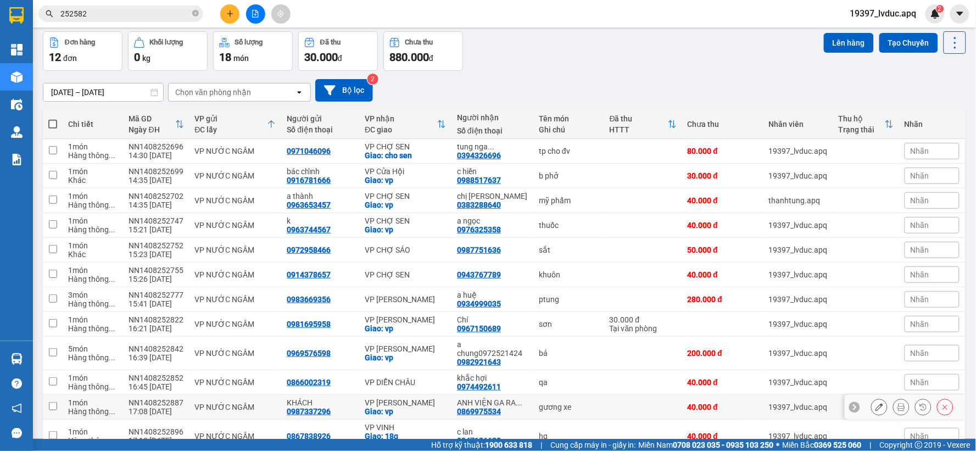
scroll to position [97, 0]
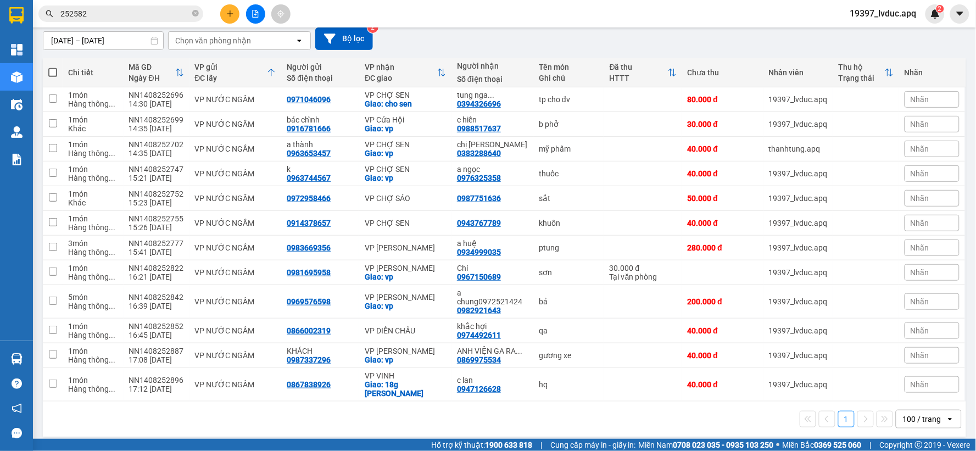
click at [150, 20] on span "252582" at bounding box center [120, 13] width 165 height 16
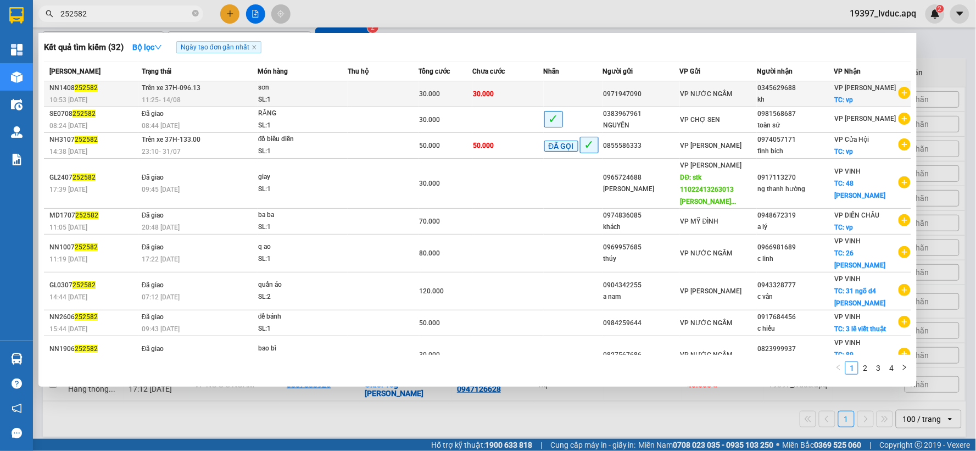
click at [183, 99] on td "Trên xe 37H-096.13 11:25 - 14/08" at bounding box center [198, 94] width 119 height 26
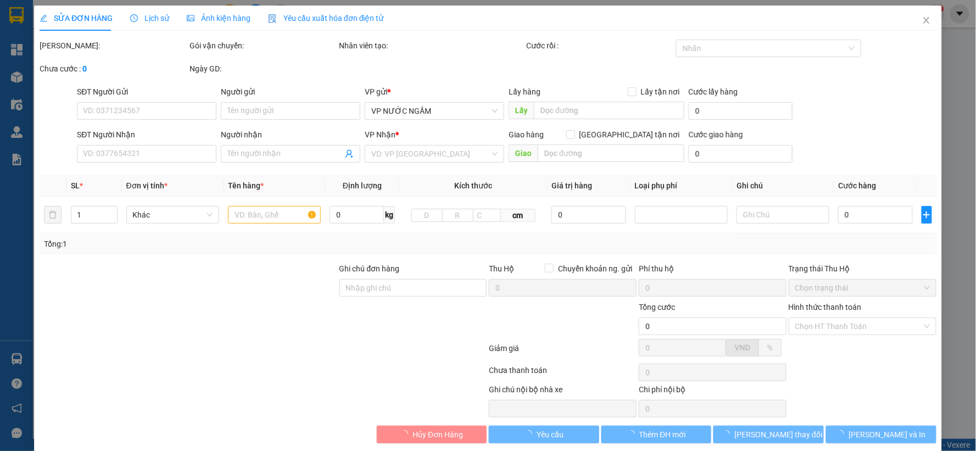
type input "0971947090"
type input "0345629688"
type input "kh"
checkbox input "true"
type input "vp"
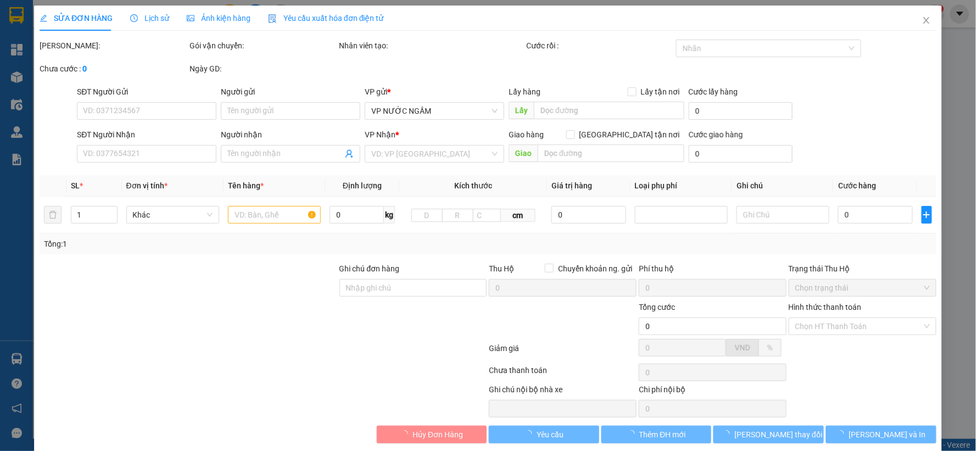
type input "30.000"
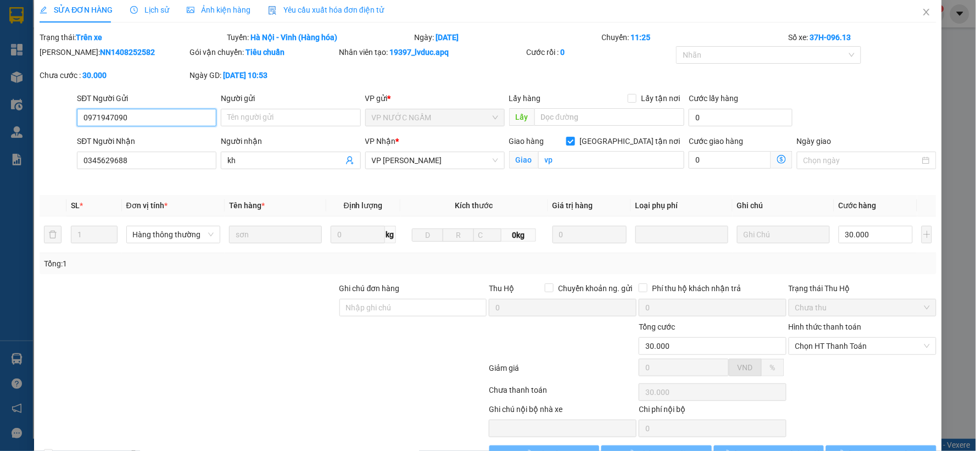
scroll to position [42, 0]
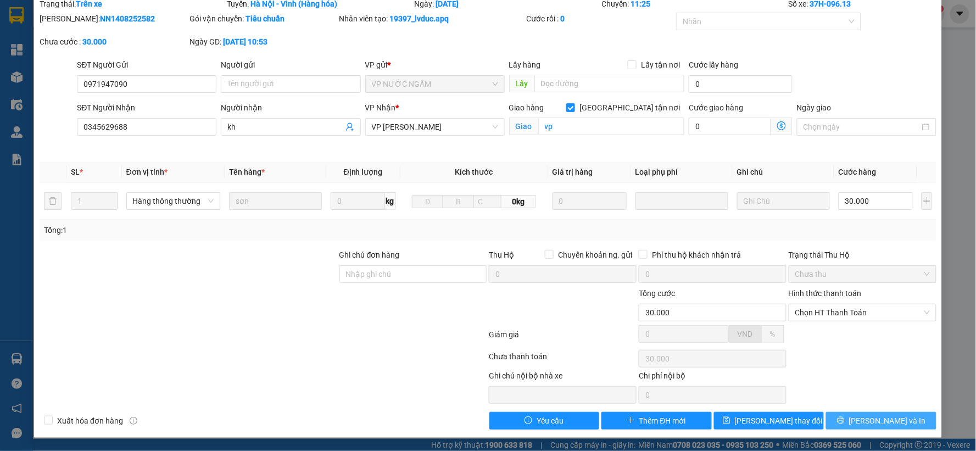
click at [833, 418] on button "[PERSON_NAME] và In" at bounding box center [881, 421] width 110 height 18
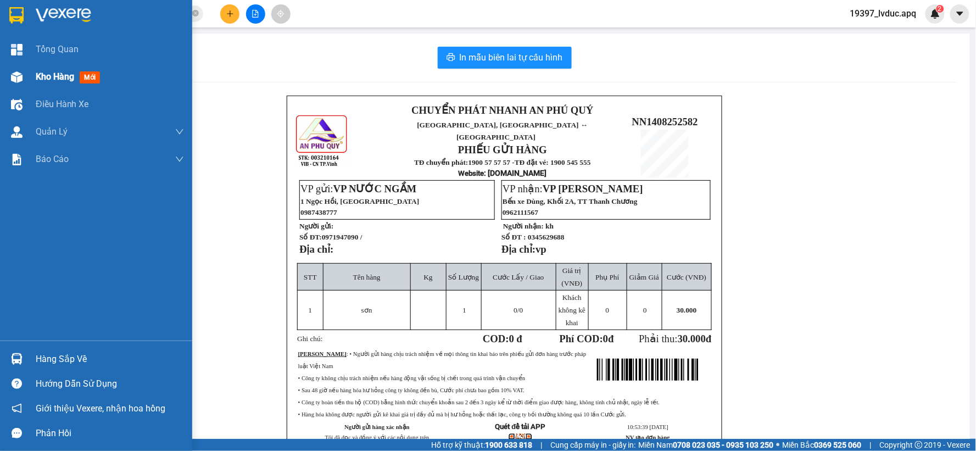
click at [31, 81] on div "Kho hàng mới" at bounding box center [96, 76] width 192 height 27
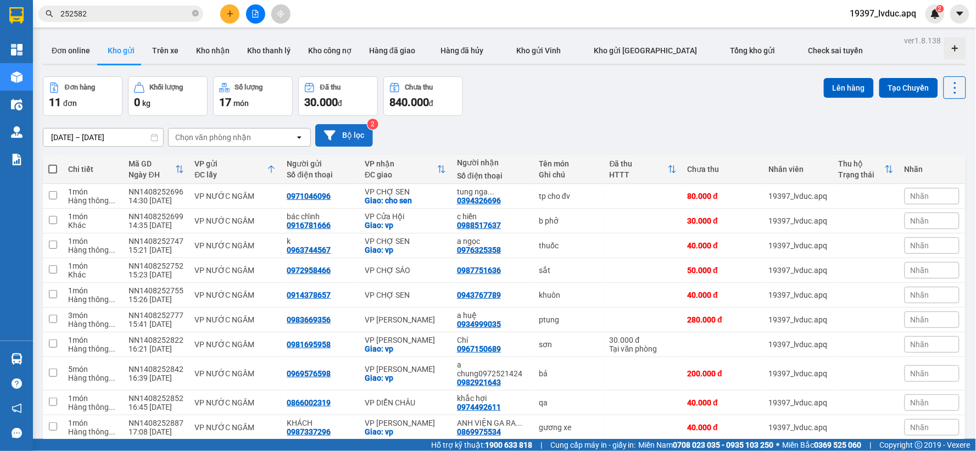
click at [338, 138] on button "Bộ lọc" at bounding box center [344, 135] width 58 height 23
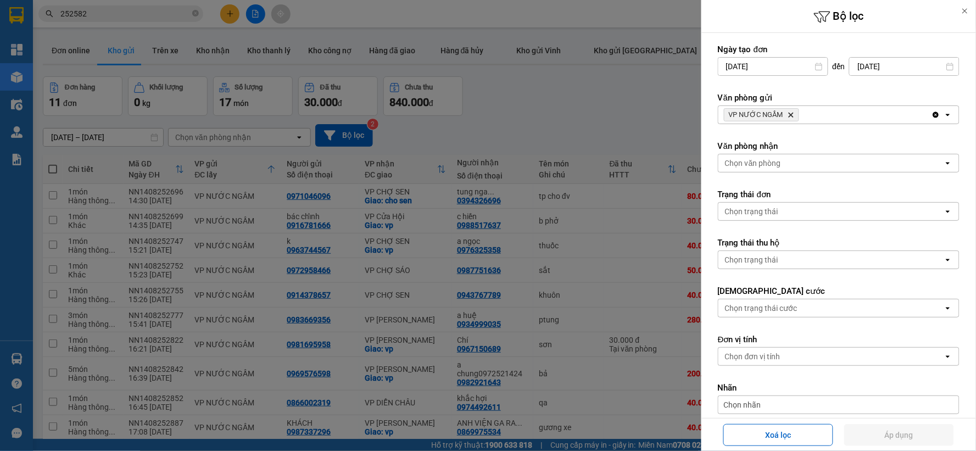
click at [792, 113] on icon "VP NƯỚC NGẦM, close by backspace" at bounding box center [791, 115] width 5 height 5
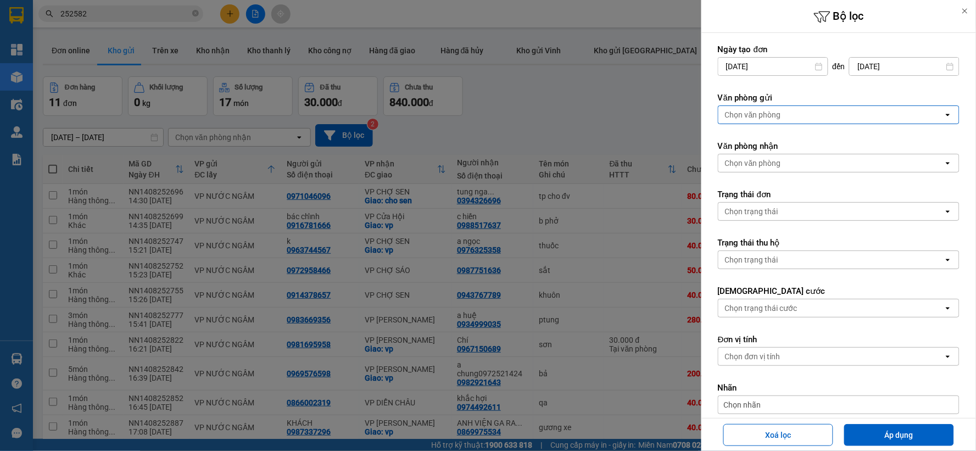
click at [792, 113] on div "Chọn văn phòng" at bounding box center [830, 115] width 225 height 18
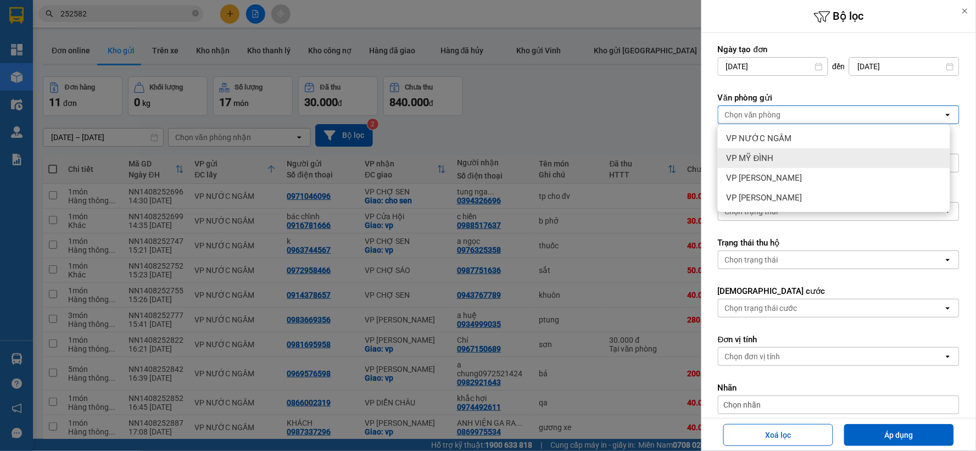
click at [799, 153] on div "VP MỸ ĐÌNH" at bounding box center [834, 158] width 232 height 20
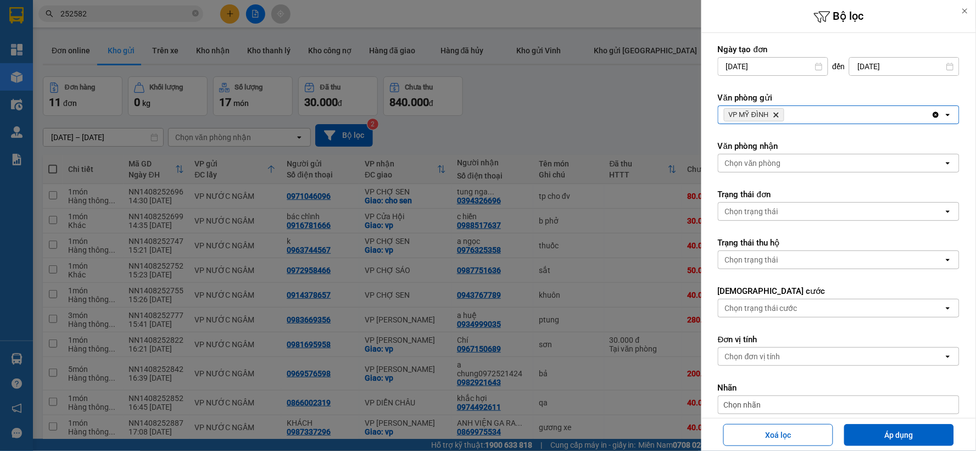
drag, startPoint x: 768, startPoint y: 162, endPoint x: 765, endPoint y: 169, distance: 7.1
click at [767, 161] on div "Chọn văn phòng" at bounding box center [753, 163] width 56 height 11
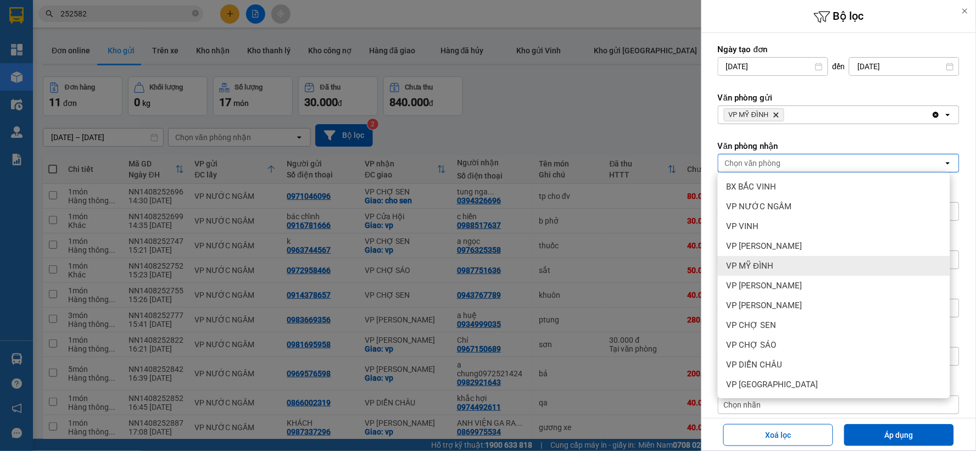
scroll to position [61, 0]
click at [794, 269] on div "VP CHỢ SEN" at bounding box center [834, 264] width 232 height 20
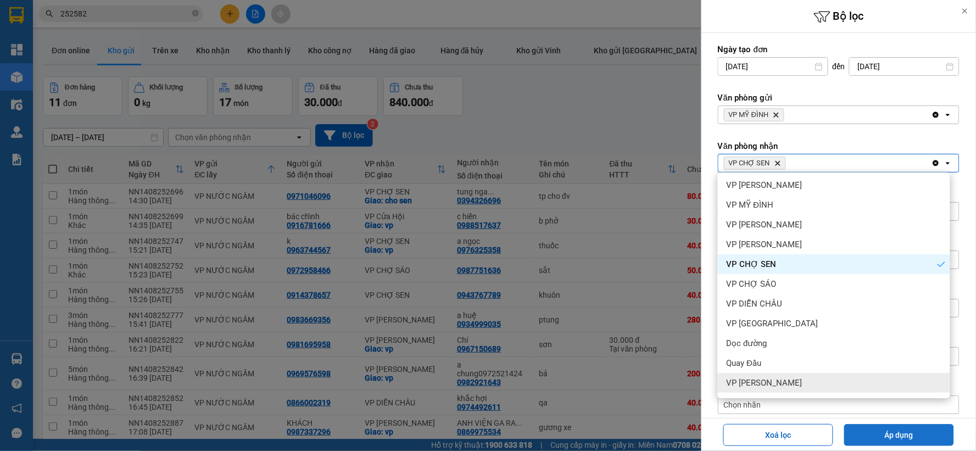
click at [887, 434] on button "Áp dụng" at bounding box center [899, 435] width 110 height 22
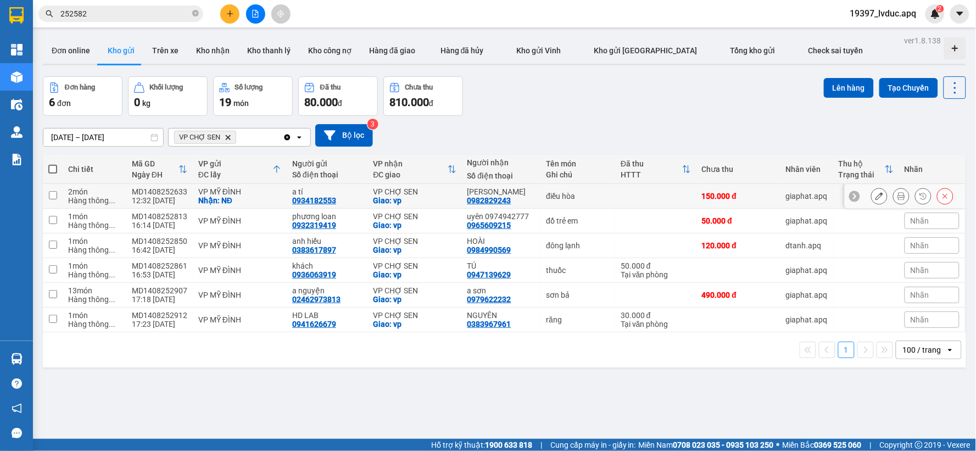
click at [593, 200] on div "điều hòa" at bounding box center [578, 196] width 64 height 9
checkbox input "true"
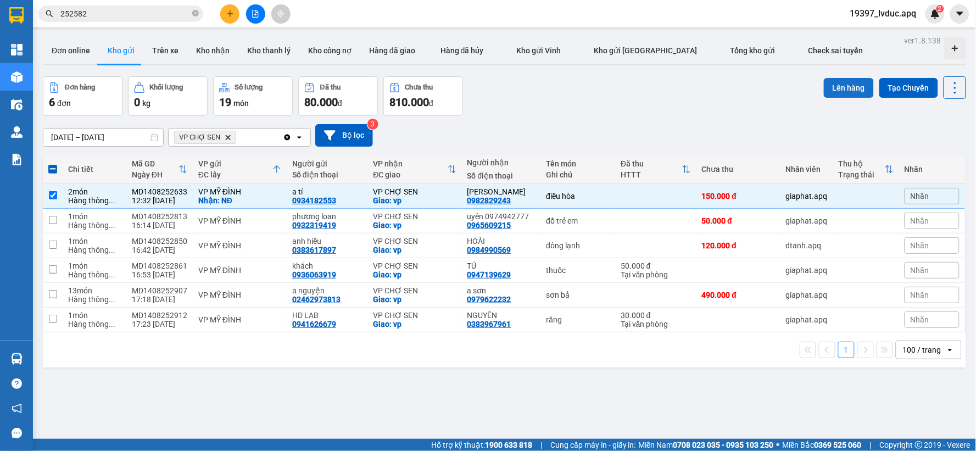
click at [830, 88] on button "Lên hàng" at bounding box center [849, 88] width 50 height 20
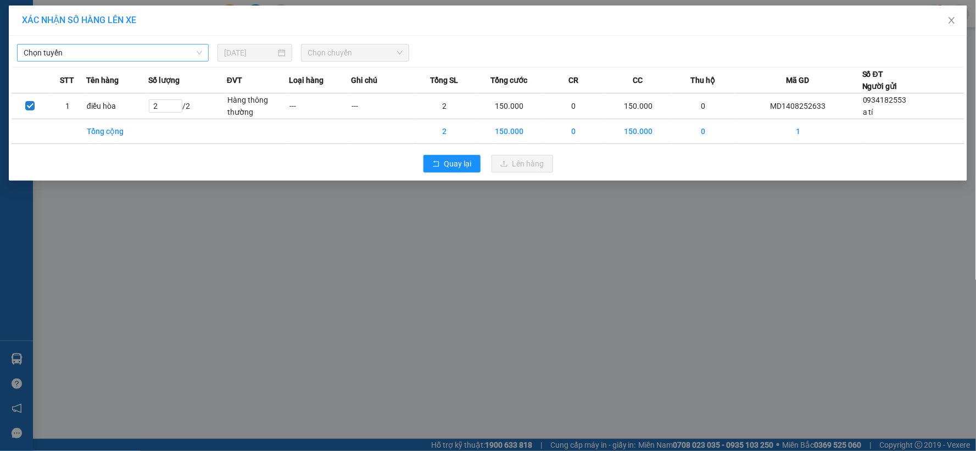
click at [118, 51] on span "Chọn tuyến" at bounding box center [113, 52] width 178 height 16
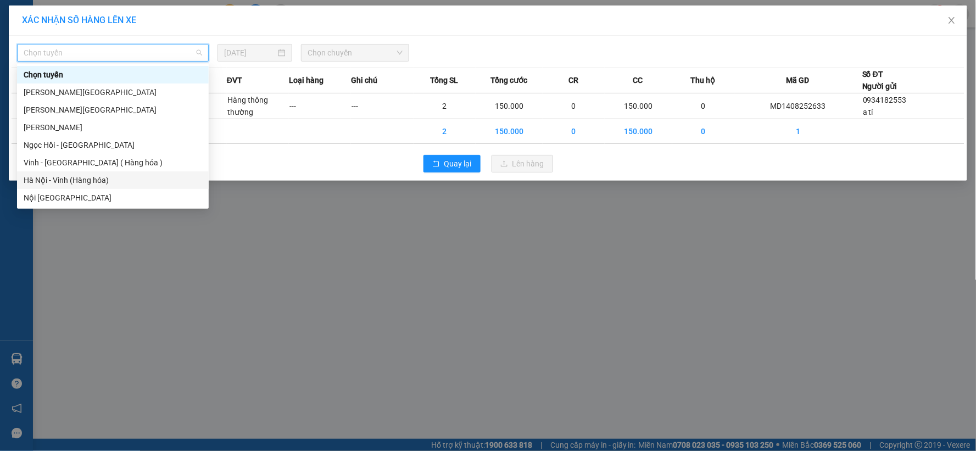
drag, startPoint x: 110, startPoint y: 181, endPoint x: 129, endPoint y: 176, distance: 18.8
click at [110, 180] on div "Hà Nội - Vinh (Hàng hóa)" at bounding box center [113, 180] width 178 height 12
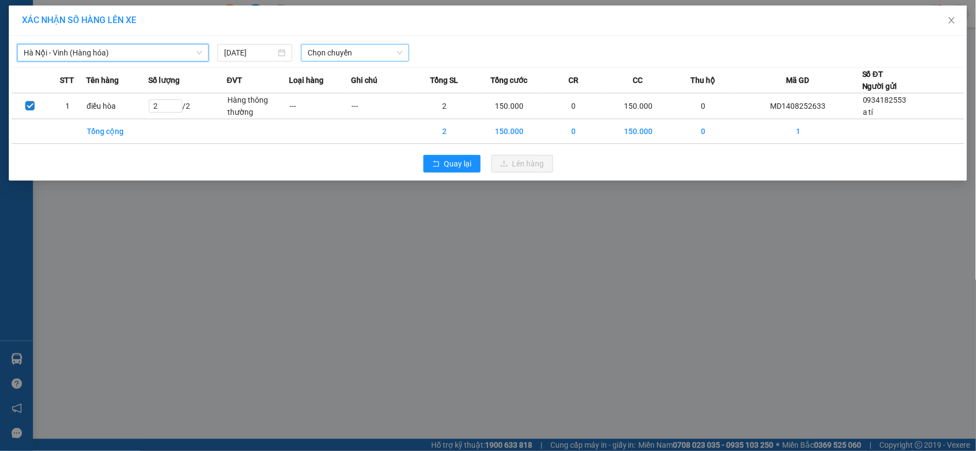
click at [396, 51] on span "Chọn chuyến" at bounding box center [355, 52] width 95 height 16
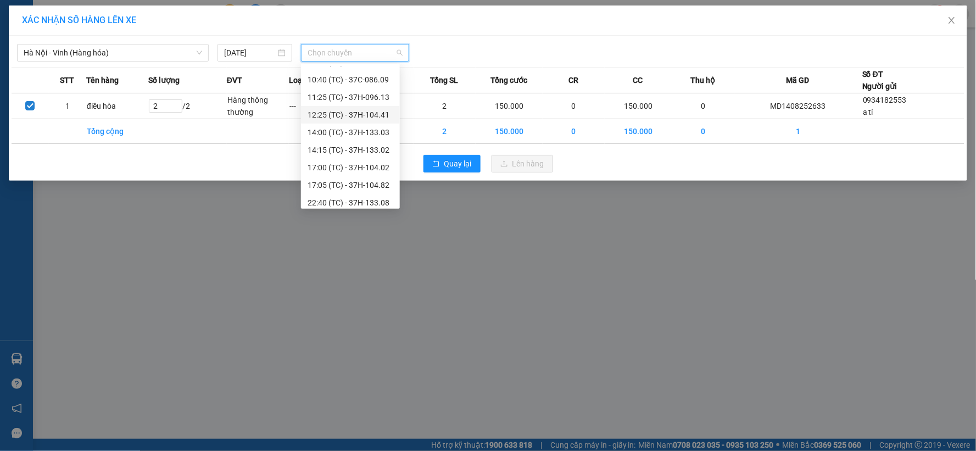
scroll to position [70, 0]
click at [379, 196] on div "22:51 (TC) - 37H-104.81" at bounding box center [351, 198] width 86 height 12
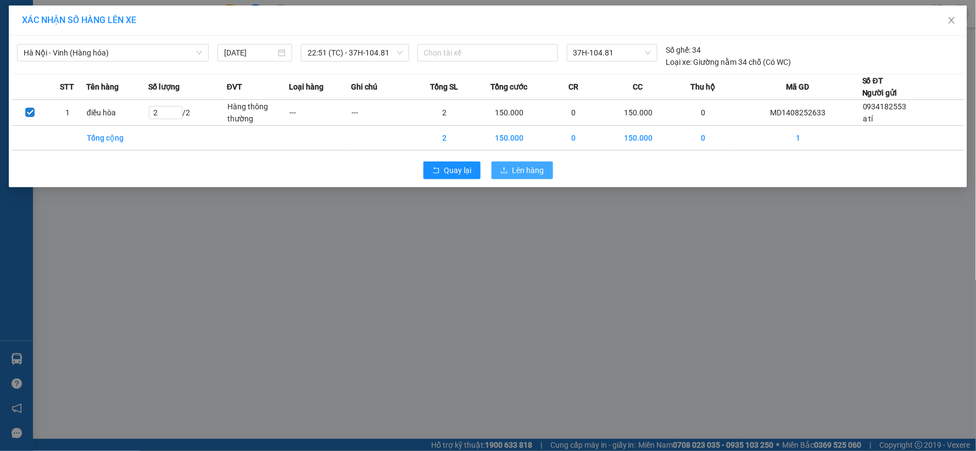
click at [524, 167] on span "Lên hàng" at bounding box center [528, 170] width 32 height 12
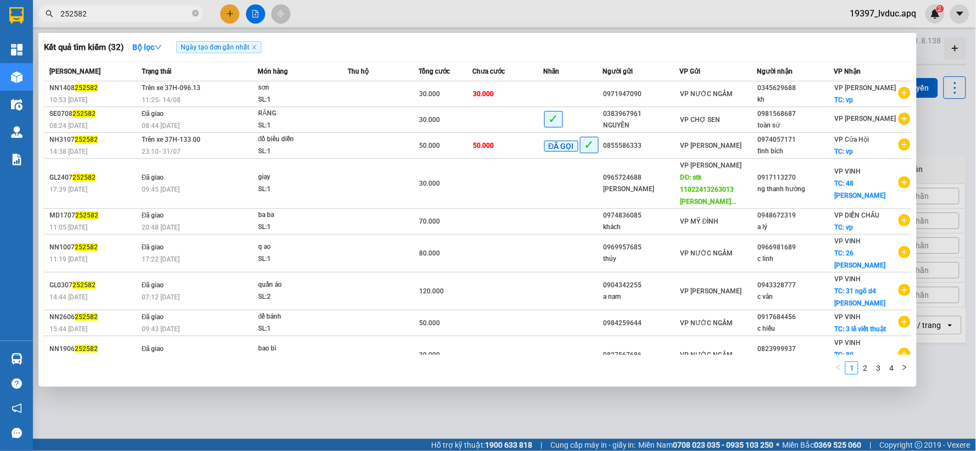
click at [113, 7] on span "252582" at bounding box center [120, 13] width 165 height 16
click at [105, 10] on input "252582" at bounding box center [125, 14] width 130 height 12
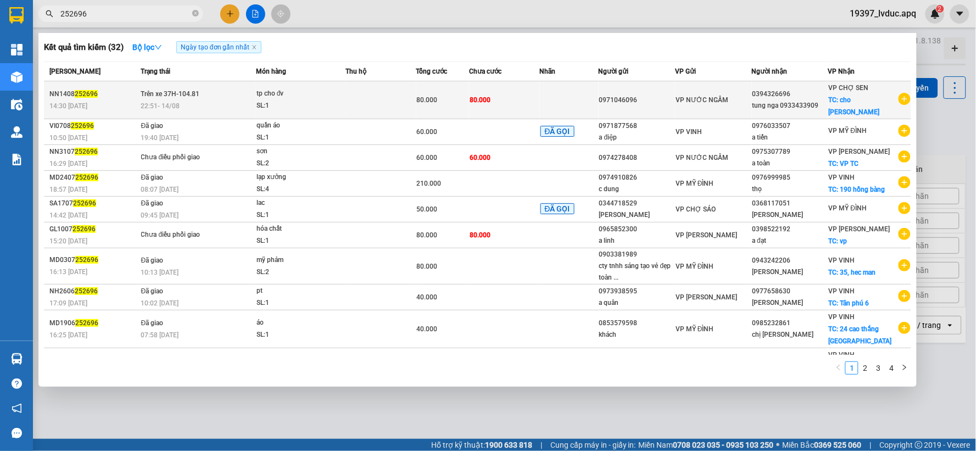
type input "252696"
click at [237, 90] on td "Trên xe 37H-104.81 22:51 - 14/08" at bounding box center [197, 100] width 118 height 38
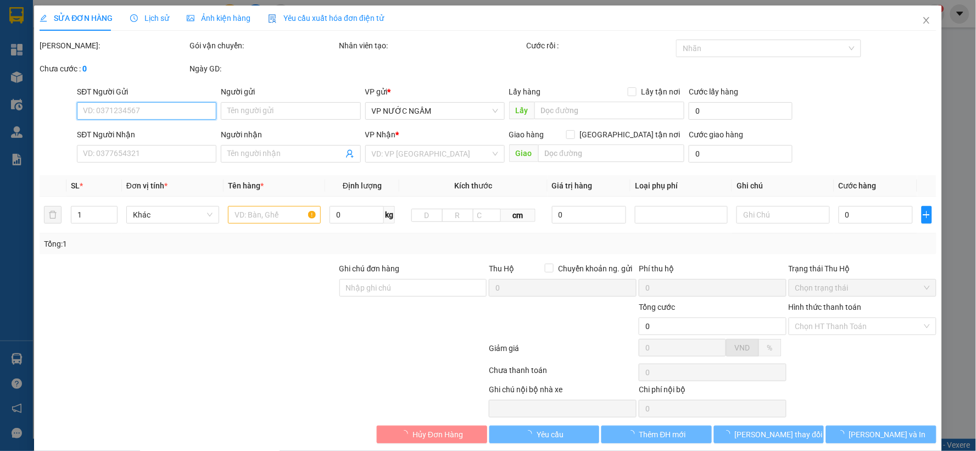
scroll to position [14, 0]
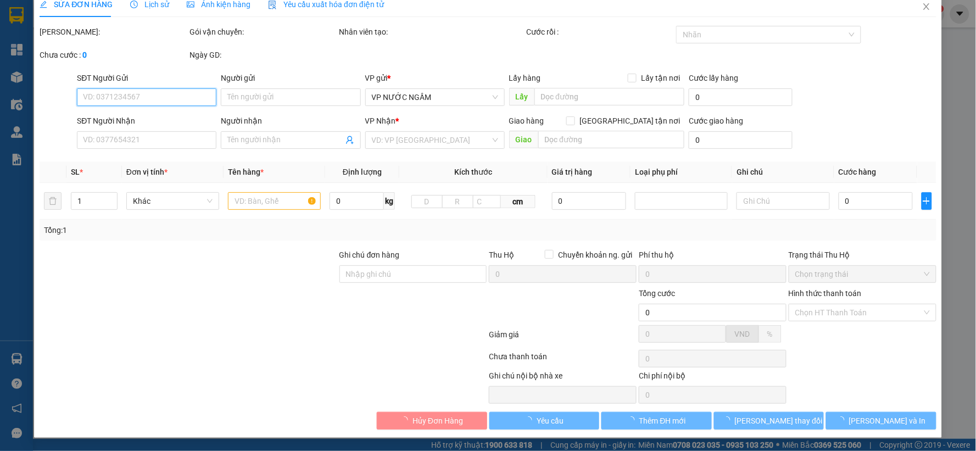
type input "0971046096"
type input "0394326696"
type input "tung nga 0933433909"
checkbox input "true"
type input "cho sen"
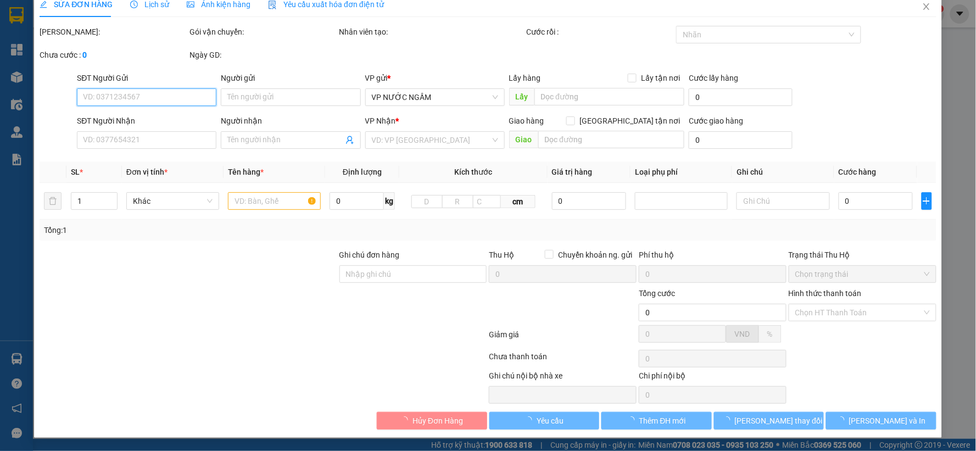
type input "80.000"
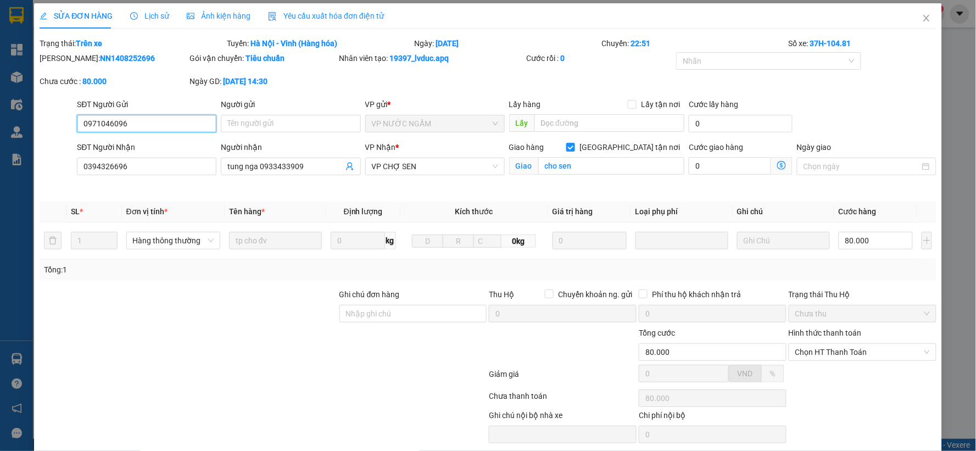
scroll to position [0, 0]
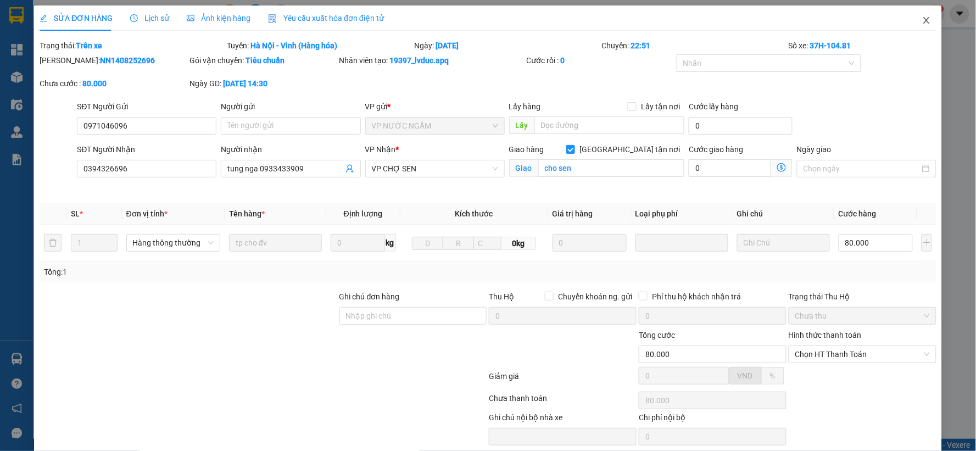
click at [927, 19] on span "Close" at bounding box center [926, 20] width 31 height 31
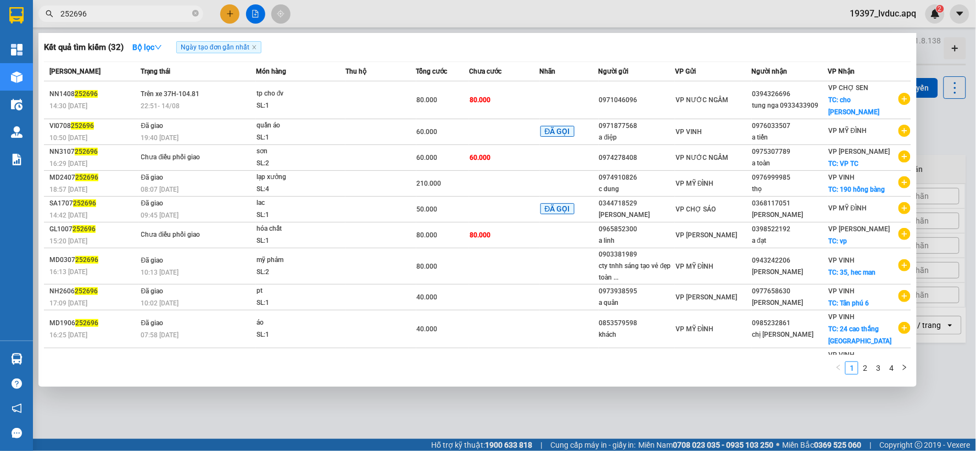
click at [119, 14] on input "252696" at bounding box center [125, 14] width 130 height 12
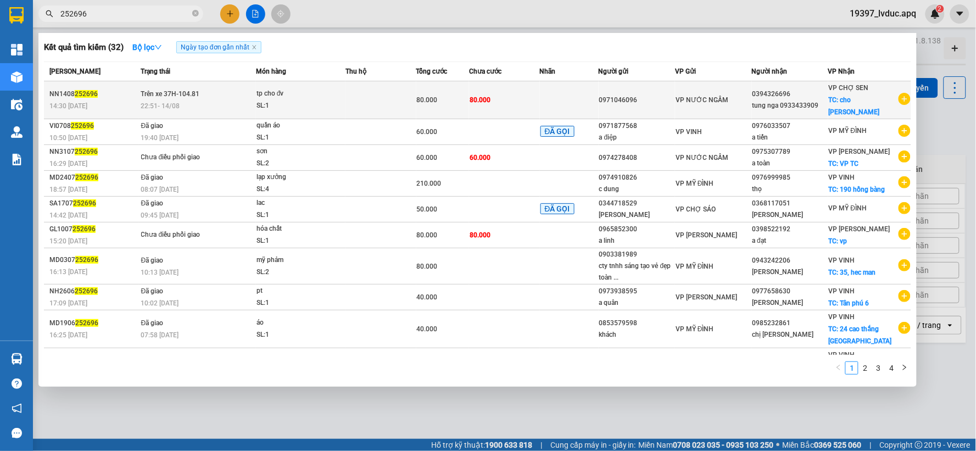
click at [106, 90] on div "NN1408 252696" at bounding box center [93, 94] width 88 height 12
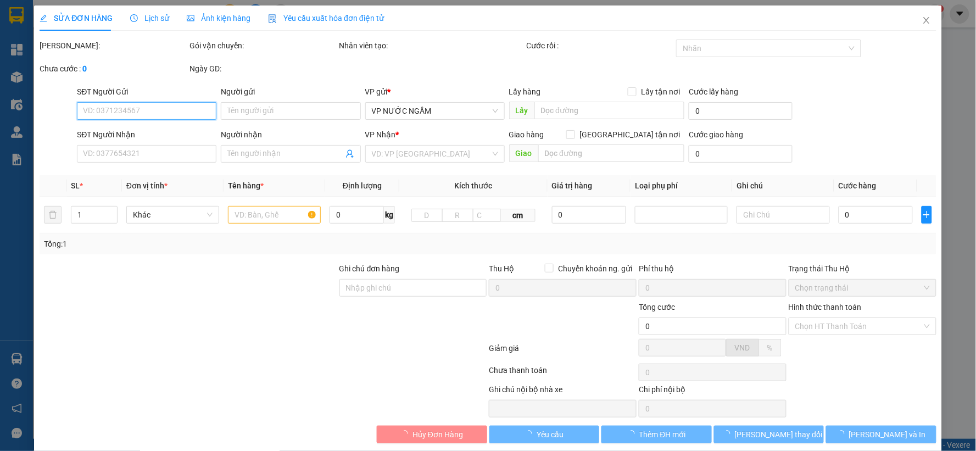
type input "0971046096"
type input "0394326696"
type input "tung nga 0933433909"
checkbox input "true"
type input "cho sen"
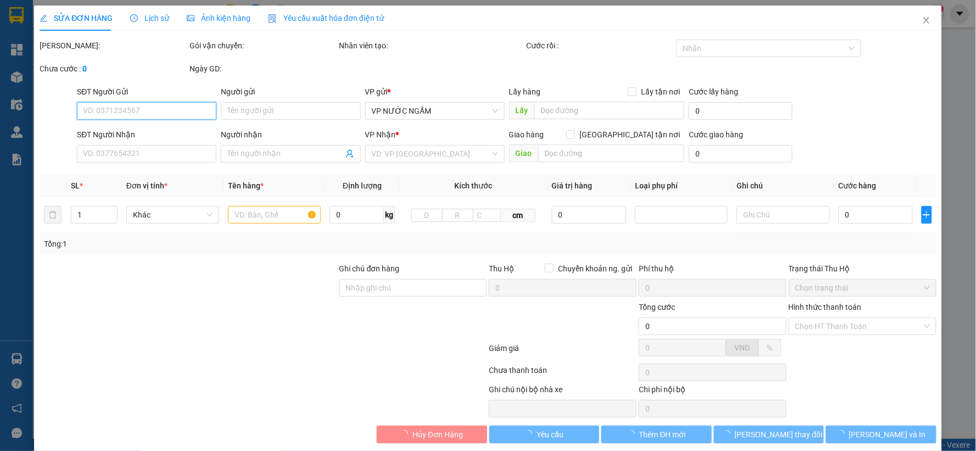
type input "80.000"
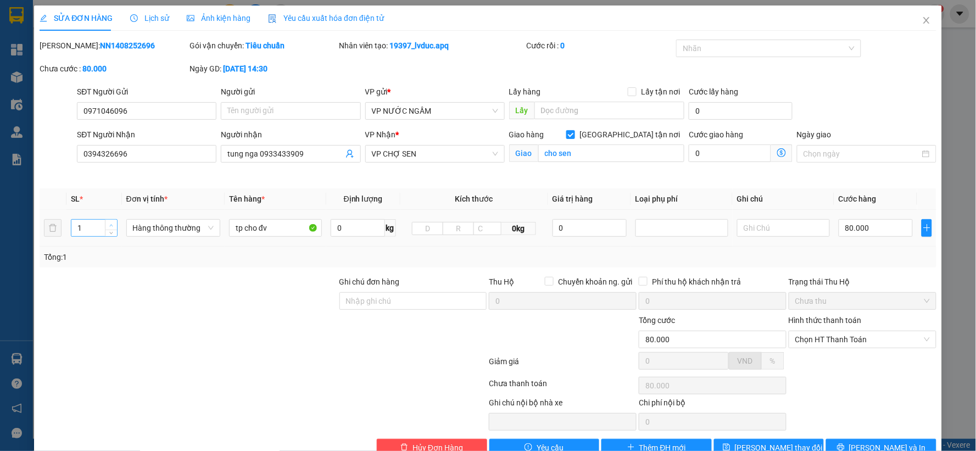
type input "2"
click at [109, 222] on span "up" at bounding box center [111, 225] width 7 height 7
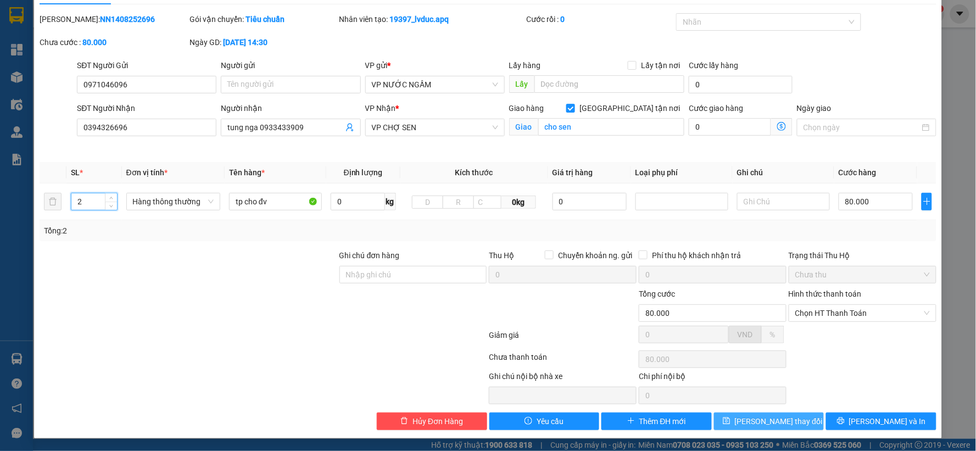
click at [739, 416] on button "[PERSON_NAME] thay đổi" at bounding box center [769, 421] width 110 height 18
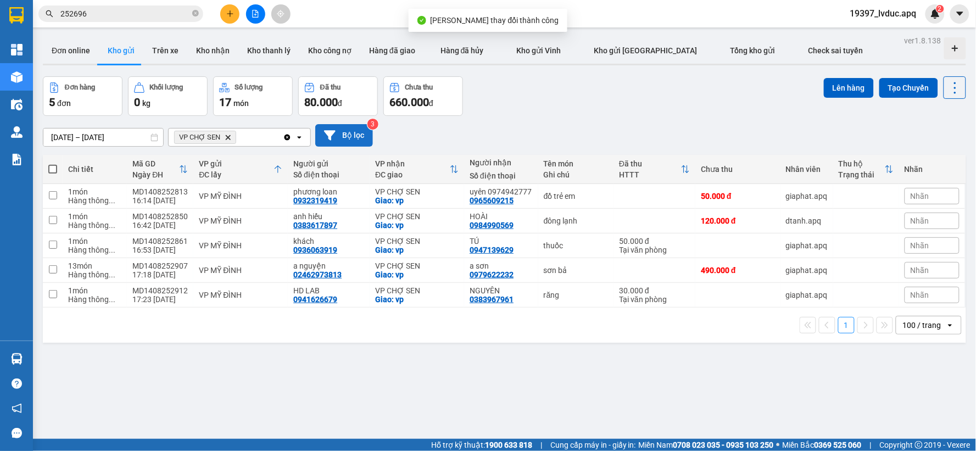
click at [329, 133] on icon at bounding box center [330, 135] width 12 height 10
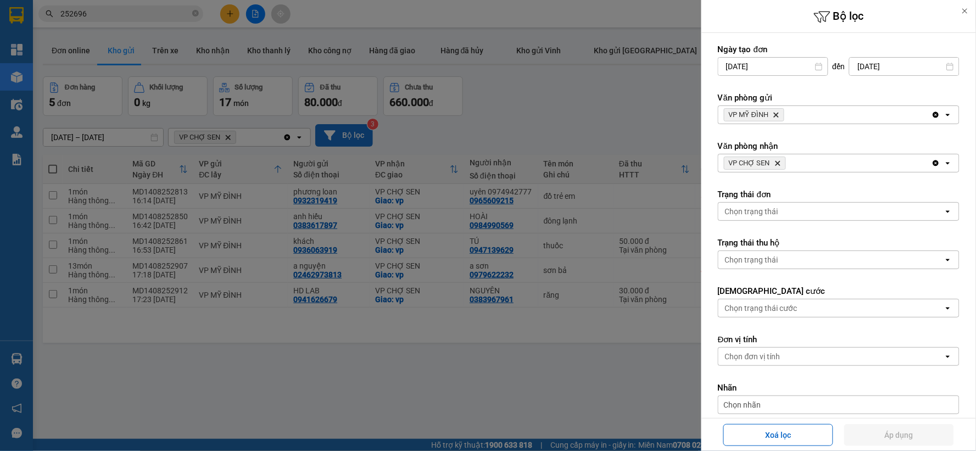
click at [777, 116] on icon "VP MỸ ĐÌNH, close by backspace" at bounding box center [776, 115] width 5 height 5
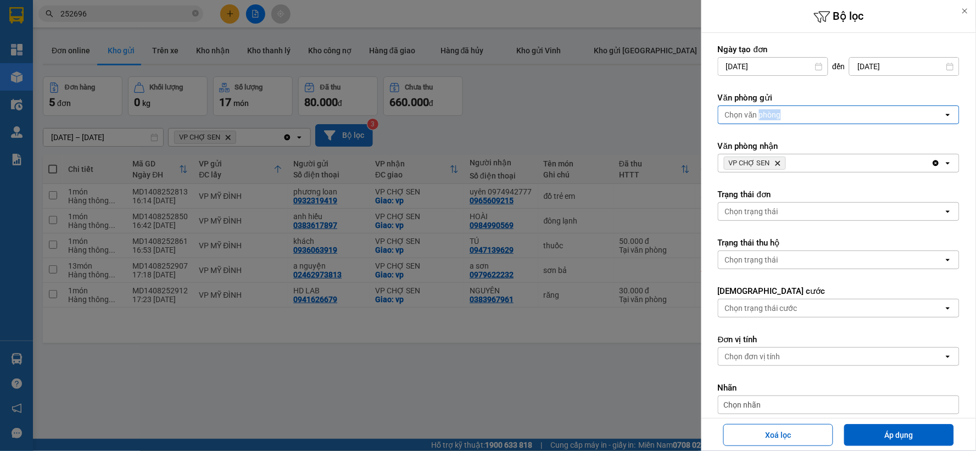
click at [777, 116] on div "Chọn văn phòng" at bounding box center [753, 114] width 56 height 11
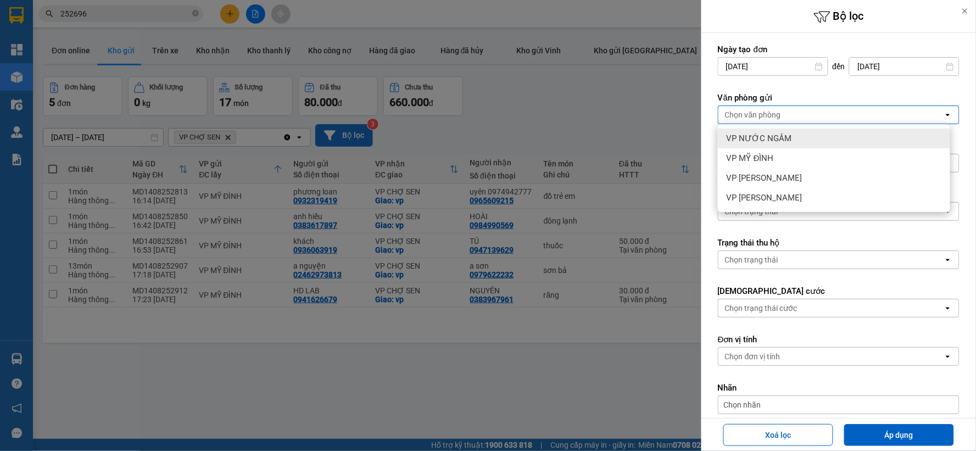
click at [762, 146] on div "VP NƯỚC NGẦM" at bounding box center [834, 139] width 232 height 20
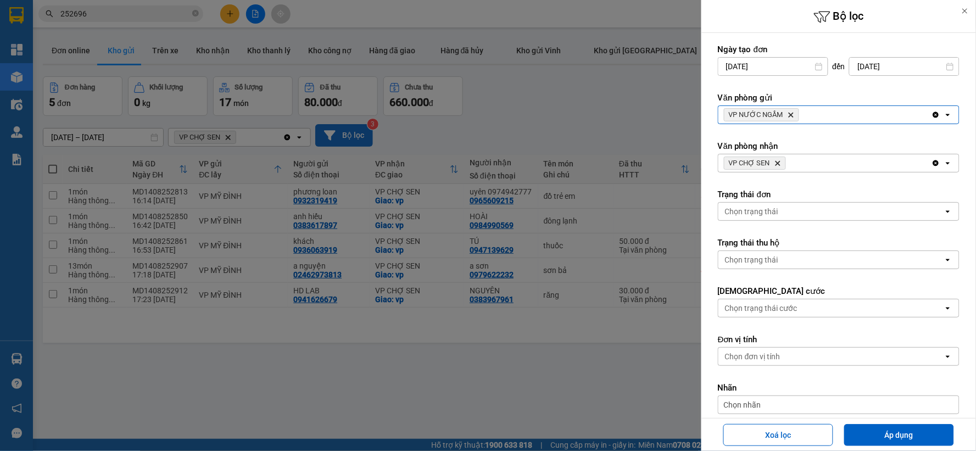
click at [861, 419] on div "Xoá lọc Áp dụng" at bounding box center [838, 434] width 275 height 33
click at [861, 427] on button "Áp dụng" at bounding box center [899, 435] width 110 height 22
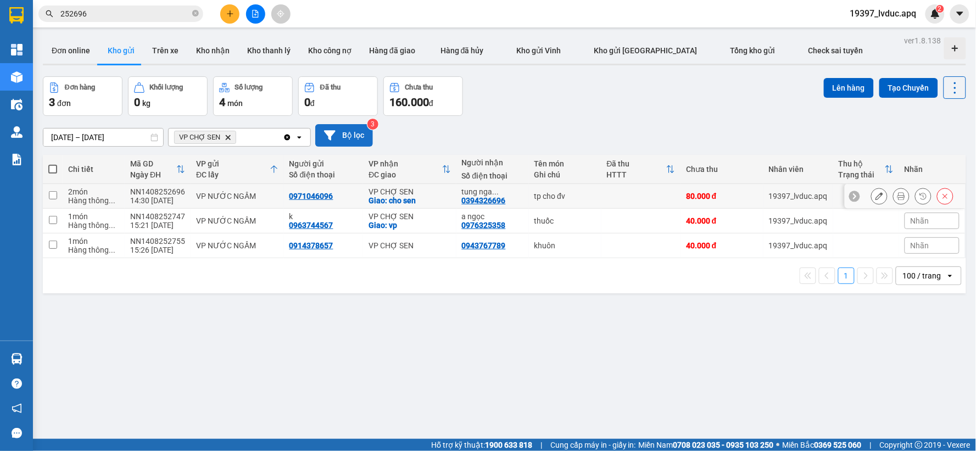
drag, startPoint x: 565, startPoint y: 202, endPoint x: 571, endPoint y: 200, distance: 6.8
click at [567, 202] on td "tp cho đv" at bounding box center [565, 196] width 72 height 25
checkbox input "true"
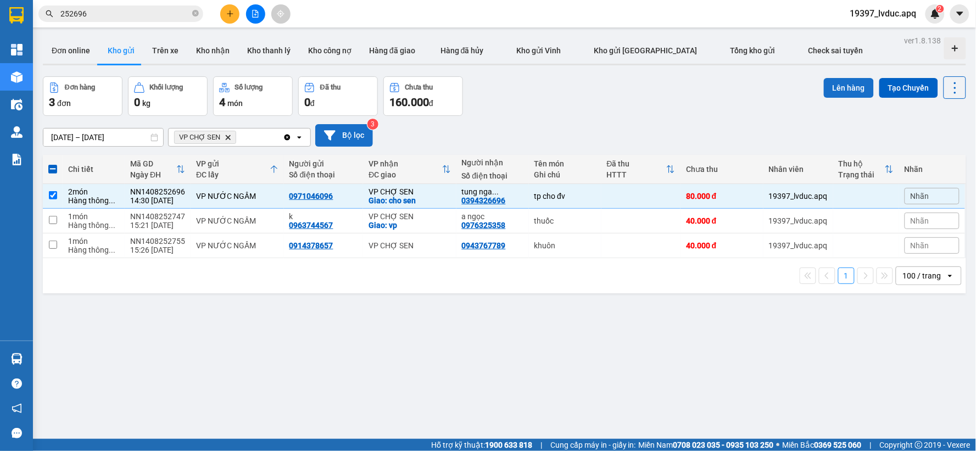
click at [833, 88] on button "Lên hàng" at bounding box center [849, 88] width 50 height 20
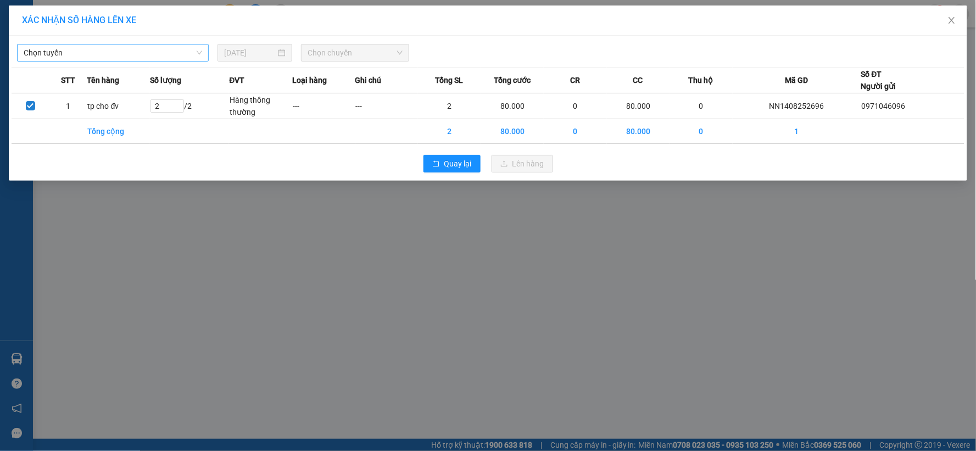
drag, startPoint x: 157, startPoint y: 62, endPoint x: 163, endPoint y: 58, distance: 7.0
click at [161, 59] on div "Chọn tuyến 14/08/2025 Chọn chuyến STT Tên hàng Số lượng ĐVT Loại hàng Ghi chú T…" at bounding box center [488, 108] width 958 height 145
click at [163, 57] on span "Chọn tuyến" at bounding box center [113, 52] width 178 height 16
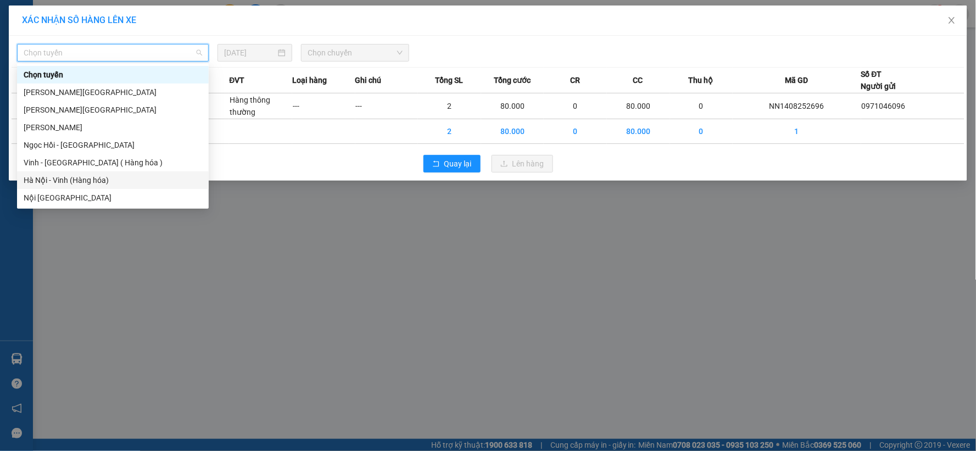
click at [102, 177] on div "Hà Nội - Vinh (Hàng hóa)" at bounding box center [113, 180] width 178 height 12
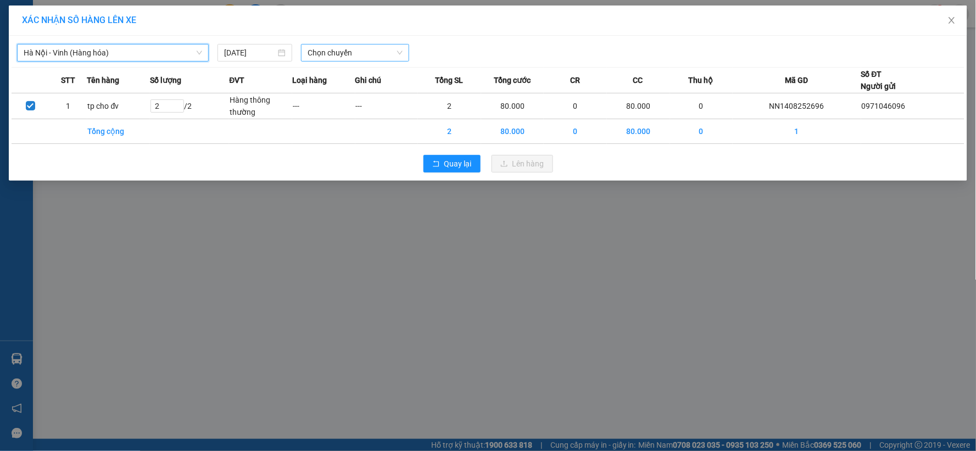
click at [382, 51] on span "Chọn chuyến" at bounding box center [355, 52] width 95 height 16
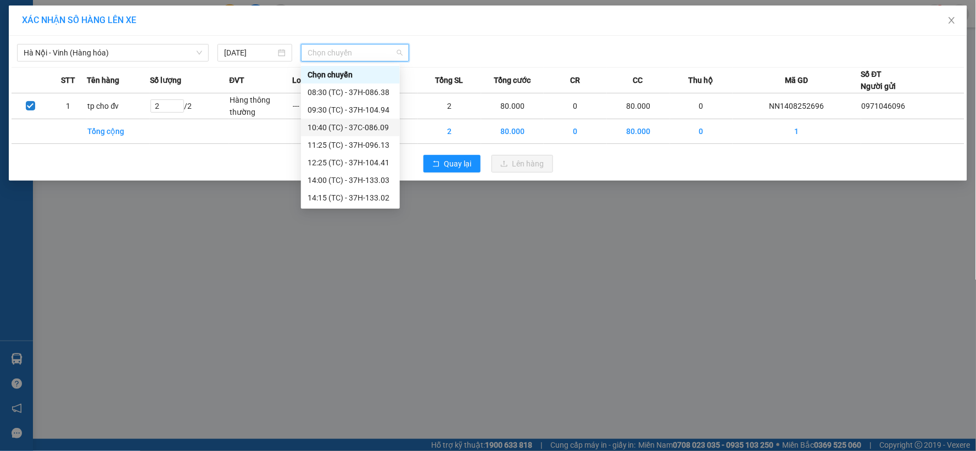
scroll to position [70, 0]
click at [340, 189] on div "22:51 (TC) - 37H-104.81" at bounding box center [350, 198] width 99 height 18
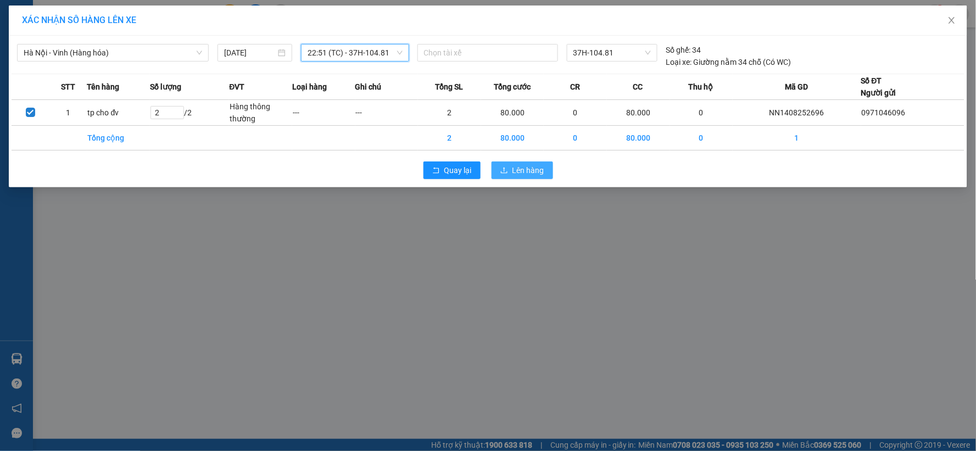
click at [507, 172] on icon "upload" at bounding box center [504, 170] width 7 height 6
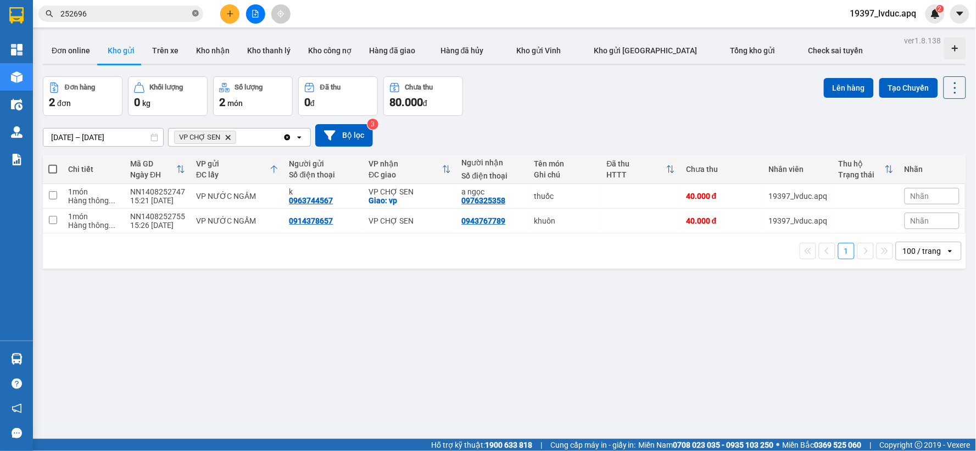
click at [193, 14] on icon "close-circle" at bounding box center [195, 13] width 7 height 7
click at [224, 9] on button at bounding box center [229, 13] width 19 height 19
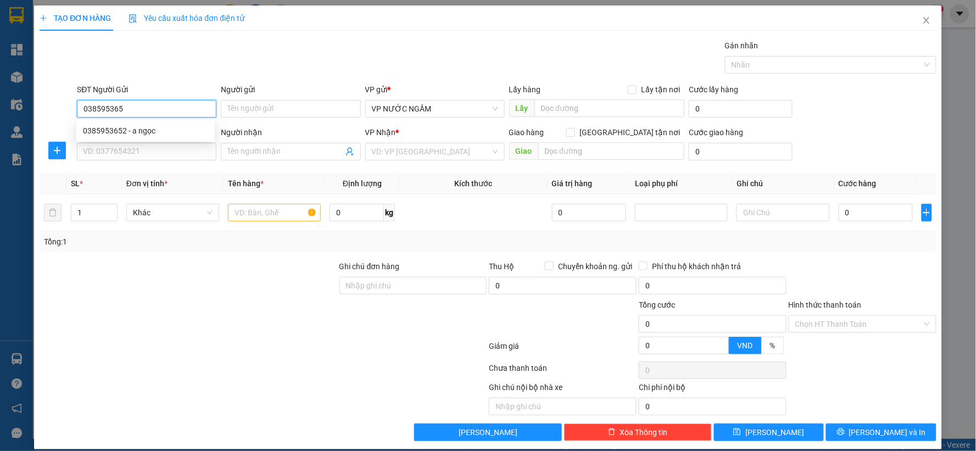
type input "0385953652"
click at [99, 134] on div "0385953652 - a ngọc" at bounding box center [145, 131] width 125 height 12
type input "a ngọc"
type input "0385953652"
click at [99, 147] on input "SĐT Người Nhận" at bounding box center [146, 152] width 139 height 18
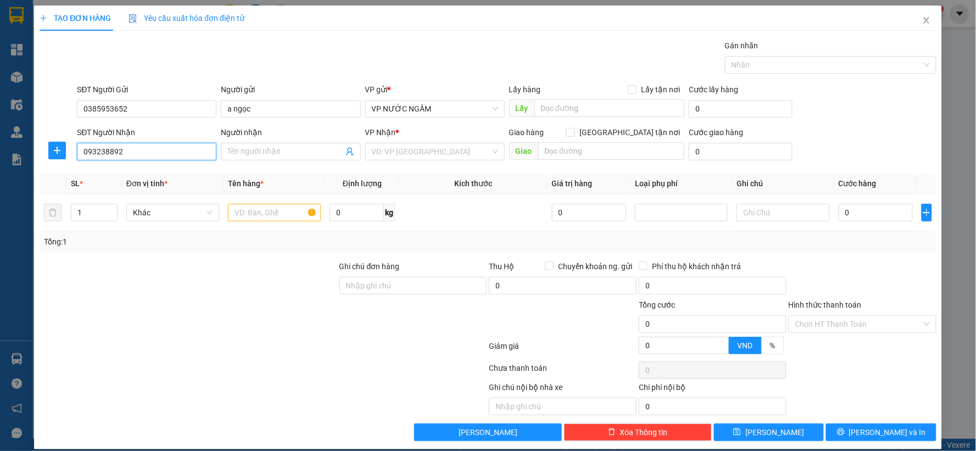
type input "0932388922"
click at [136, 167] on div "0932388922 - A GIANG 0854449112" at bounding box center [145, 173] width 125 height 12
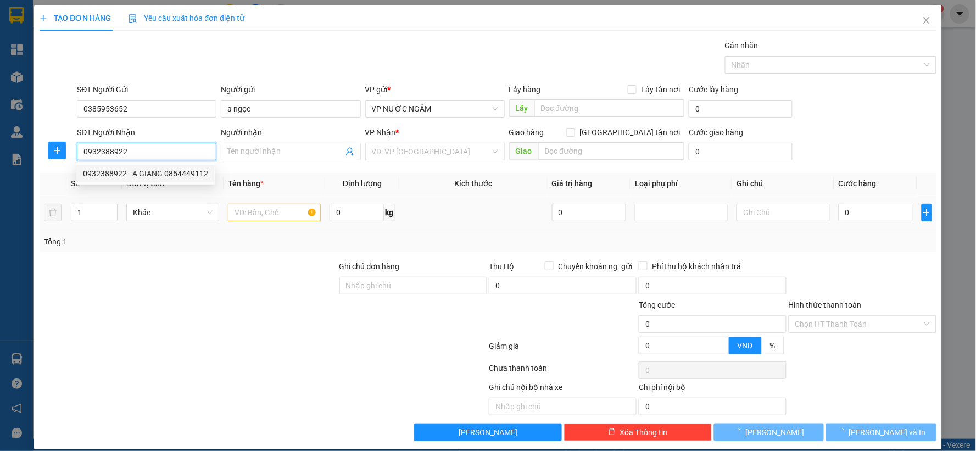
type input "A GIANG 0854449112"
checkbox input "true"
type input "vin mart số 2 lê lợi đường hưng bình"
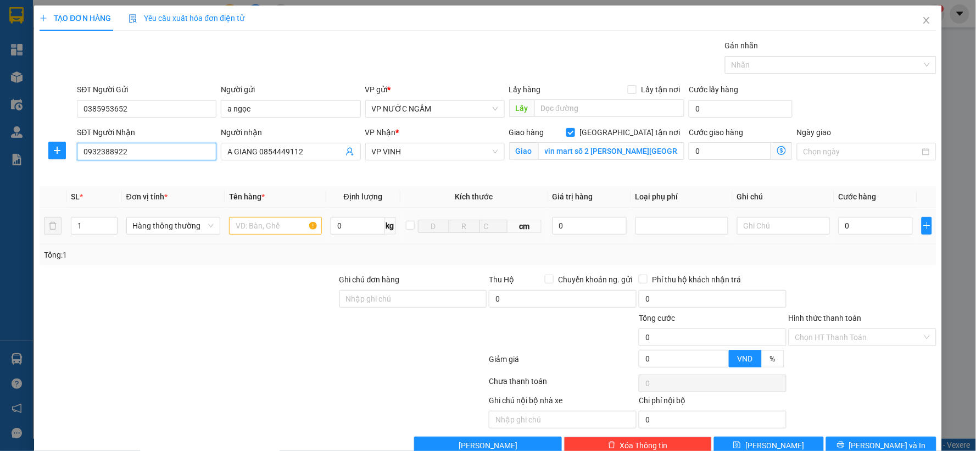
type input "0932388922"
click at [264, 230] on input "text" at bounding box center [275, 226] width 93 height 18
type input "d"
type input "đl"
click at [846, 224] on input "0" at bounding box center [876, 226] width 74 height 18
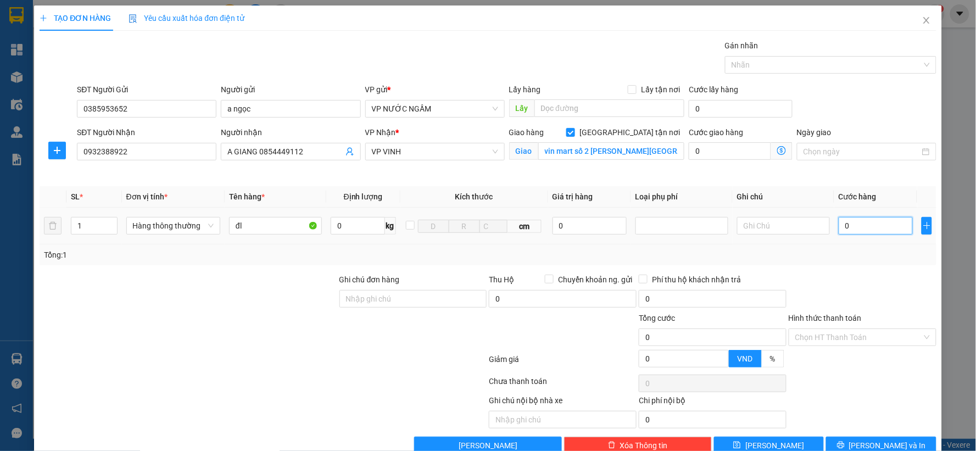
type input "8"
type input "80"
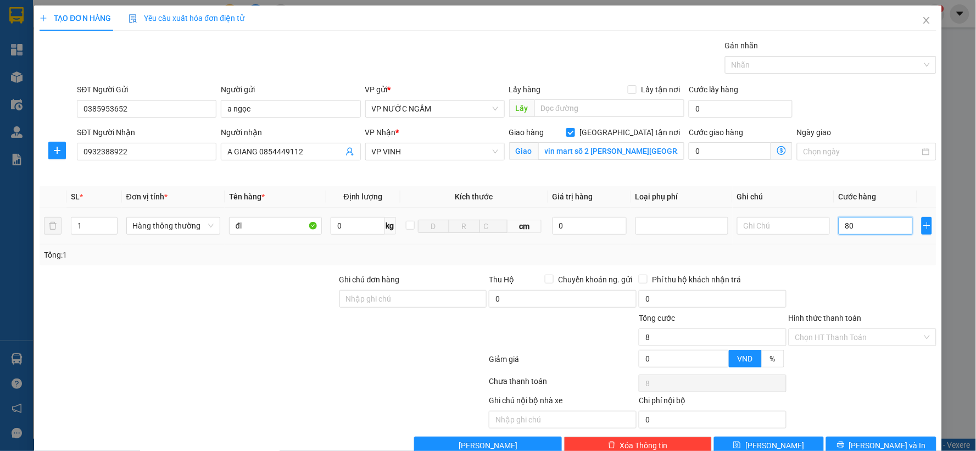
type input "80"
type input "80.000"
click at [813, 303] on div at bounding box center [862, 292] width 150 height 38
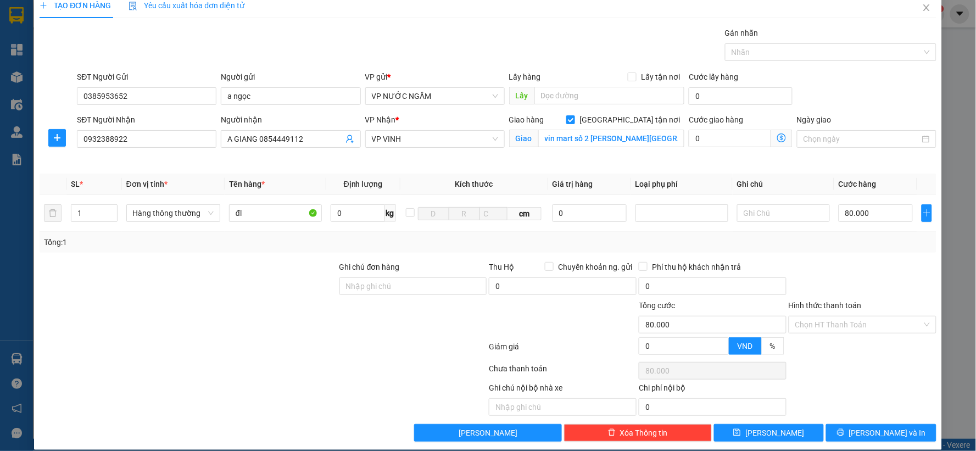
scroll to position [25, 0]
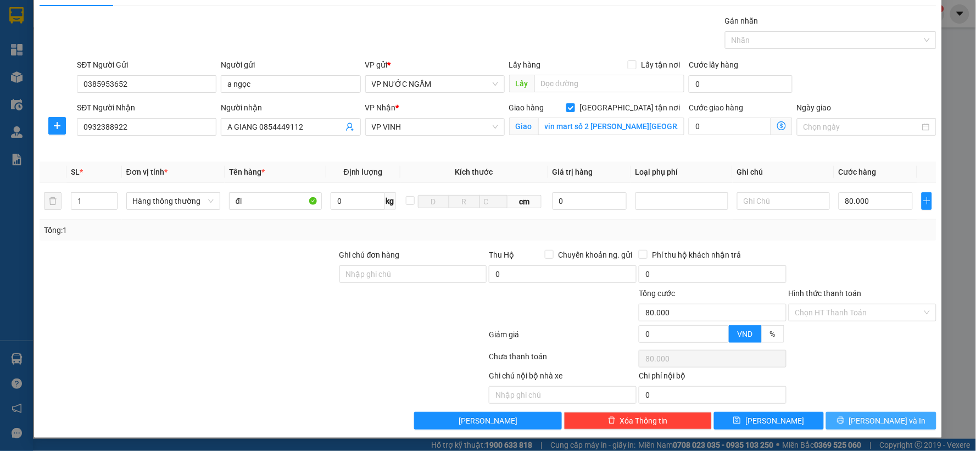
drag, startPoint x: 842, startPoint y: 415, endPoint x: 823, endPoint y: 438, distance: 30.0
click at [842, 416] on button "[PERSON_NAME] và In" at bounding box center [881, 421] width 110 height 18
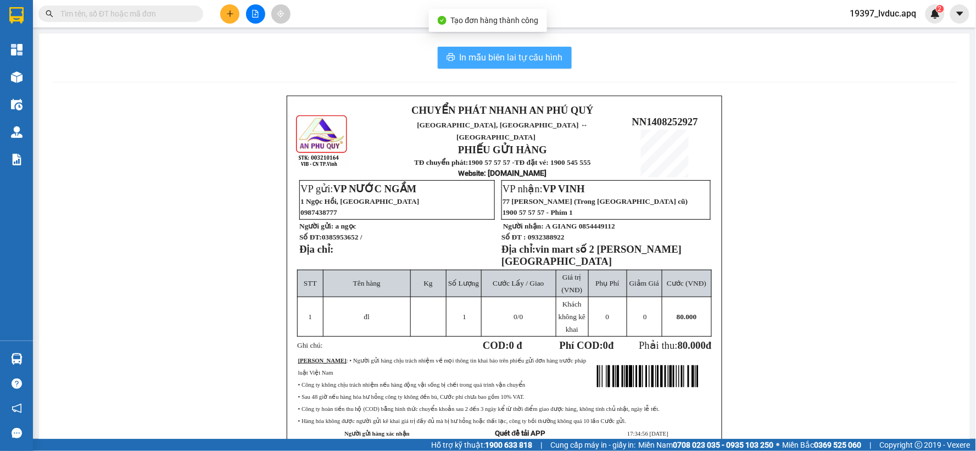
click at [486, 56] on span "In mẫu biên lai tự cấu hình" at bounding box center [511, 58] width 103 height 14
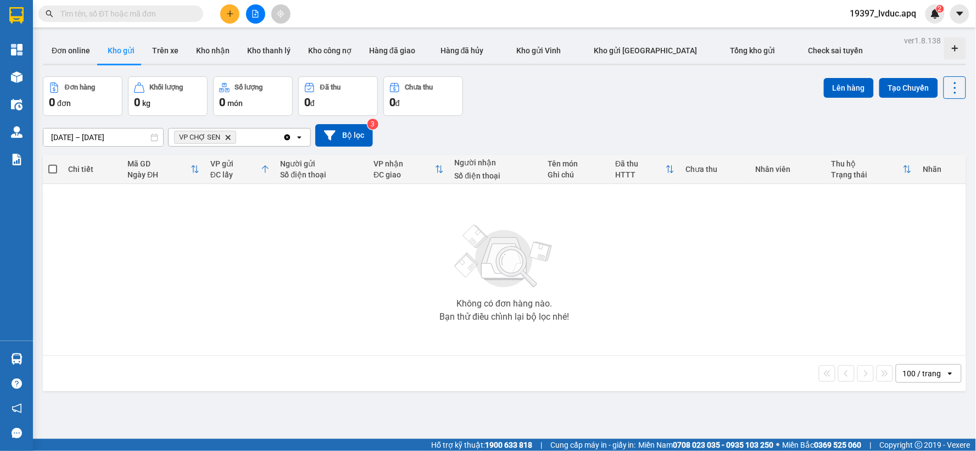
click at [227, 8] on button at bounding box center [229, 13] width 19 height 19
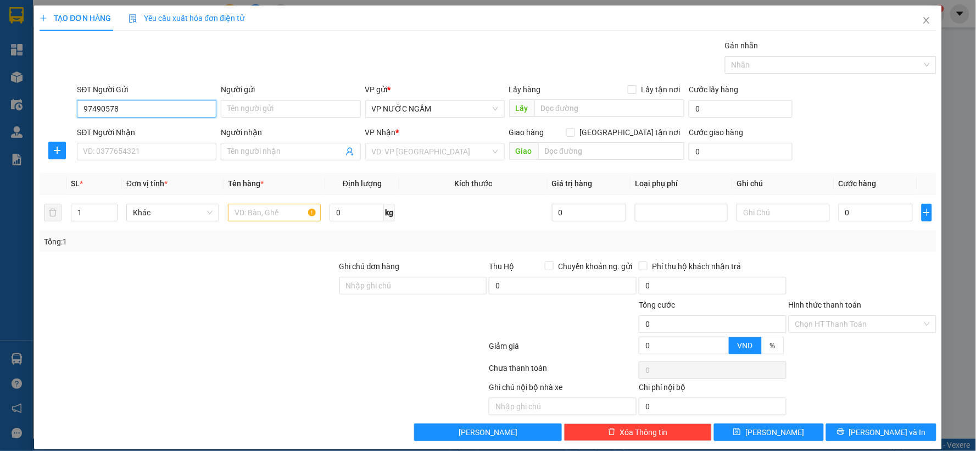
click at [81, 105] on input "97490578" at bounding box center [146, 109] width 139 height 18
click at [152, 107] on input "097490578" at bounding box center [146, 109] width 139 height 18
click at [134, 132] on div "0974905781" at bounding box center [145, 131] width 125 height 12
type input "0974905781"
click at [133, 150] on input "SĐT Người Nhận" at bounding box center [146, 152] width 139 height 18
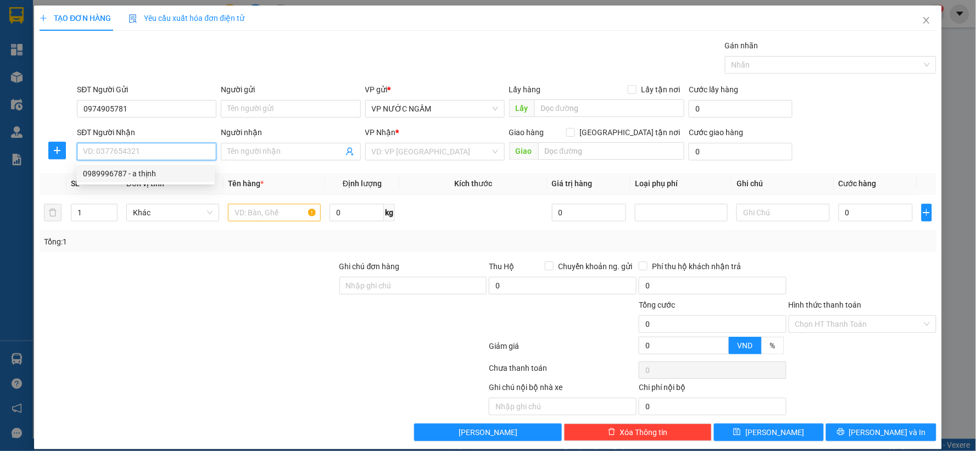
click at [111, 169] on div "0989996787 - a thịnh" at bounding box center [145, 173] width 125 height 12
type input "0989996787"
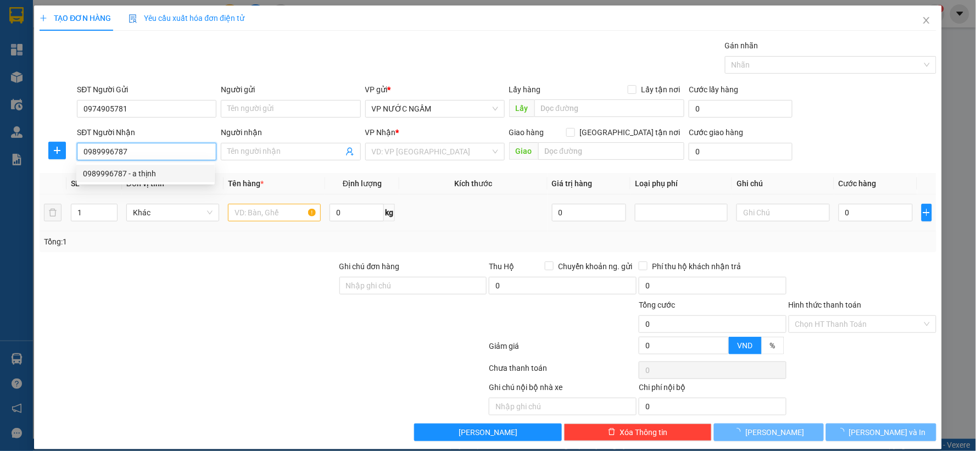
type input "a thịnh"
checkbox input "true"
type input "16 quang trung"
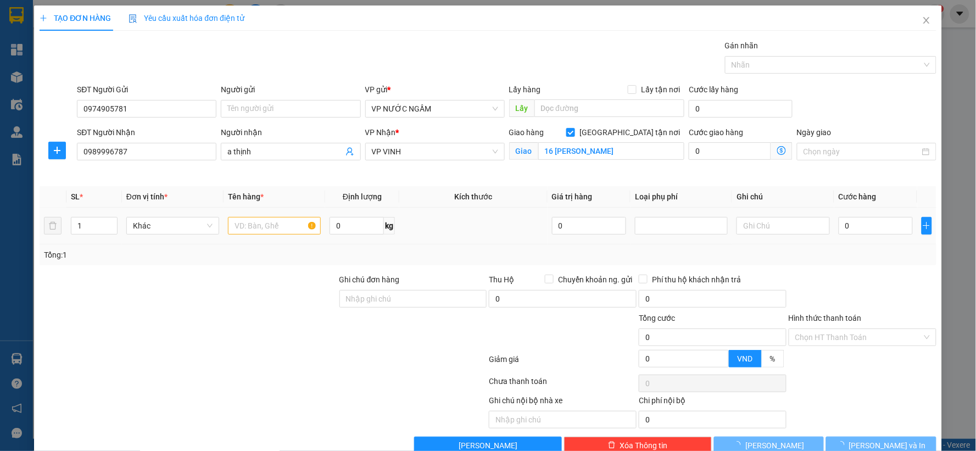
click at [250, 215] on div at bounding box center [274, 226] width 93 height 22
click at [254, 219] on input "text" at bounding box center [275, 226] width 93 height 18
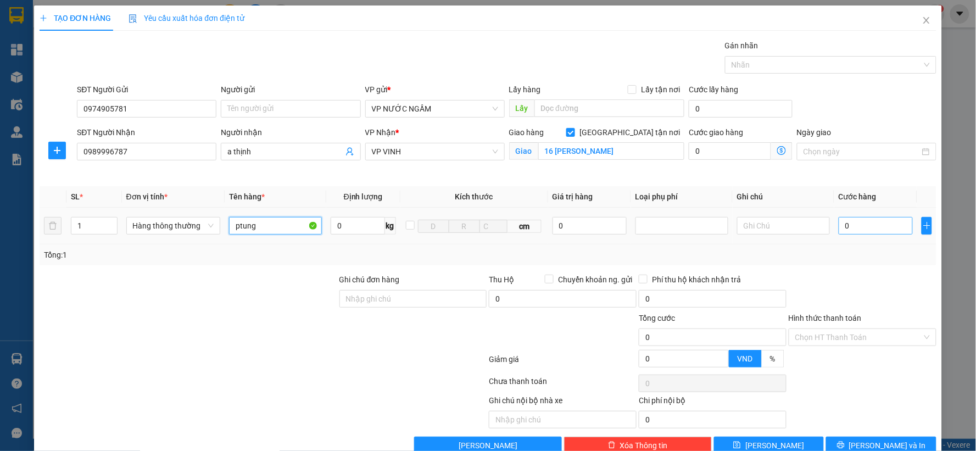
type input "ptung"
click at [858, 230] on input "0" at bounding box center [876, 226] width 74 height 18
type input "3"
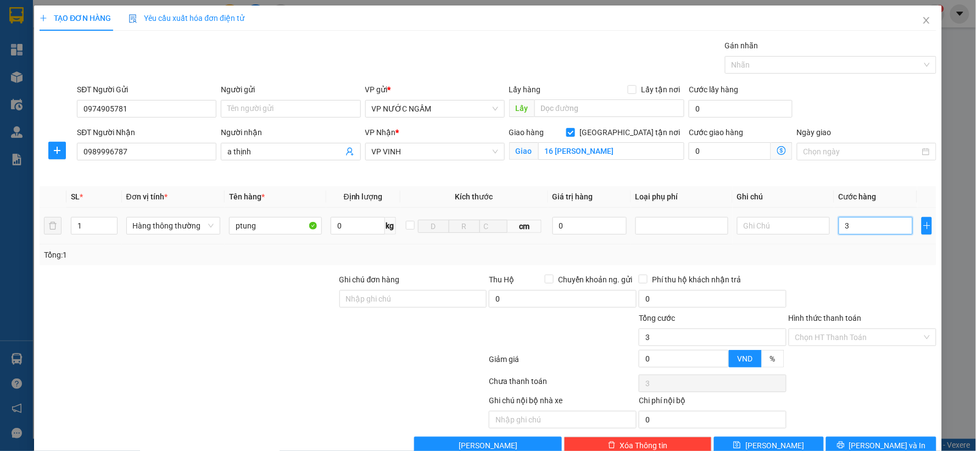
type input "30"
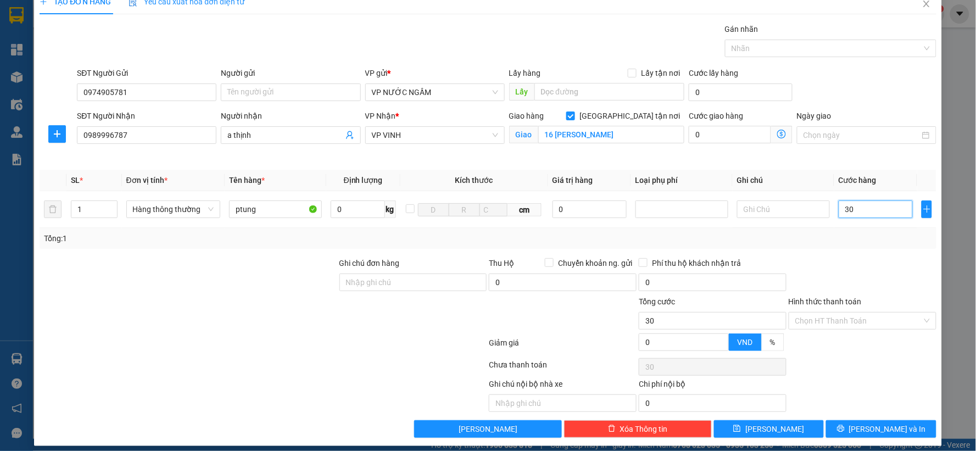
scroll to position [25, 0]
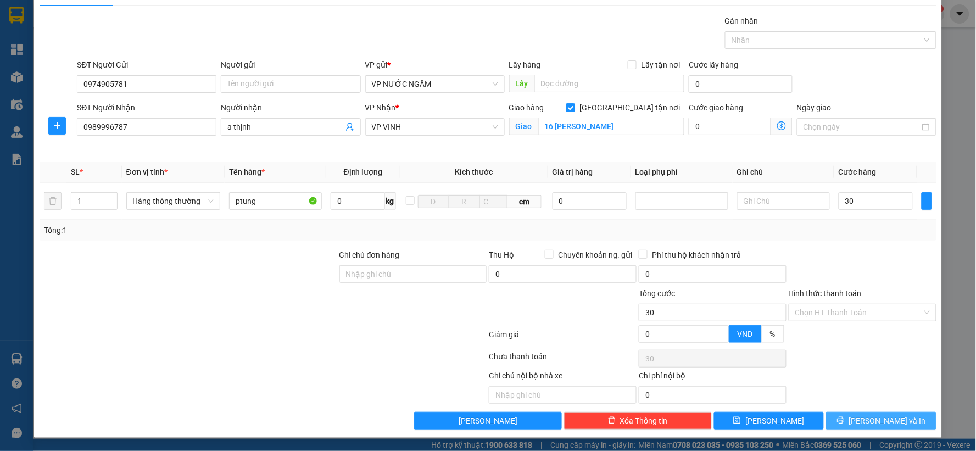
type input "30.000"
click at [877, 420] on span "[PERSON_NAME] và In" at bounding box center [887, 421] width 77 height 12
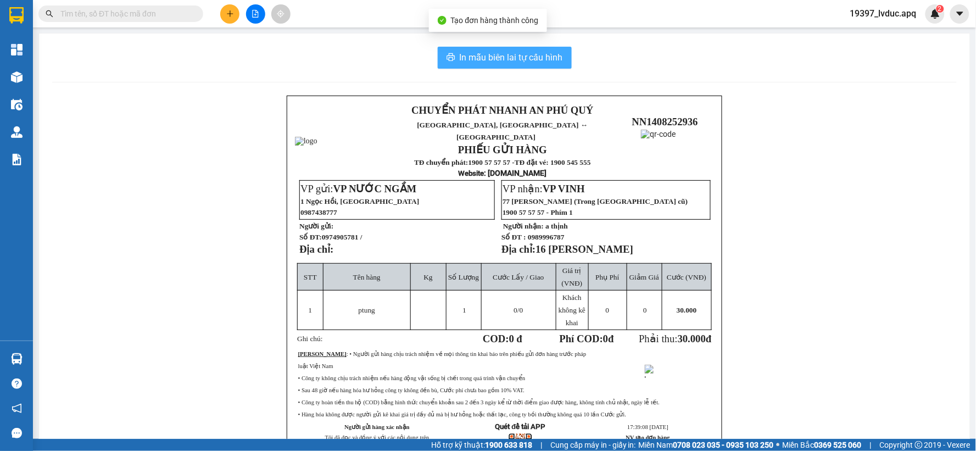
click at [489, 57] on span "In mẫu biên lai tự cấu hình" at bounding box center [511, 58] width 103 height 14
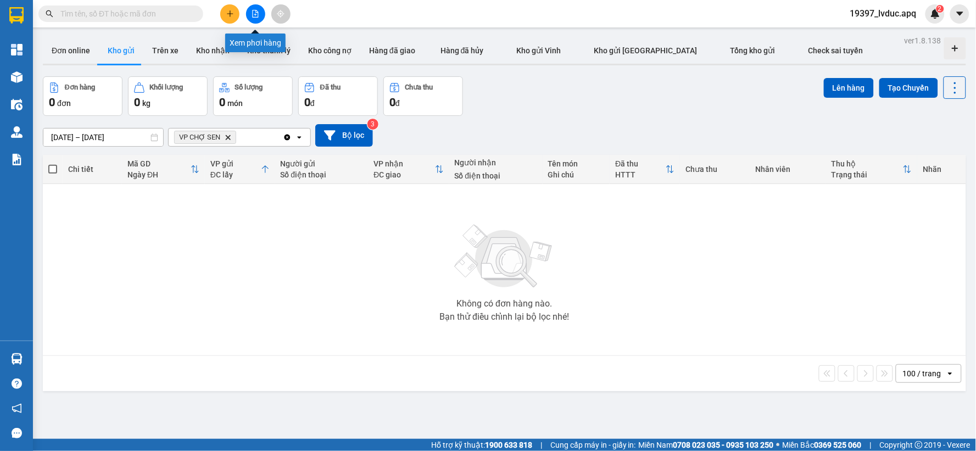
click at [250, 14] on button at bounding box center [255, 13] width 19 height 19
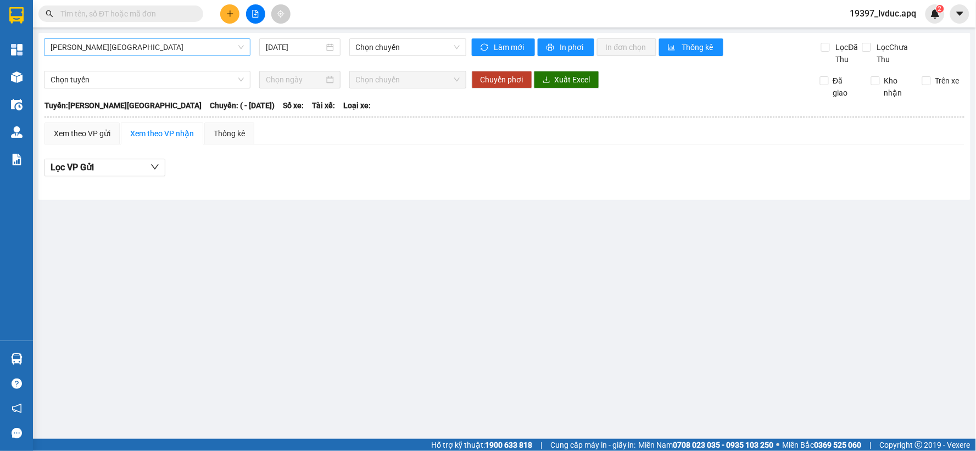
click at [171, 48] on span "[PERSON_NAME][GEOGRAPHIC_DATA]" at bounding box center [147, 47] width 193 height 16
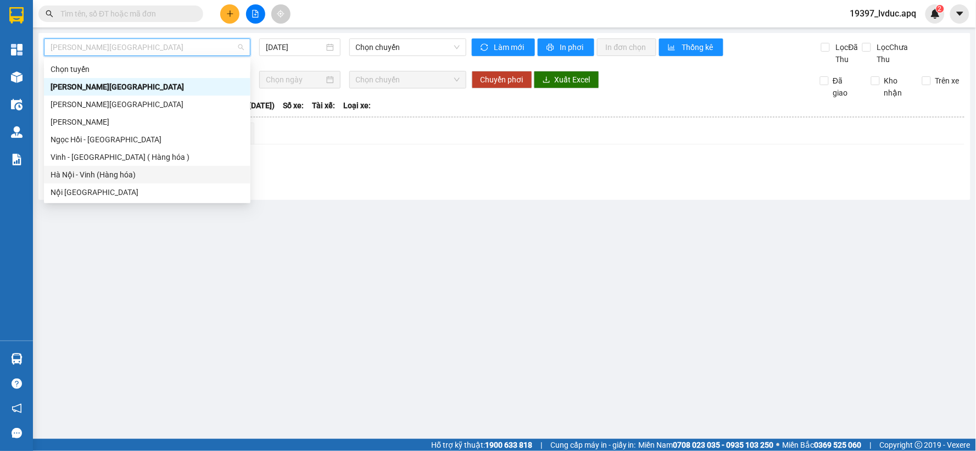
click at [126, 174] on div "Hà Nội - Vinh (Hàng hóa)" at bounding box center [147, 175] width 193 height 12
type input "[DATE]"
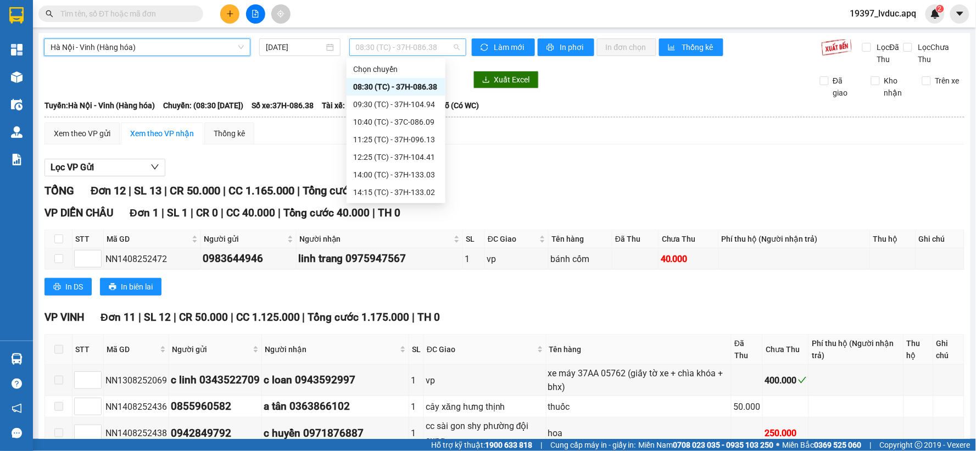
click at [435, 46] on span "08:30 (TC) - 37H-086.38" at bounding box center [408, 47] width 104 height 16
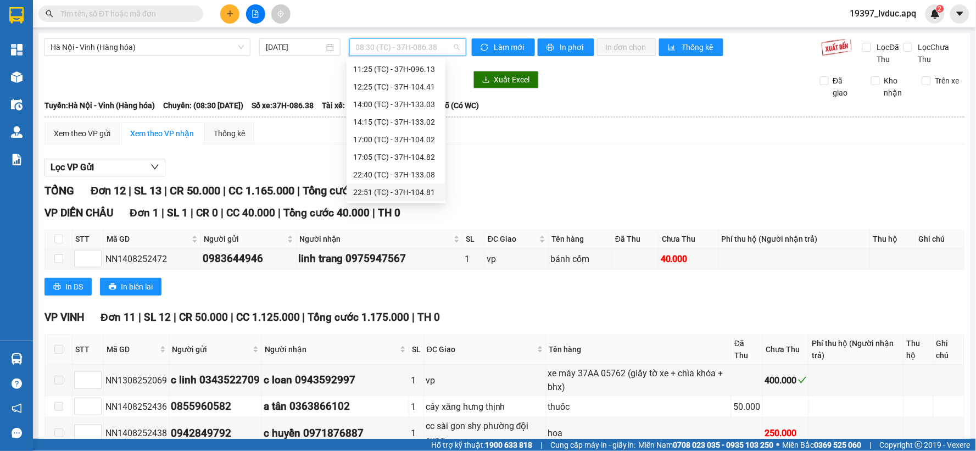
click at [401, 191] on div "22:51 (TC) - 37H-104.81" at bounding box center [396, 192] width 86 height 12
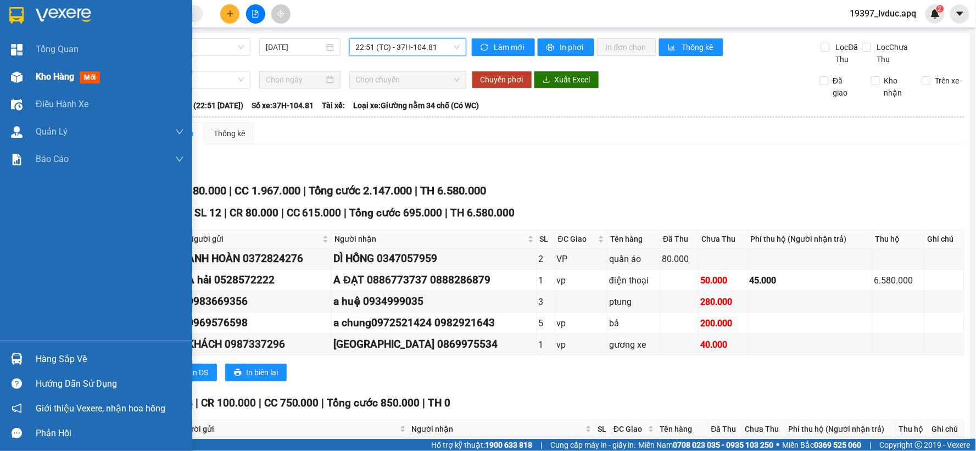
click at [47, 80] on span "Kho hàng" at bounding box center [55, 76] width 38 height 10
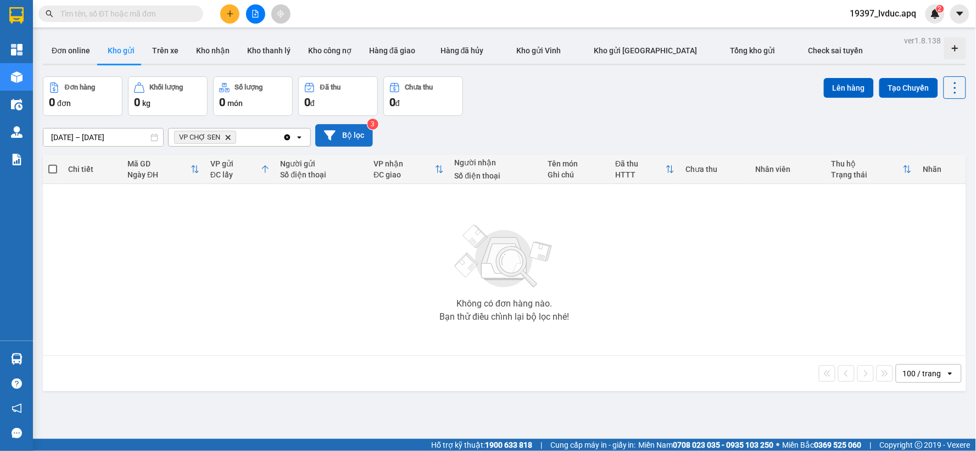
click at [329, 134] on icon at bounding box center [330, 135] width 12 height 10
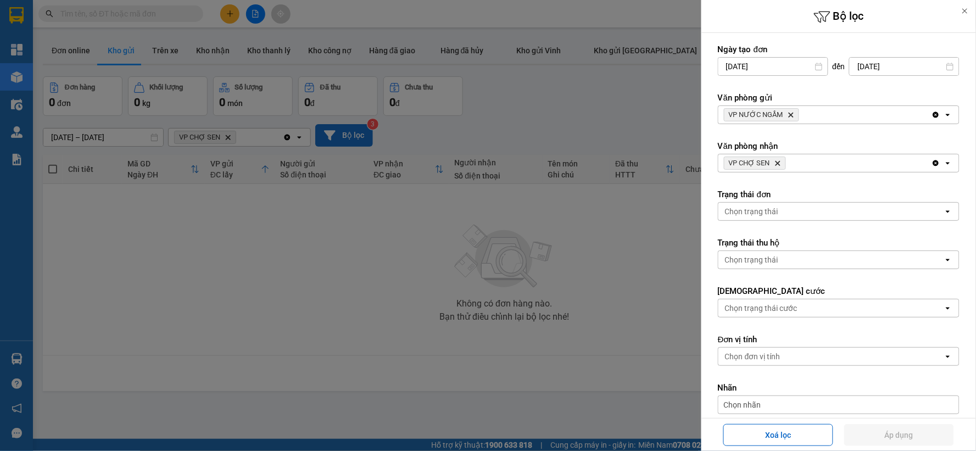
click at [462, 281] on div at bounding box center [488, 225] width 976 height 451
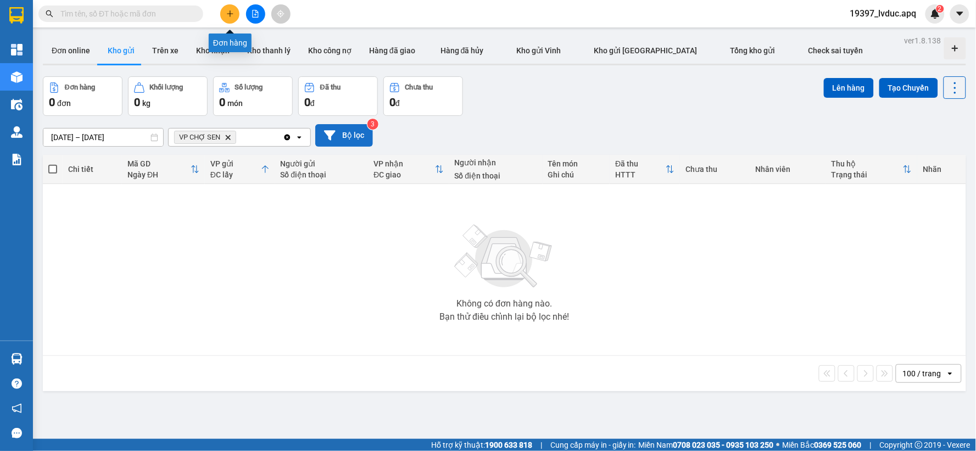
click at [229, 18] on button at bounding box center [229, 13] width 19 height 19
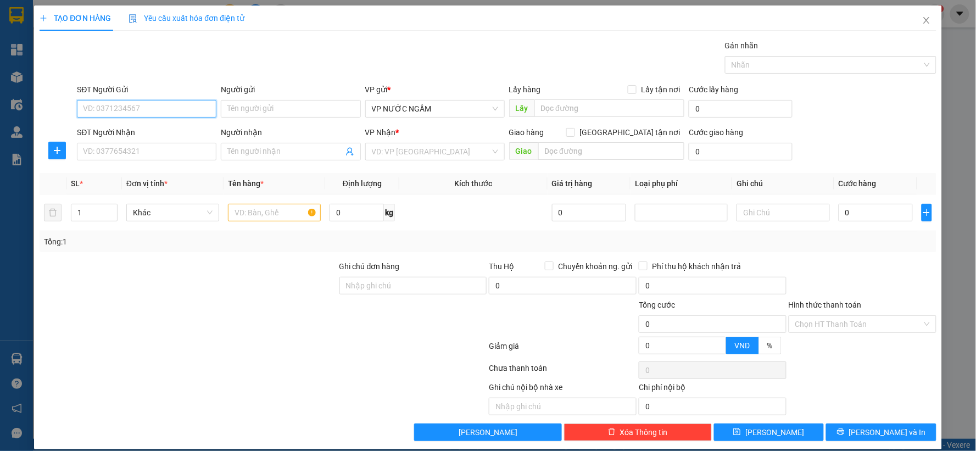
click at [114, 102] on input "SĐT Người Gửi" at bounding box center [146, 109] width 139 height 18
click at [131, 130] on div "0385953652 - a ngọc" at bounding box center [145, 131] width 125 height 12
type input "0385953652"
type input "a ngọc"
type input "0385953652"
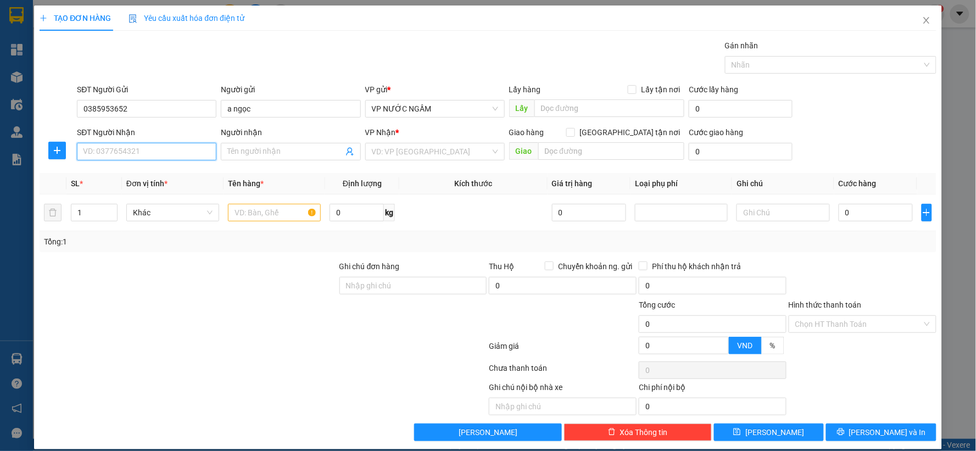
click at [124, 154] on input "SĐT Người Nhận" at bounding box center [146, 152] width 139 height 18
click at [116, 193] on div "0345234537 - trâm bee 0974428392" at bounding box center [145, 191] width 125 height 12
type input "0345234537"
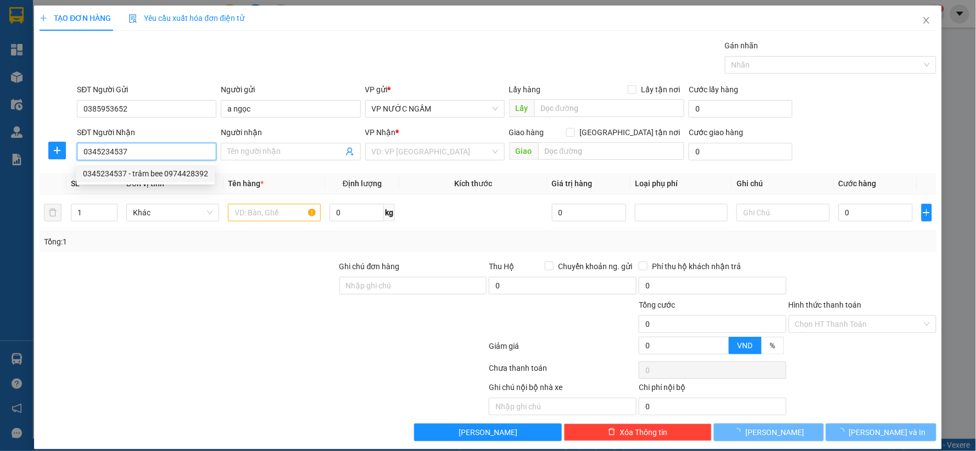
type input "trâm bee 0974428392"
checkbox input "true"
type input "176 nguyễn du"
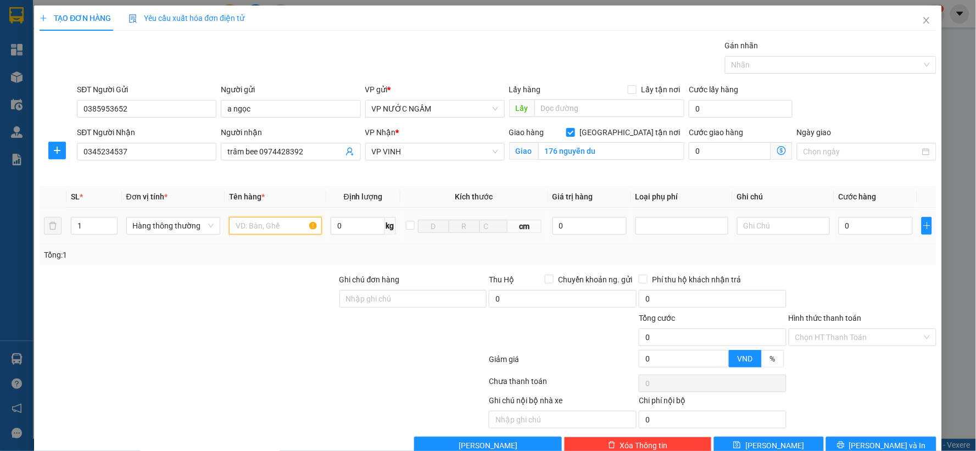
click at [249, 224] on input "text" at bounding box center [275, 226] width 93 height 18
type input "s"
type input "d"
click at [242, 227] on input "đ ;anh" at bounding box center [275, 226] width 93 height 18
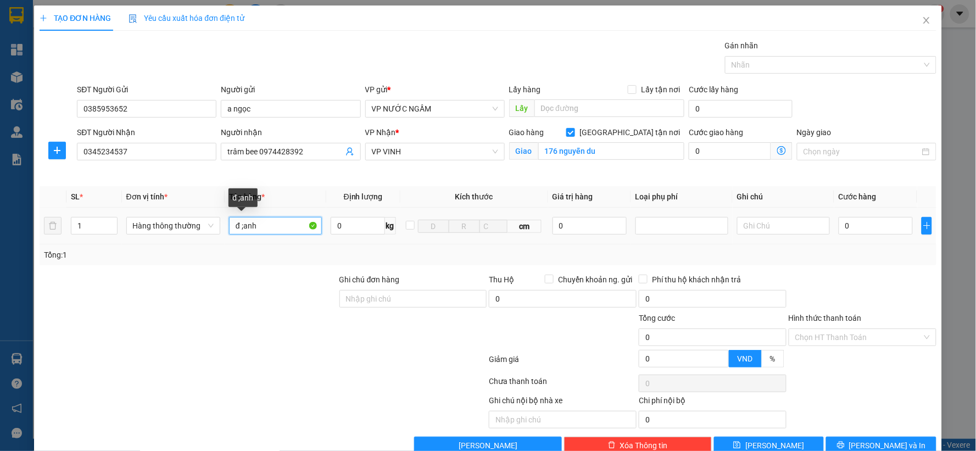
click at [244, 227] on input "đ ;anh" at bounding box center [275, 226] width 93 height 18
click at [242, 227] on input "đ ;anh" at bounding box center [275, 226] width 93 height 18
click at [241, 226] on input "đ ;anh" at bounding box center [275, 226] width 93 height 18
click at [244, 226] on input "đ ;anh" at bounding box center [275, 226] width 93 height 18
type input "đ lanh"
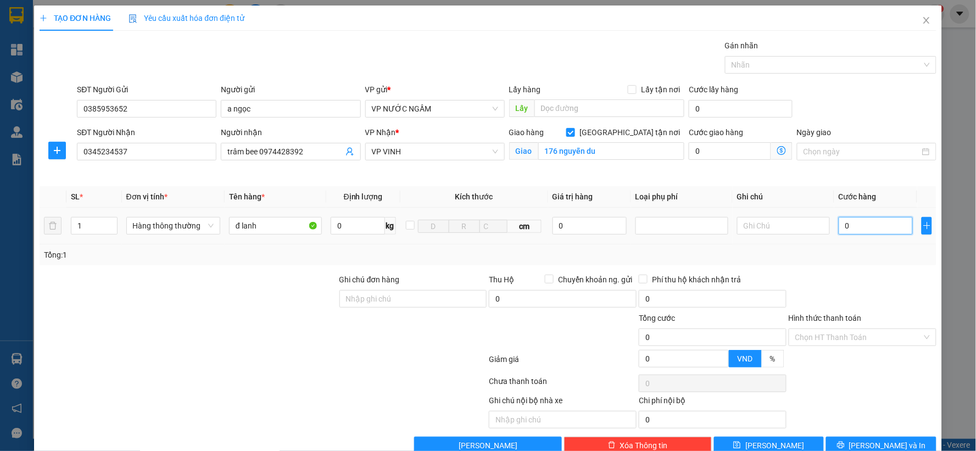
click at [852, 222] on input "0" at bounding box center [876, 226] width 74 height 18
type input "8"
type input "80"
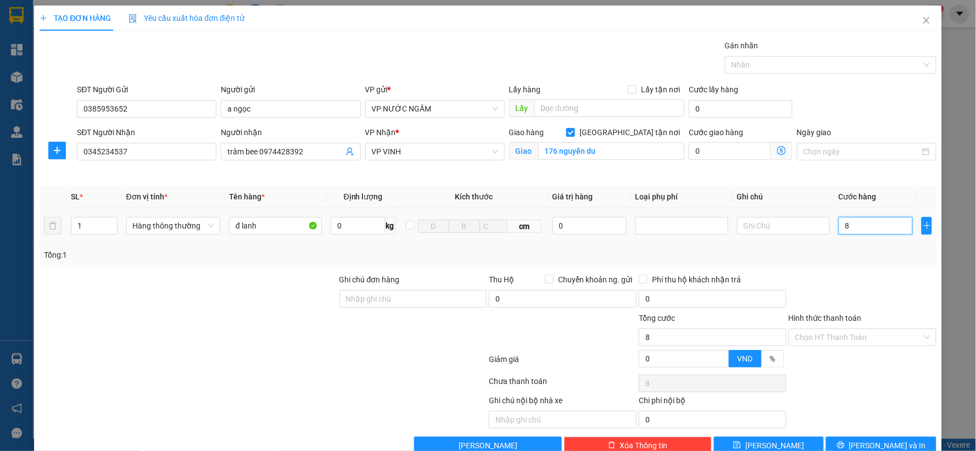
type input "80"
type input "800"
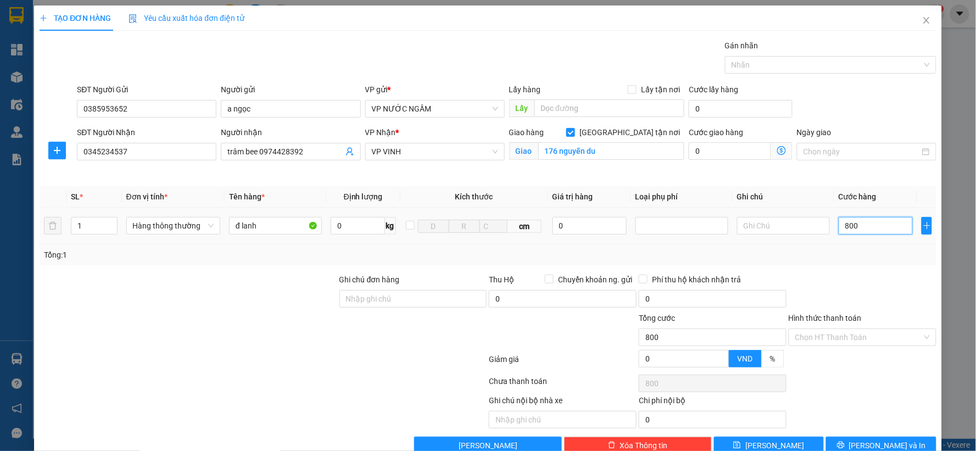
type input "8.000"
type input "80.000"
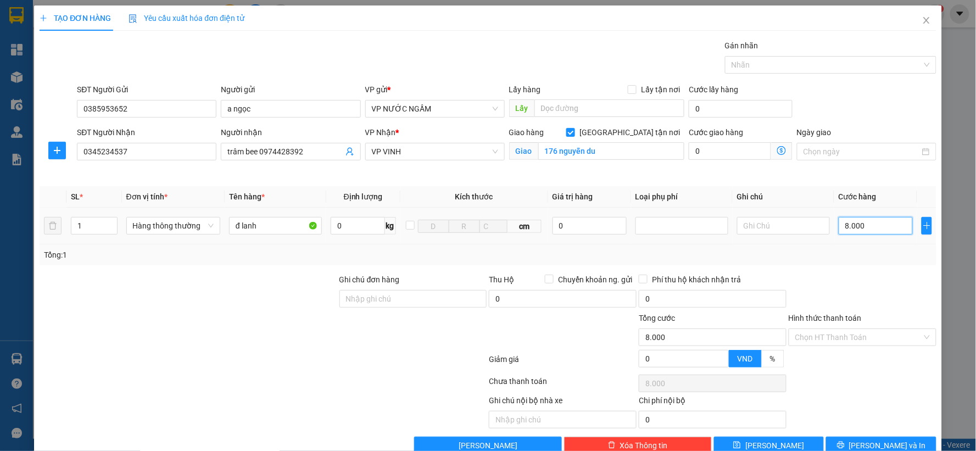
type input "80.000"
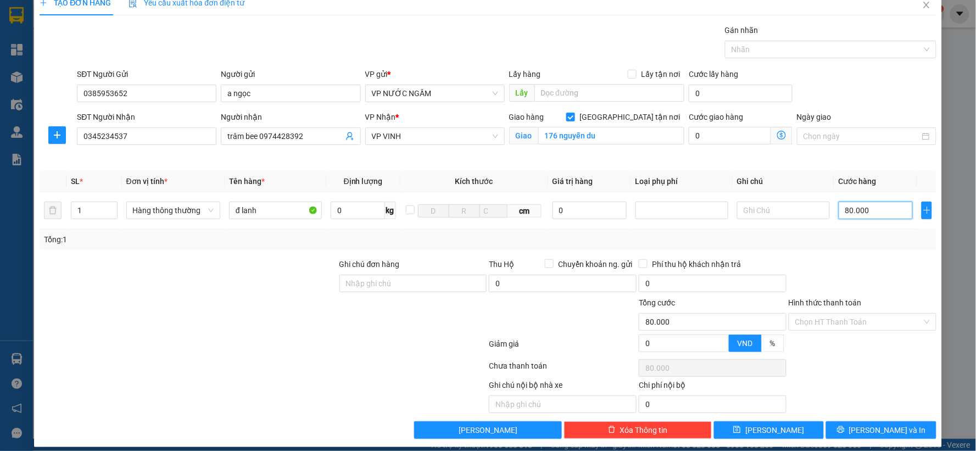
scroll to position [25, 0]
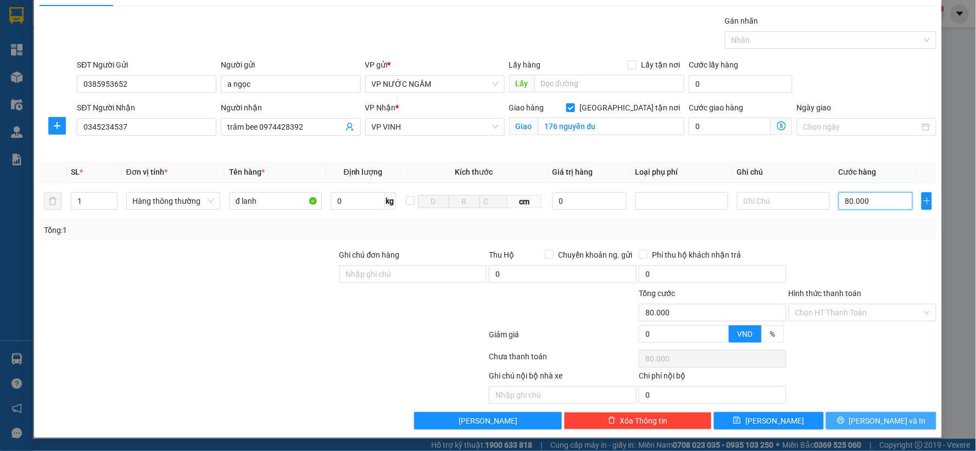
type input "80.000"
click at [842, 415] on button "[PERSON_NAME] và In" at bounding box center [881, 421] width 110 height 18
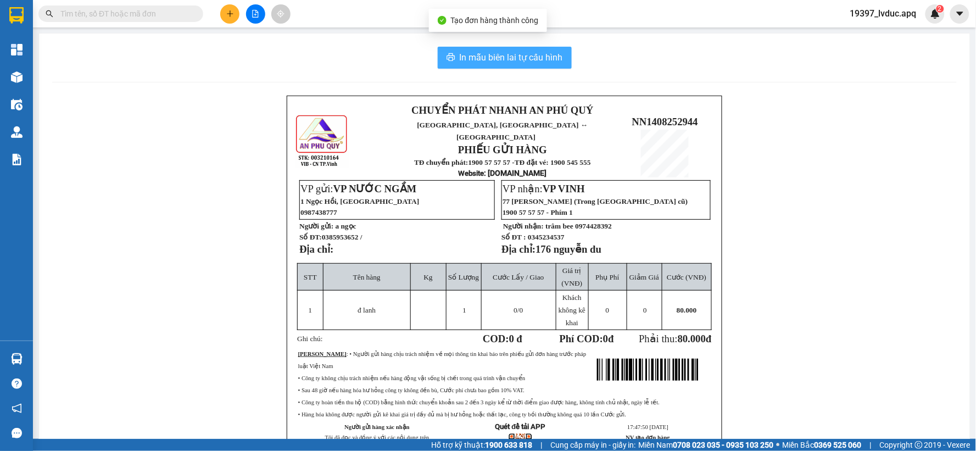
click at [519, 56] on span "In mẫu biên lai tự cấu hình" at bounding box center [511, 58] width 103 height 14
